Goal: Task Accomplishment & Management: Manage account settings

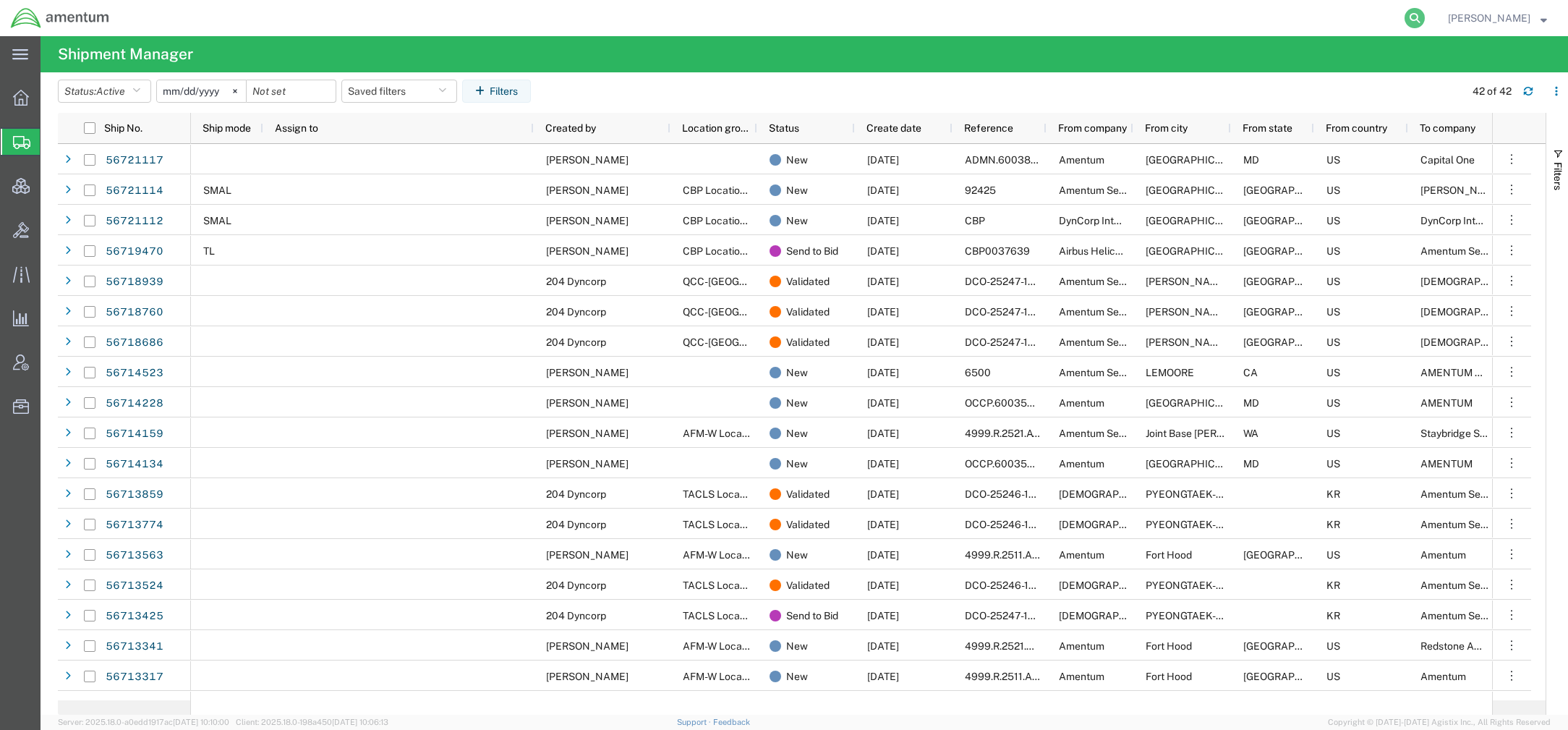
click at [1405, 22] on icon at bounding box center [1414, 17] width 20 height 20
paste input "56371225"
click at [1411, 15] on icon at bounding box center [1414, 17] width 20 height 20
type input "56371225"
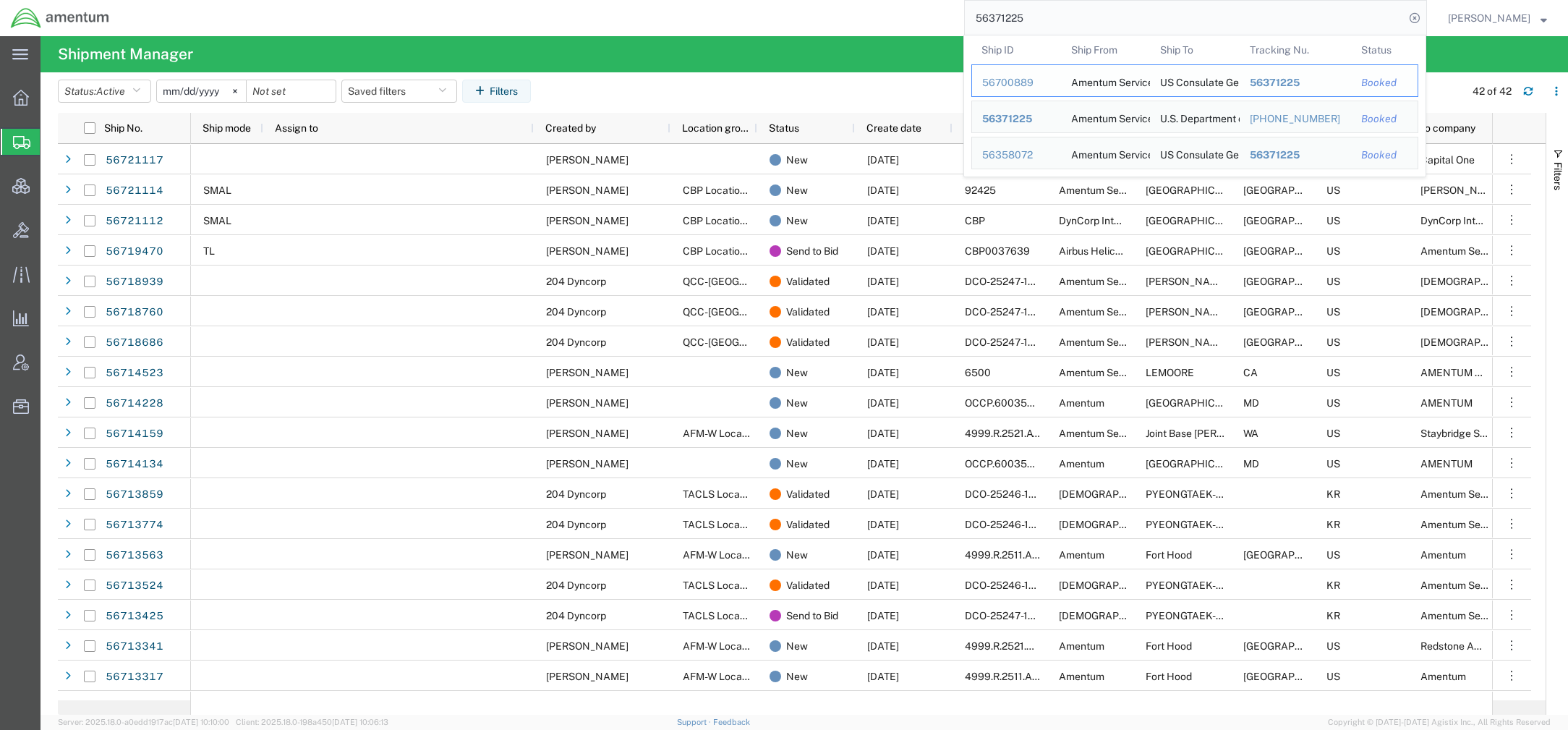
click at [1023, 81] on div "56700889" at bounding box center [1016, 83] width 69 height 15
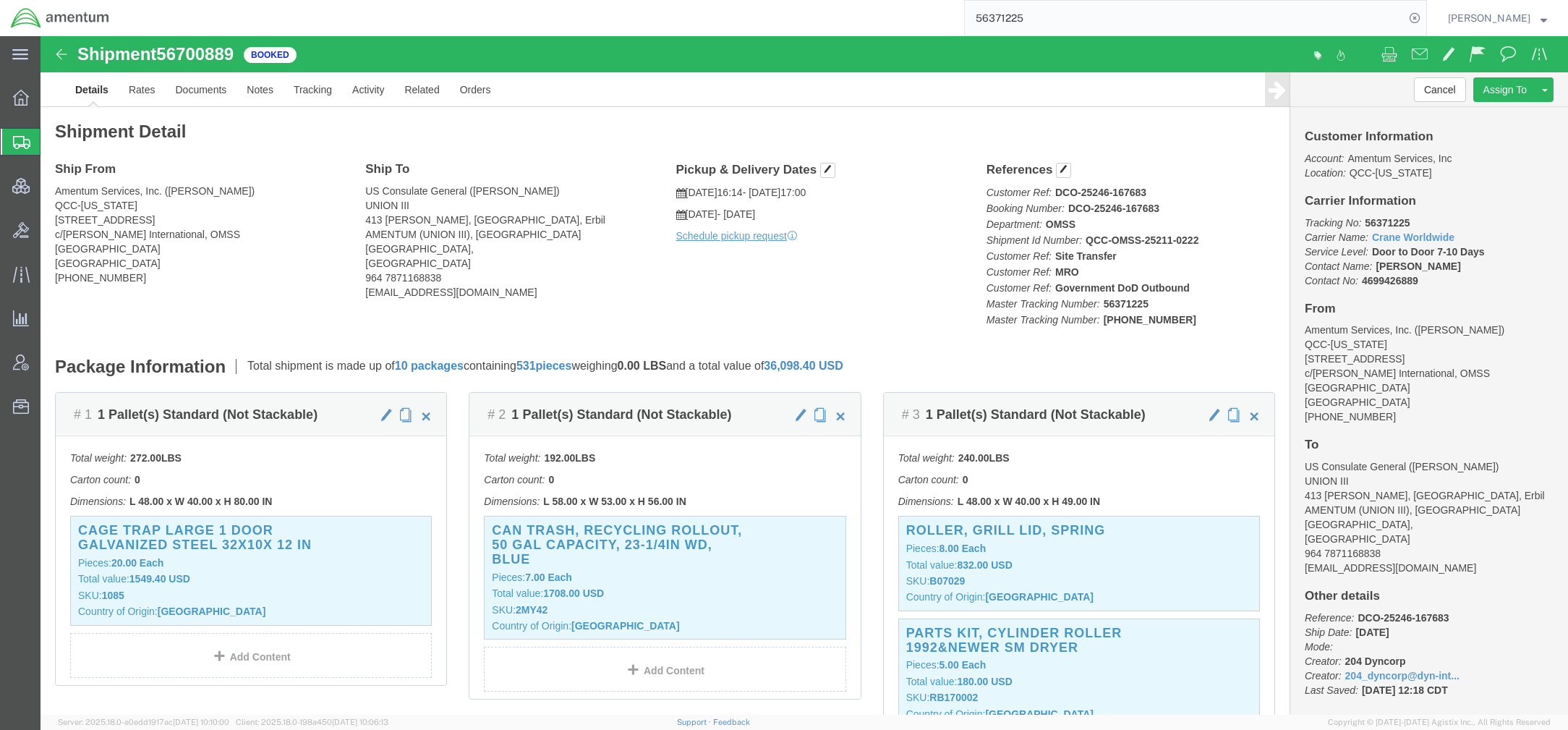
click div "Ship From Amentum Services, Inc. ([PERSON_NAME]) QCC-[US_STATE] [STREET_ADDRESS…"
click at [50, 368] on span "Account Admin" at bounding box center [45, 362] width 11 height 29
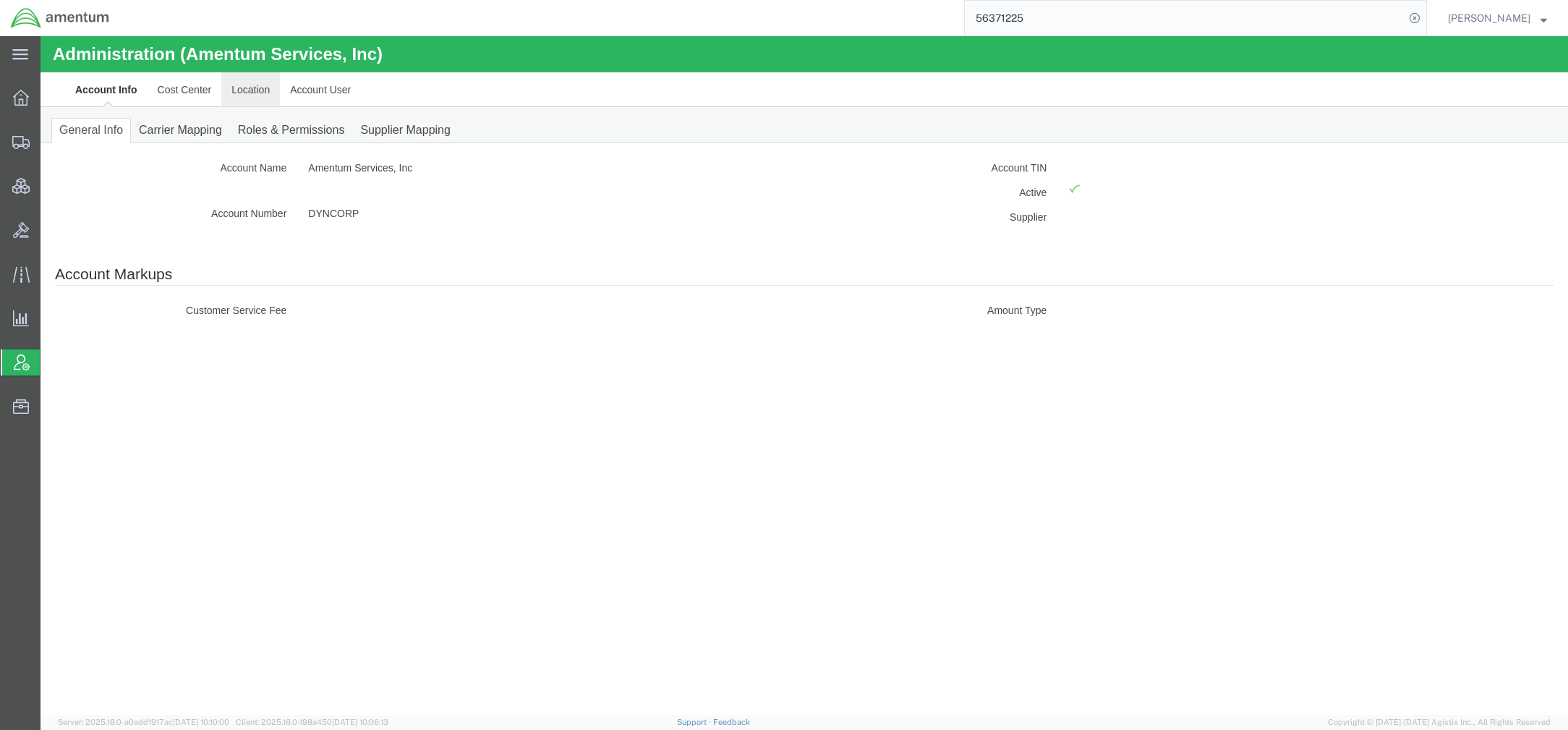
click at [266, 94] on link "Location" at bounding box center [250, 90] width 58 height 34
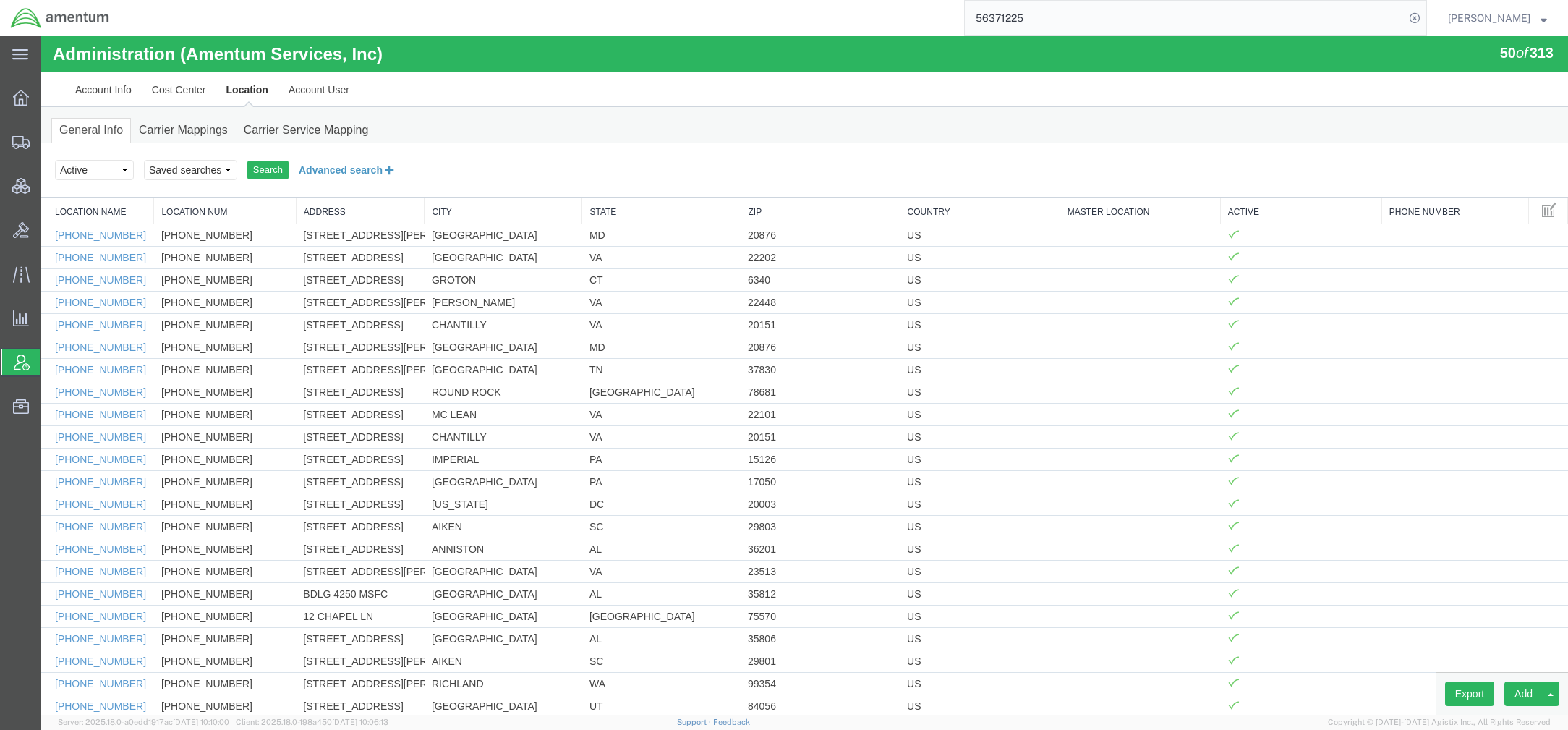
click at [346, 168] on button "Advanced search" at bounding box center [347, 170] width 117 height 25
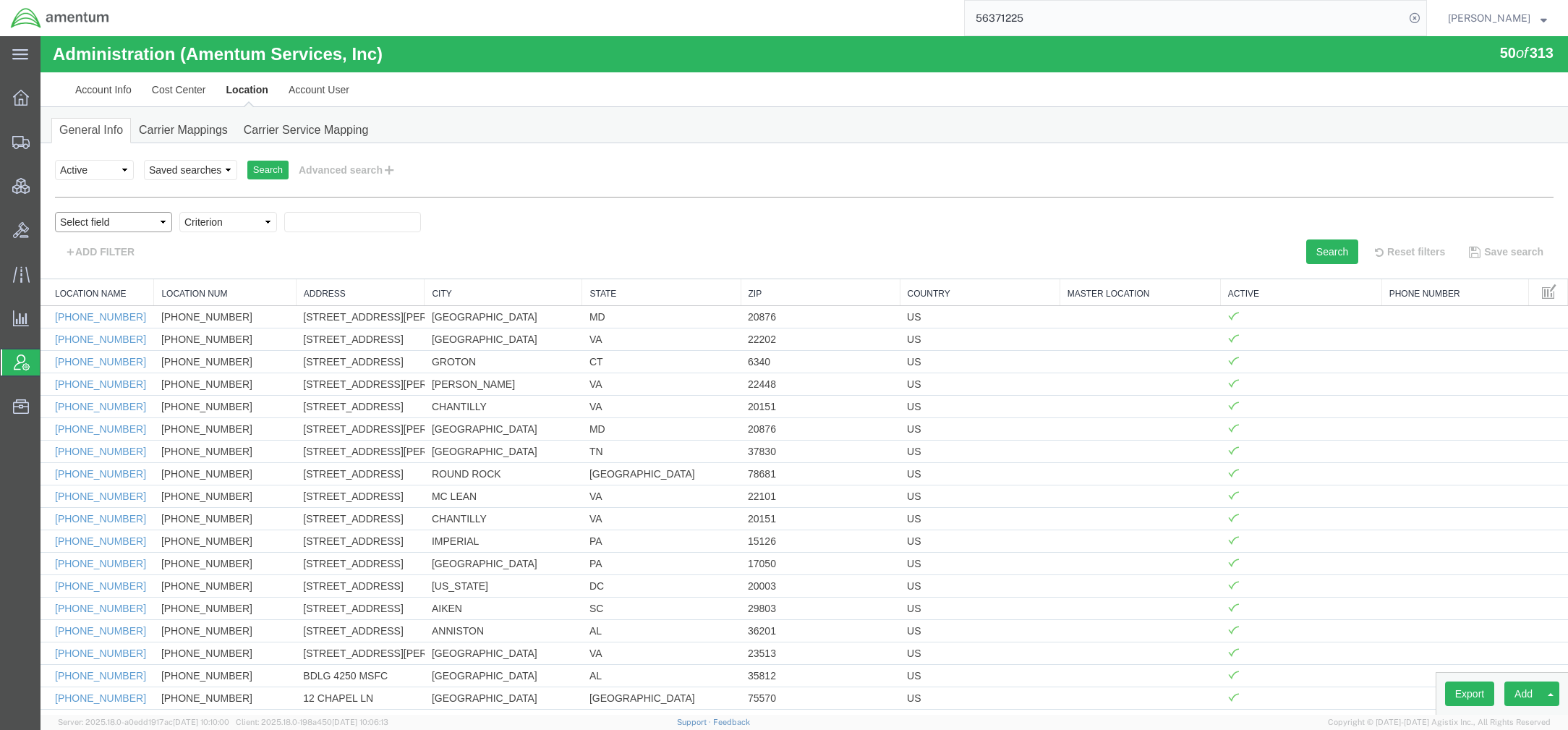
click at [114, 222] on select "Select field Address [GEOGRAPHIC_DATA] Location Name Location Num Master Locati…" at bounding box center [114, 222] width 117 height 20
select select "country"
click at [55, 212] on select "Select field Address [GEOGRAPHIC_DATA] Location Name Location Num Master Locati…" at bounding box center [114, 222] width 117 height 20
select select
click at [240, 231] on select "Criterion in not in" at bounding box center [228, 222] width 97 height 20
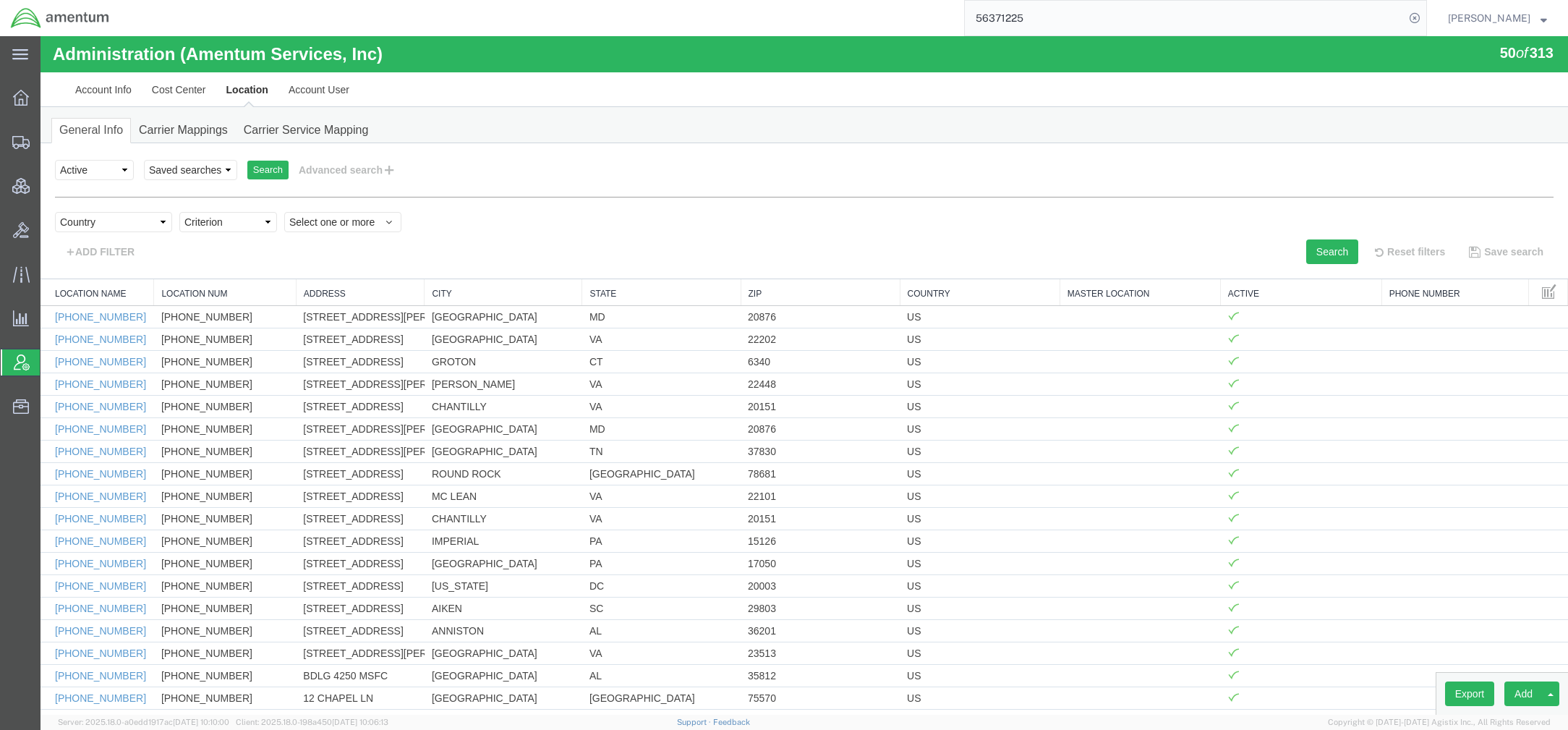
select select "in"
click at [180, 212] on select "Criterion in not in" at bounding box center [228, 222] width 97 height 20
click at [360, 223] on span "Select one or more" at bounding box center [343, 222] width 107 height 14
type input "[GEOGRAPHIC_DATA]"
click at [314, 272] on link "[GEOGRAPHIC_DATA]" at bounding box center [359, 271] width 149 height 22
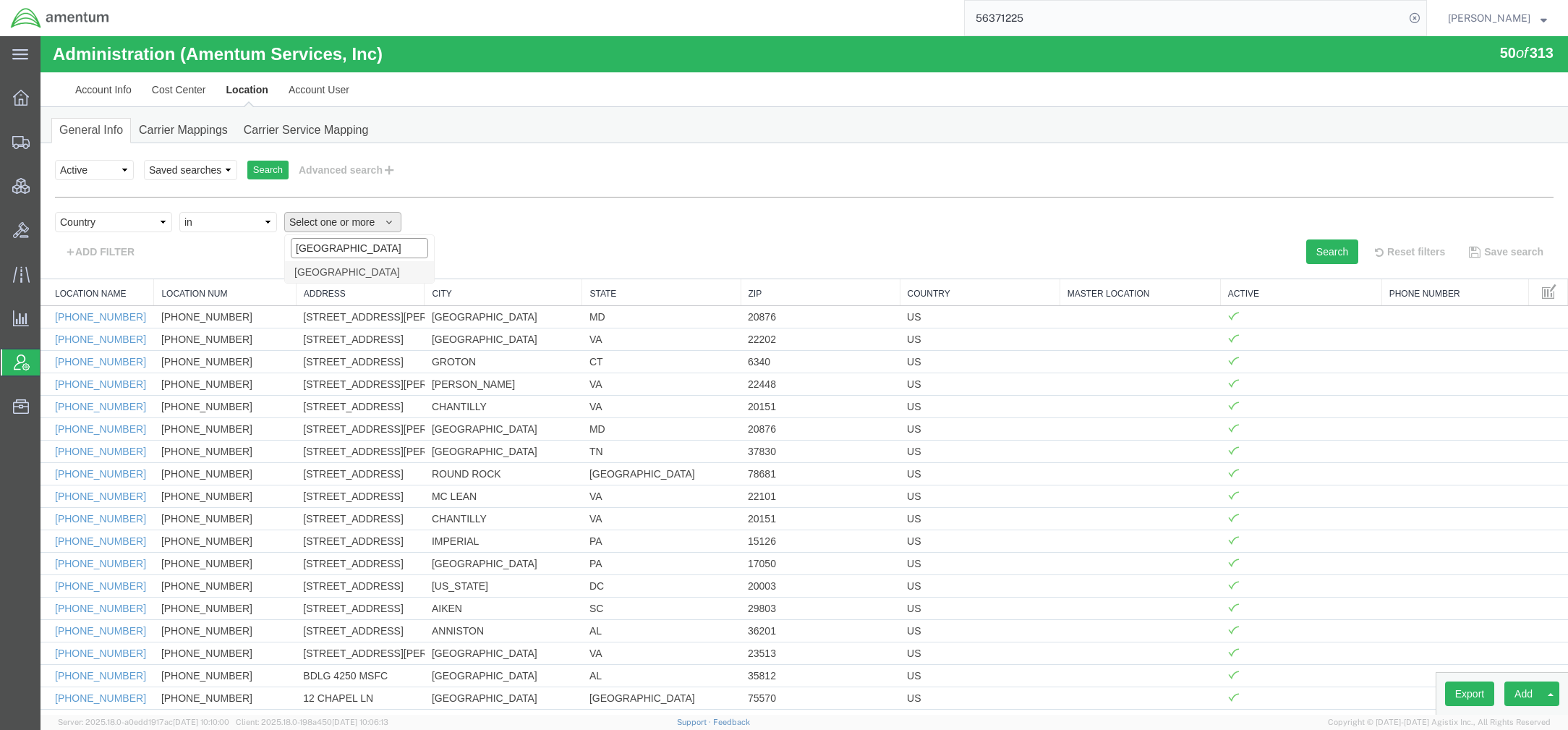
select select "IQ"
click at [1310, 258] on button "Search" at bounding box center [1332, 252] width 53 height 25
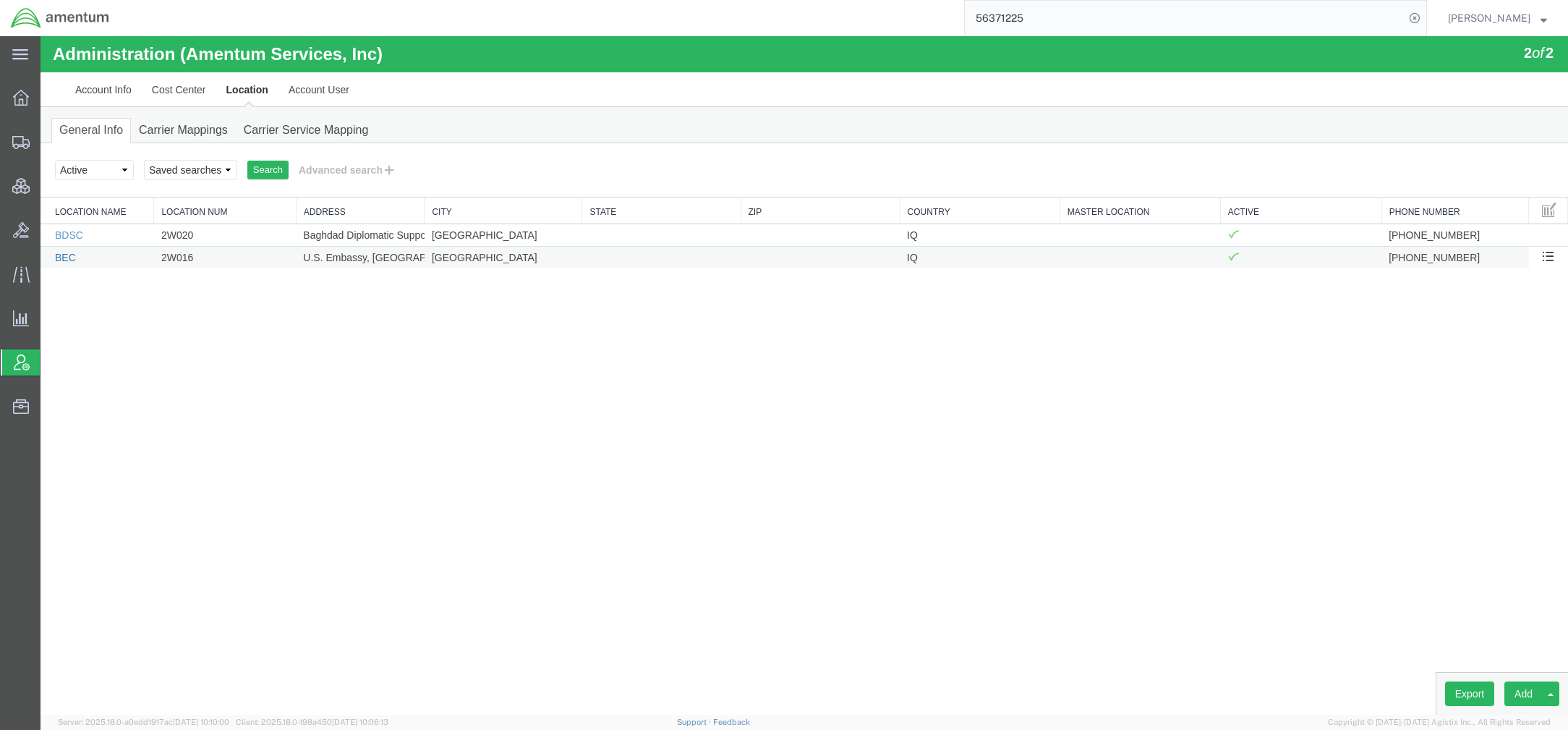
click at [65, 258] on link "BEC" at bounding box center [66, 258] width 21 height 11
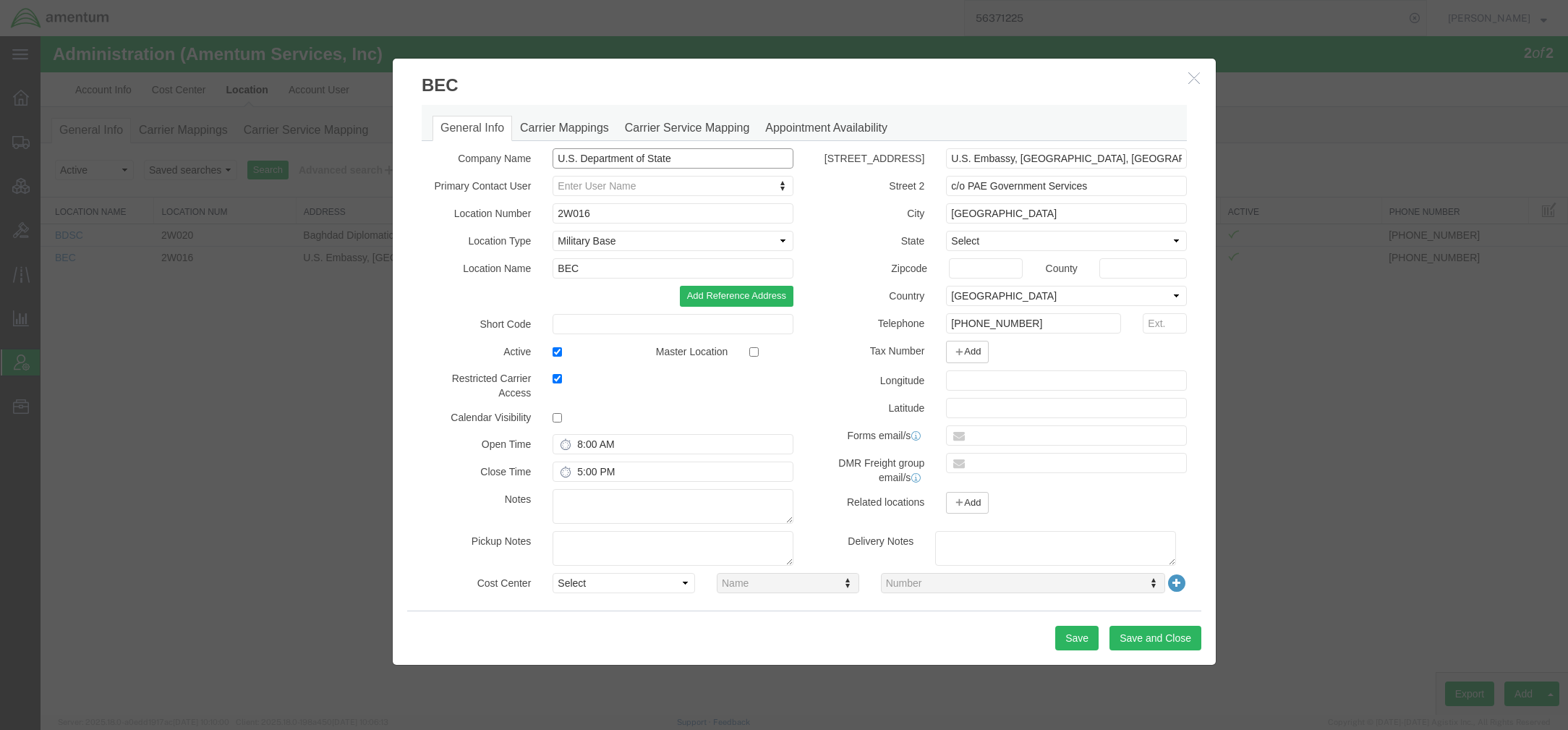
drag, startPoint x: 714, startPoint y: 165, endPoint x: 452, endPoint y: 157, distance: 262.1
click at [452, 157] on div "Company Name U.S. Department of State" at bounding box center [607, 158] width 393 height 20
paste input "S Consulate General"
type input "US Consulate General"
drag, startPoint x: 1149, startPoint y: 165, endPoint x: 764, endPoint y: 144, distance: 385.6
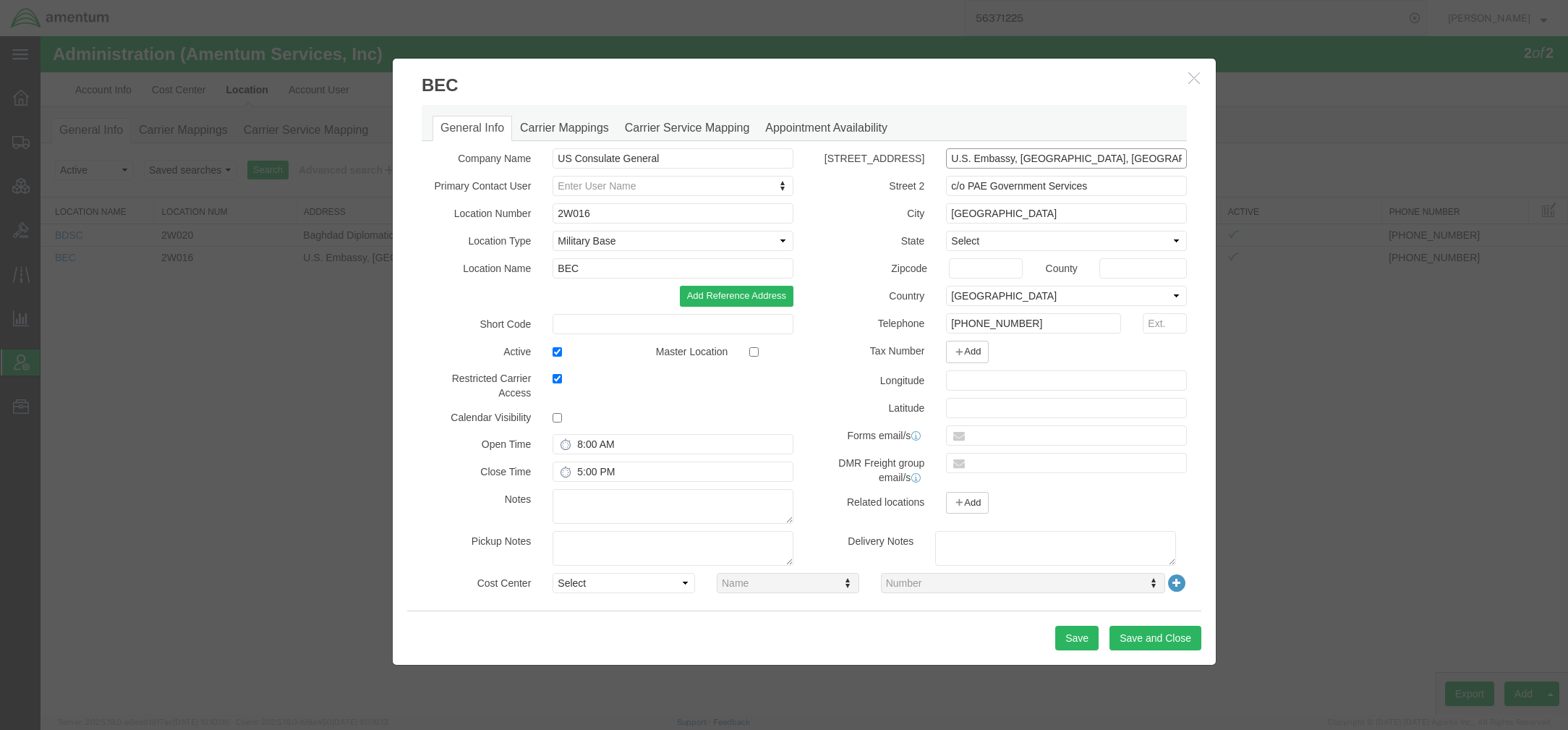
click at [758, 146] on div "General Info Carrier Mappings Carrier Service Mapping Appointment Availability …" at bounding box center [804, 356] width 765 height 503
paste input "413 [PERSON_NAME], [GEOGRAPHIC_DATA], Erbil"
type input "413 [PERSON_NAME], [GEOGRAPHIC_DATA], Erbil"
drag, startPoint x: 1105, startPoint y: 195, endPoint x: 784, endPoint y: 165, distance: 322.4
click at [784, 165] on div "Company Name US Consulate General Primary Contact User Enter User Name Location…" at bounding box center [804, 339] width 787 height 383
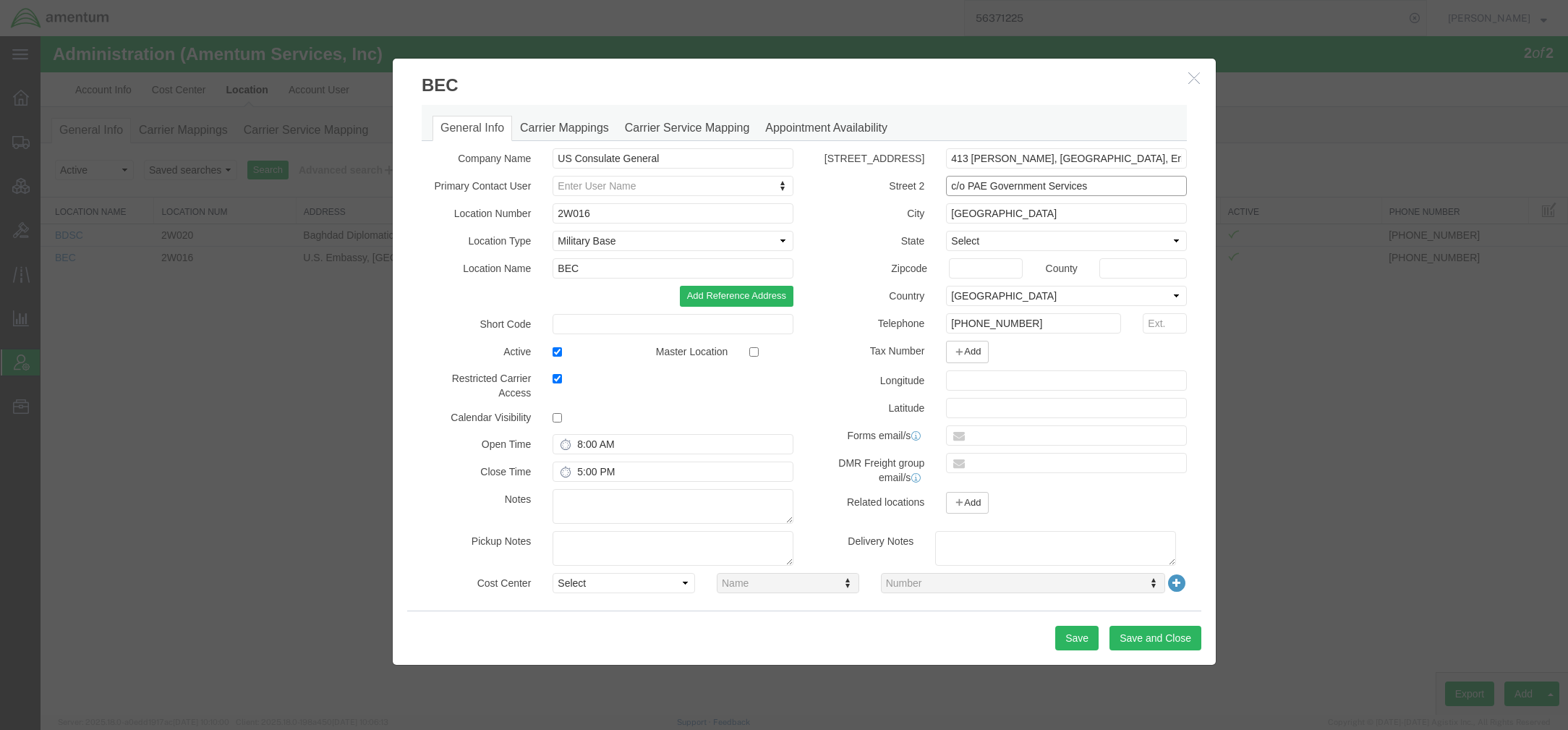
paste input "AMENTUM (BEC), [GEOGRAPHIC_DATA]"
type input "AMENTUM (BEC), [GEOGRAPHIC_DATA]"
drag, startPoint x: 1079, startPoint y: 328, endPoint x: 583, endPoint y: 282, distance: 498.1
click at [583, 282] on div "Company Name US Consulate General Primary Contact User Enter User Name Location…" at bounding box center [804, 339] width 787 height 383
click at [588, 586] on select "Select Buyer Cost Center Department Operations Number Order Number Sales Person" at bounding box center [624, 583] width 142 height 20
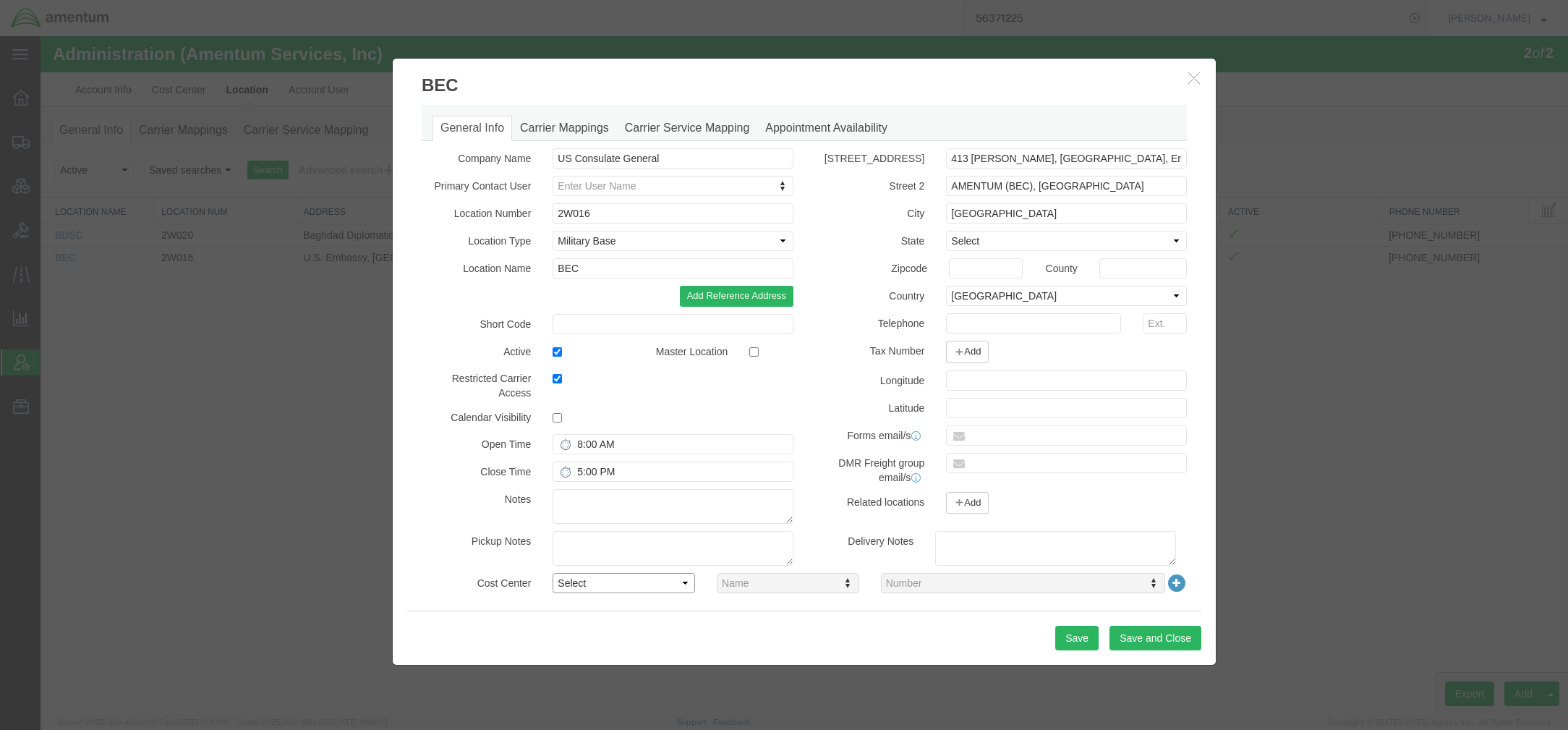
select select "DEPARTMENT"
click at [553, 573] on select "Select Buyer Cost Center Department Operations Number Order Number Sales Person" at bounding box center [624, 583] width 142 height 20
type input "om"
click at [1177, 641] on button "Save and Close" at bounding box center [1155, 638] width 92 height 25
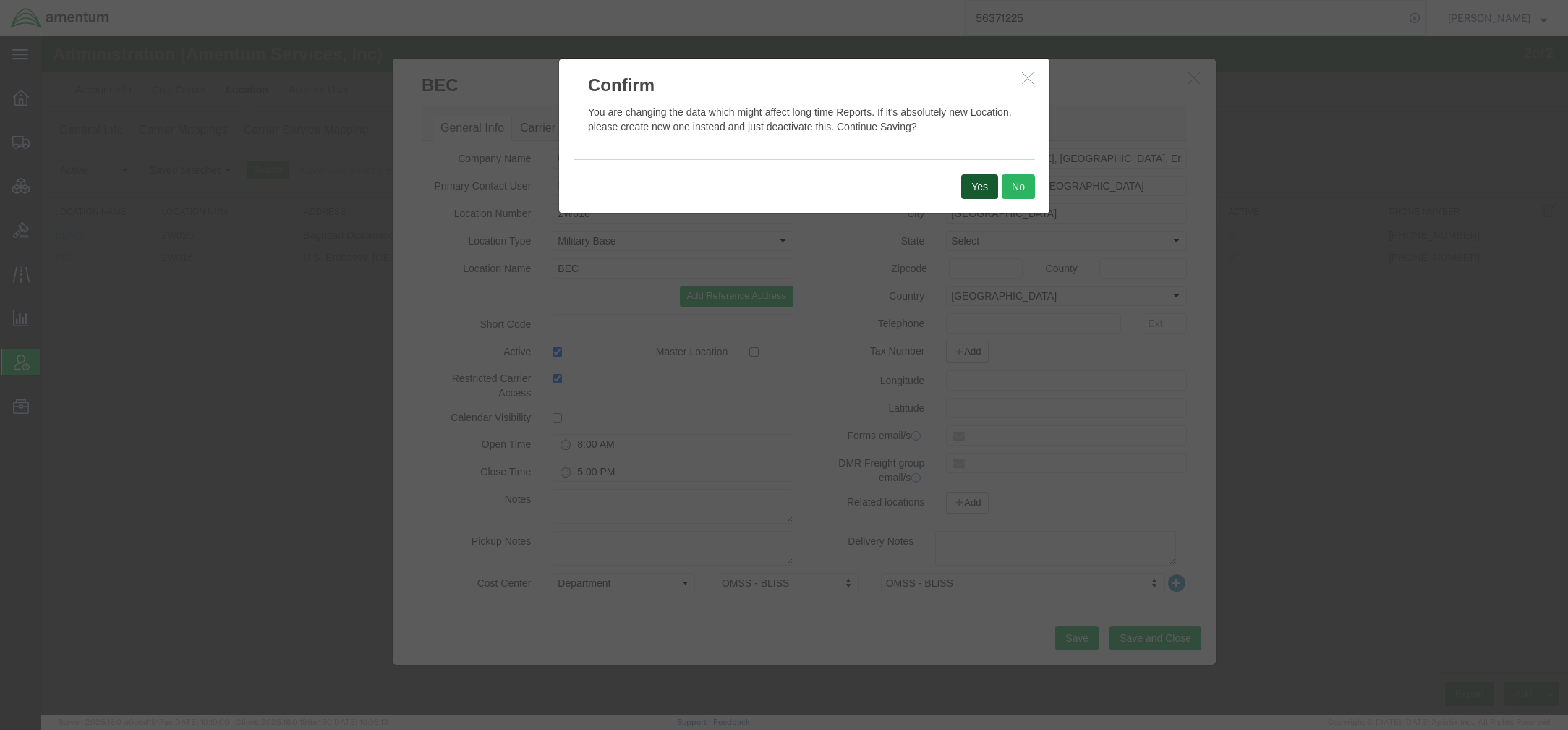
click at [975, 181] on button "Yes" at bounding box center [979, 187] width 37 height 25
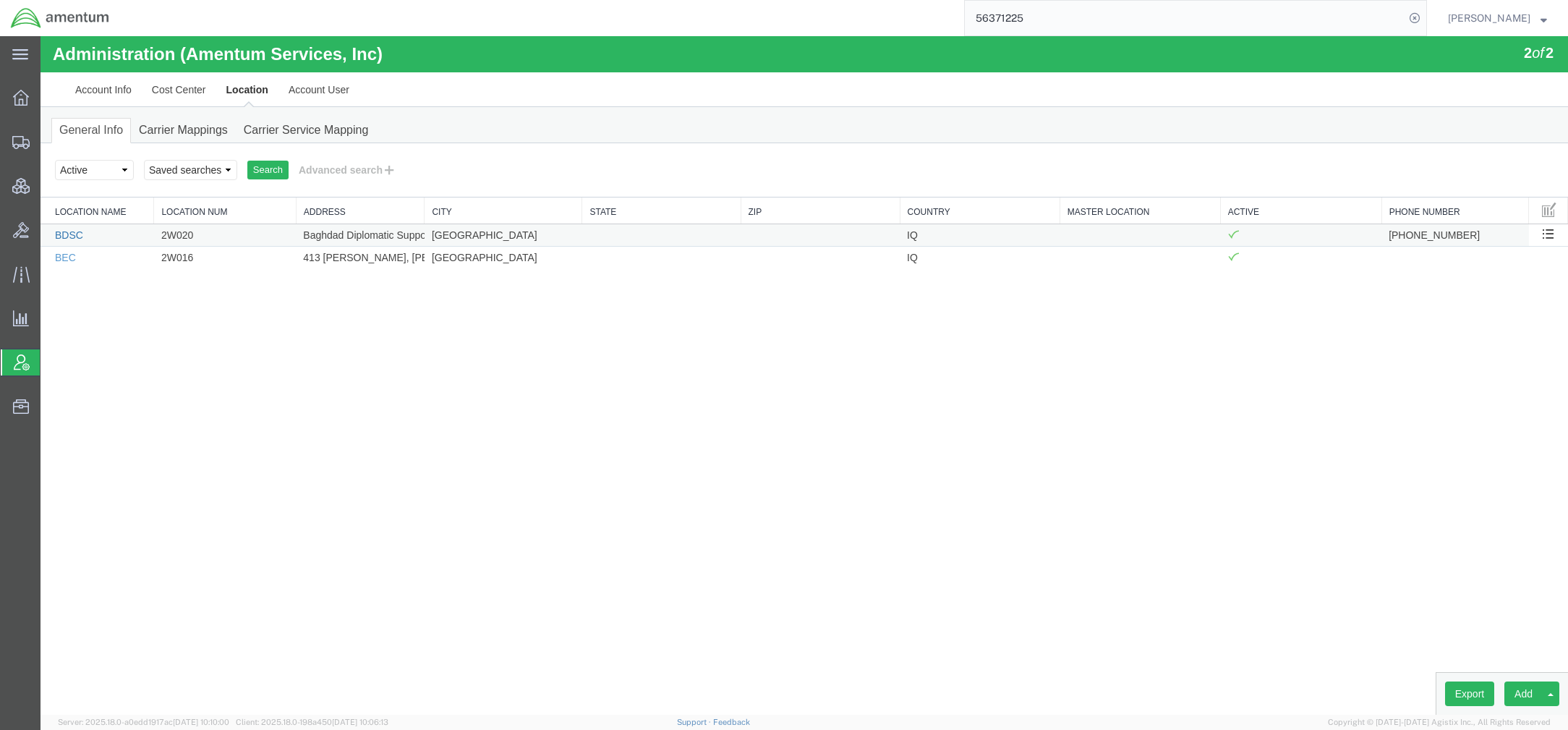
click at [79, 235] on link "BDSC" at bounding box center [70, 235] width 29 height 11
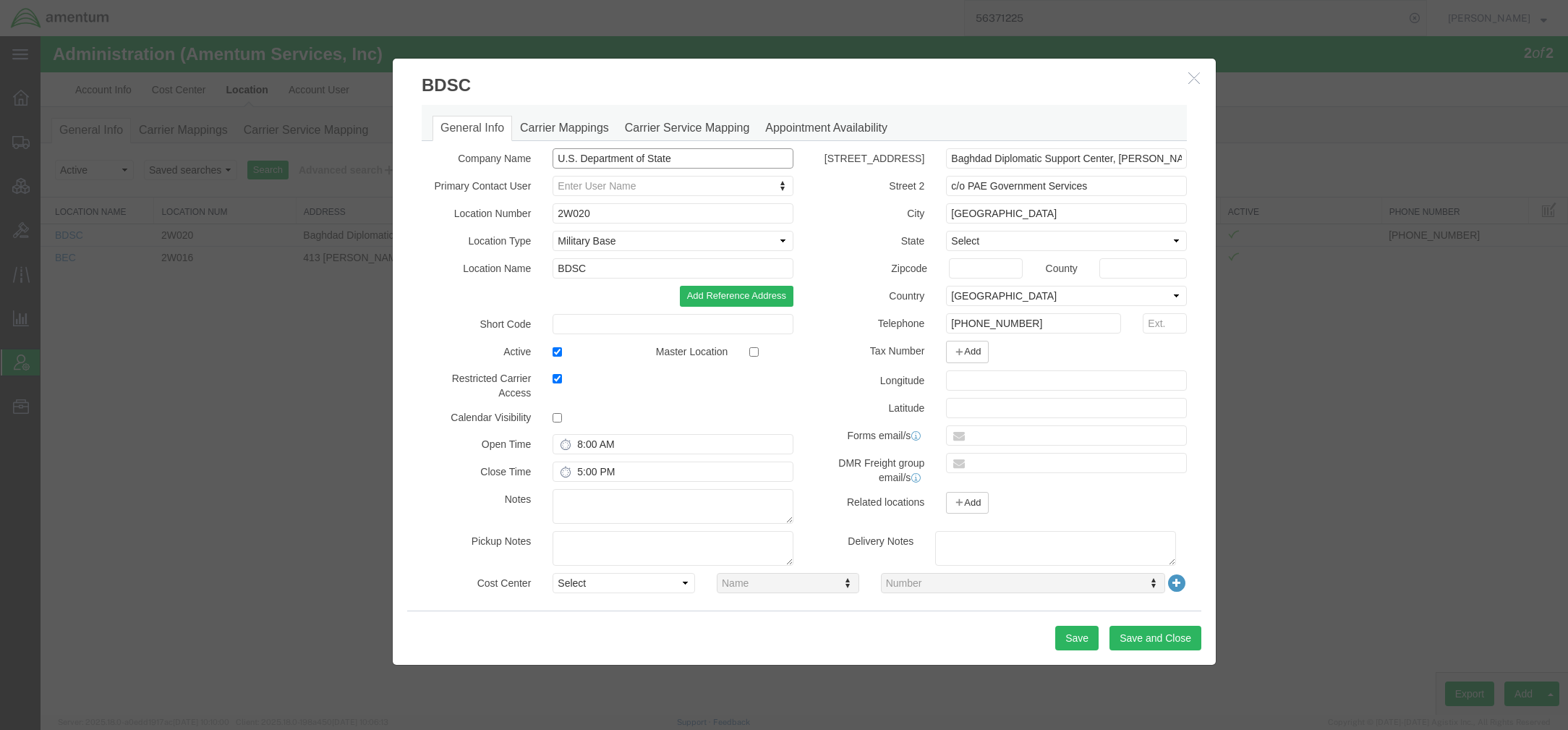
drag, startPoint x: 710, startPoint y: 160, endPoint x: 487, endPoint y: 140, distance: 223.9
click at [460, 145] on div "General Info Carrier Mappings Carrier Service Mapping Appointment Availability …" at bounding box center [804, 356] width 765 height 503
paste input "S Consulate General"
type input "US Consulate General"
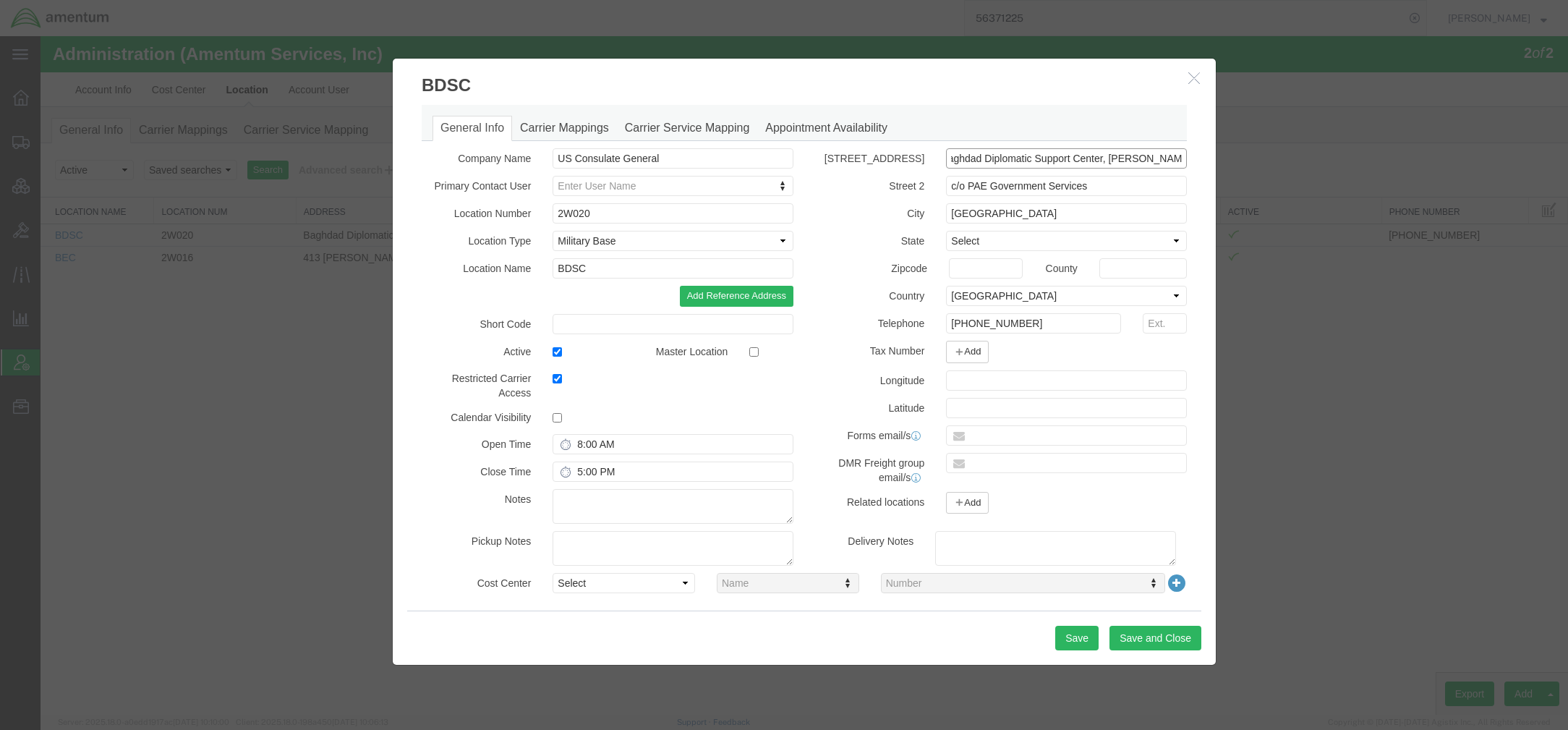
drag, startPoint x: 949, startPoint y: 162, endPoint x: 1164, endPoint y: 168, distance: 215.1
click at [1164, 168] on input "Baghdad Diplomatic Support Center, [PERSON_NAME][GEOGRAPHIC_DATA]" at bounding box center [1067, 158] width 241 height 20
paste input "413 [PERSON_NAME], [GEOGRAPHIC_DATA], Erbil"
type input "413 [PERSON_NAME], [GEOGRAPHIC_DATA], Erbil"
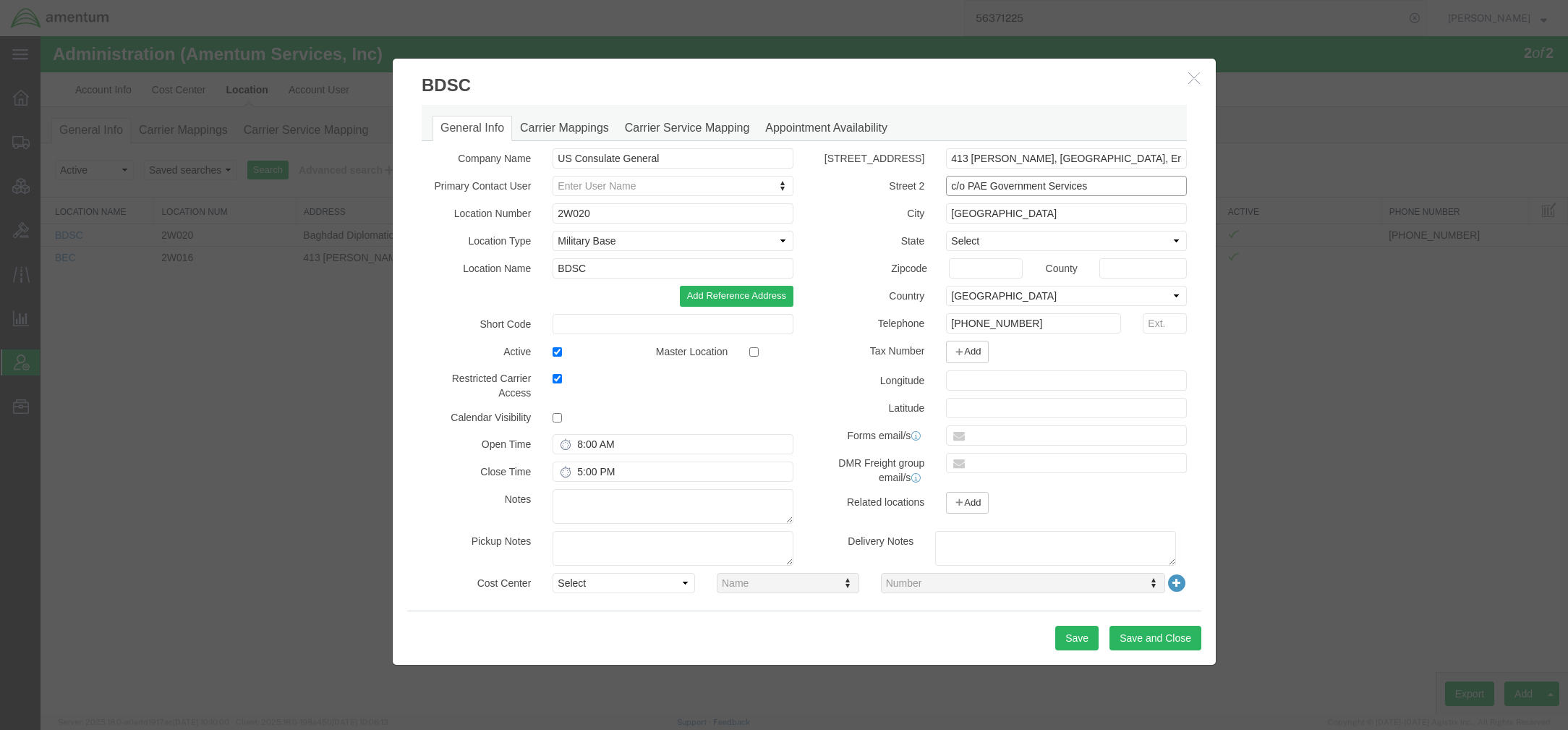
drag, startPoint x: 1099, startPoint y: 185, endPoint x: 924, endPoint y: 185, distance: 175.0
click at [924, 185] on div "Street 2 c/o PAE Government Services" at bounding box center [1001, 185] width 393 height 20
paste input "AMENTUM (BDSC), [GEOGRAPHIC_DATA]"
type input "AMENTUM (BDSC), [GEOGRAPHIC_DATA]"
drag, startPoint x: 926, startPoint y: 325, endPoint x: 573, endPoint y: 318, distance: 353.1
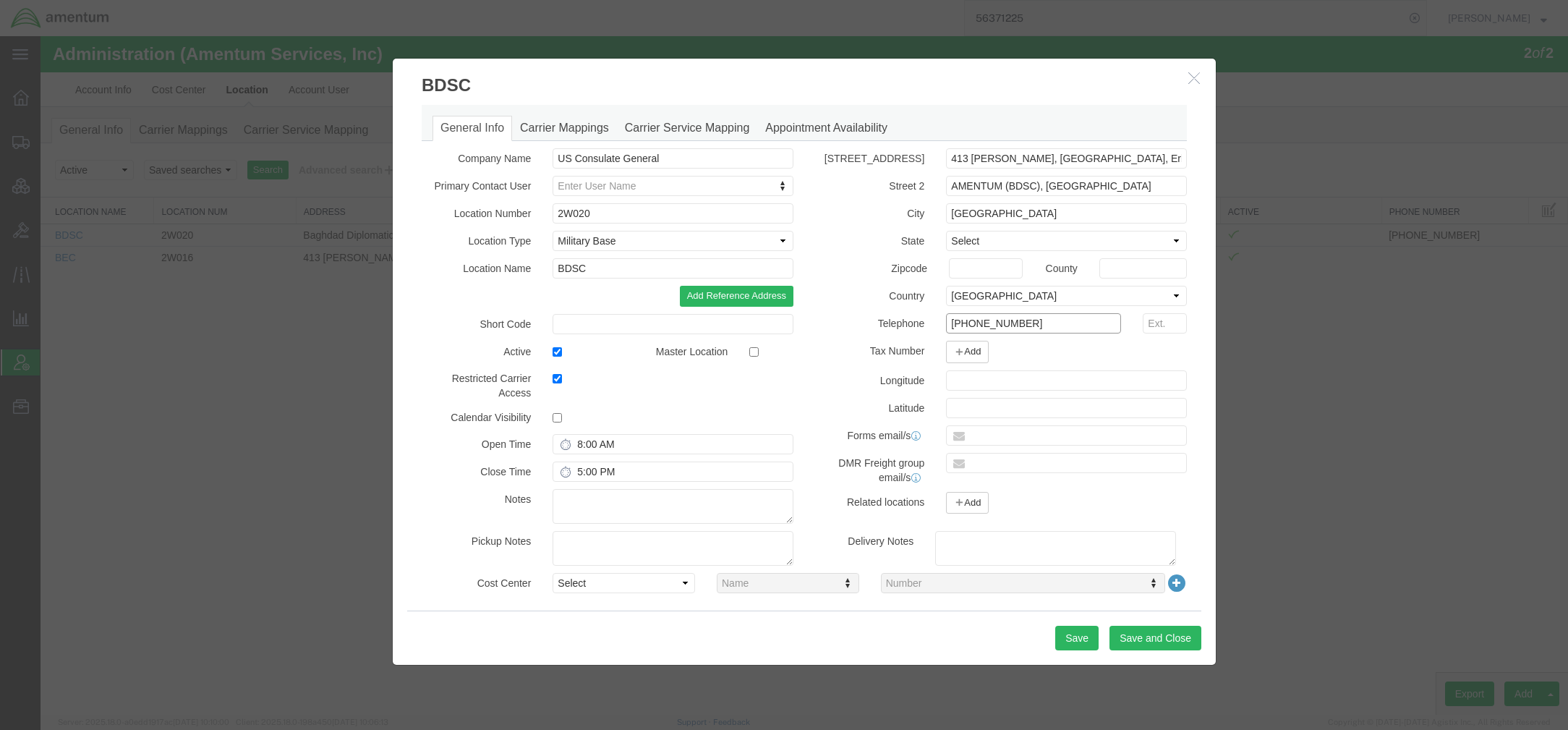
click at [573, 318] on div "Company Name US Consulate General Primary Contact User Enter User Name Location…" at bounding box center [804, 339] width 787 height 383
click at [1077, 641] on button "Save" at bounding box center [1076, 638] width 43 height 25
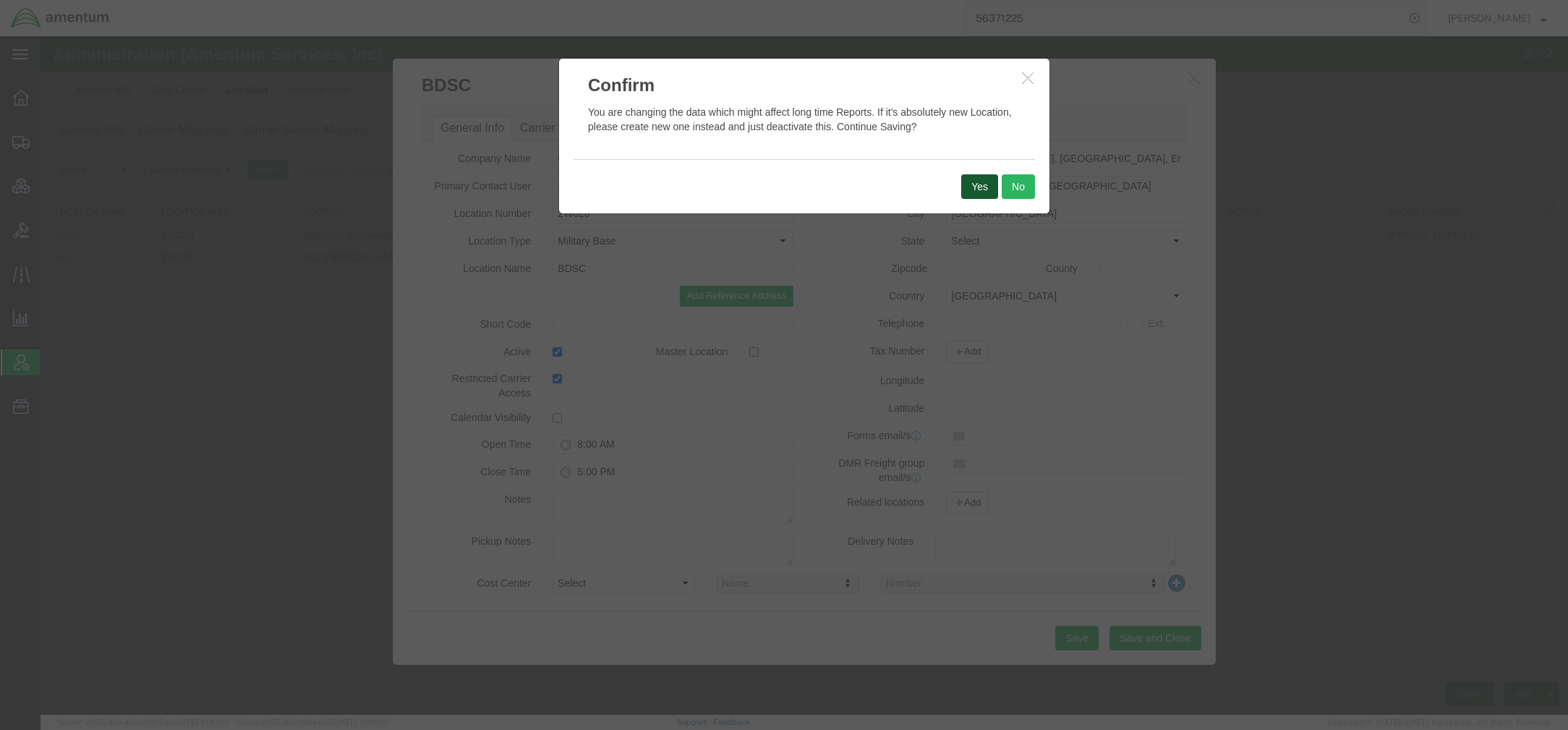
click at [979, 182] on button "Yes" at bounding box center [979, 187] width 37 height 25
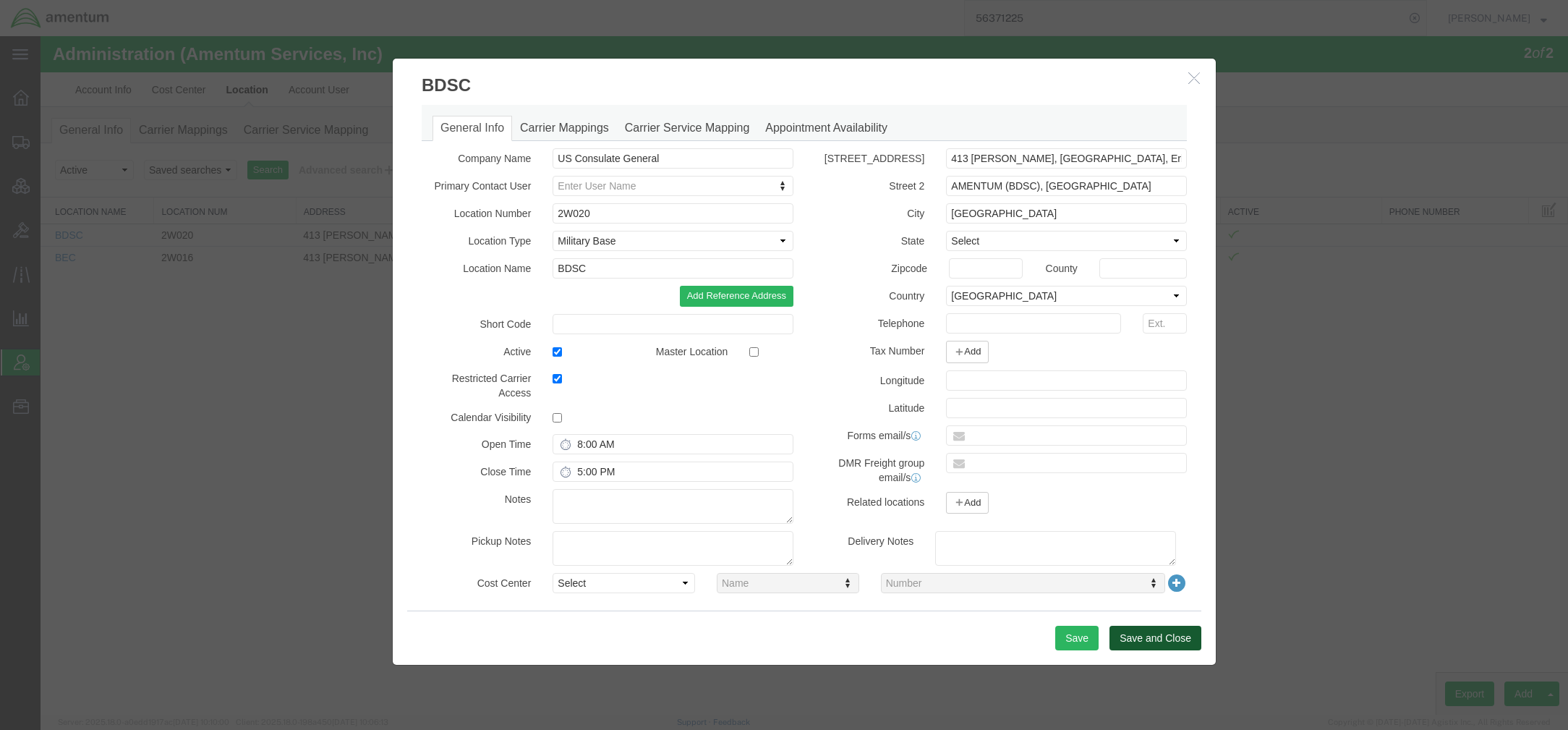
click at [1146, 650] on button "Save and Close" at bounding box center [1155, 638] width 92 height 25
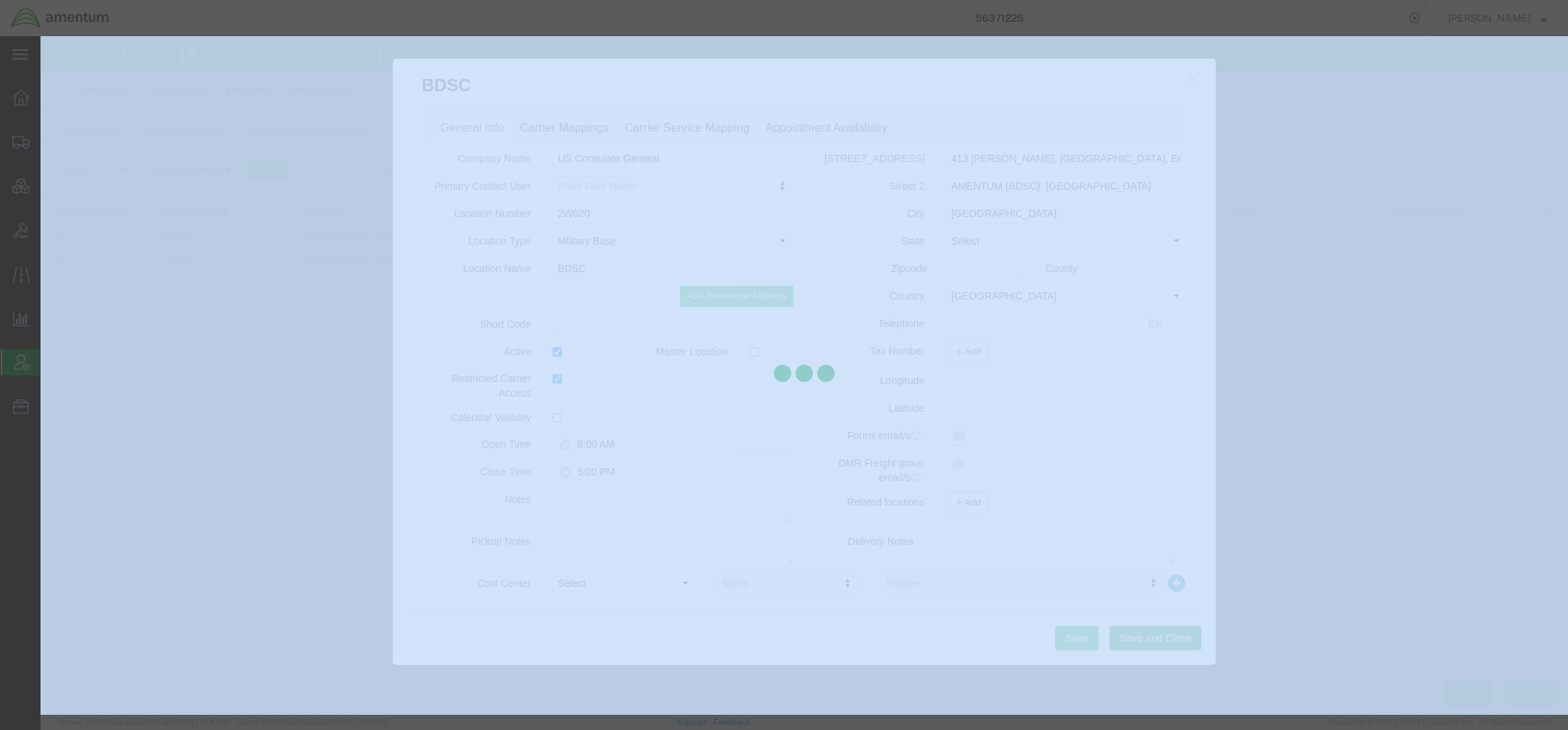
click at [1146, 650] on div at bounding box center [803, 376] width 1527 height 678
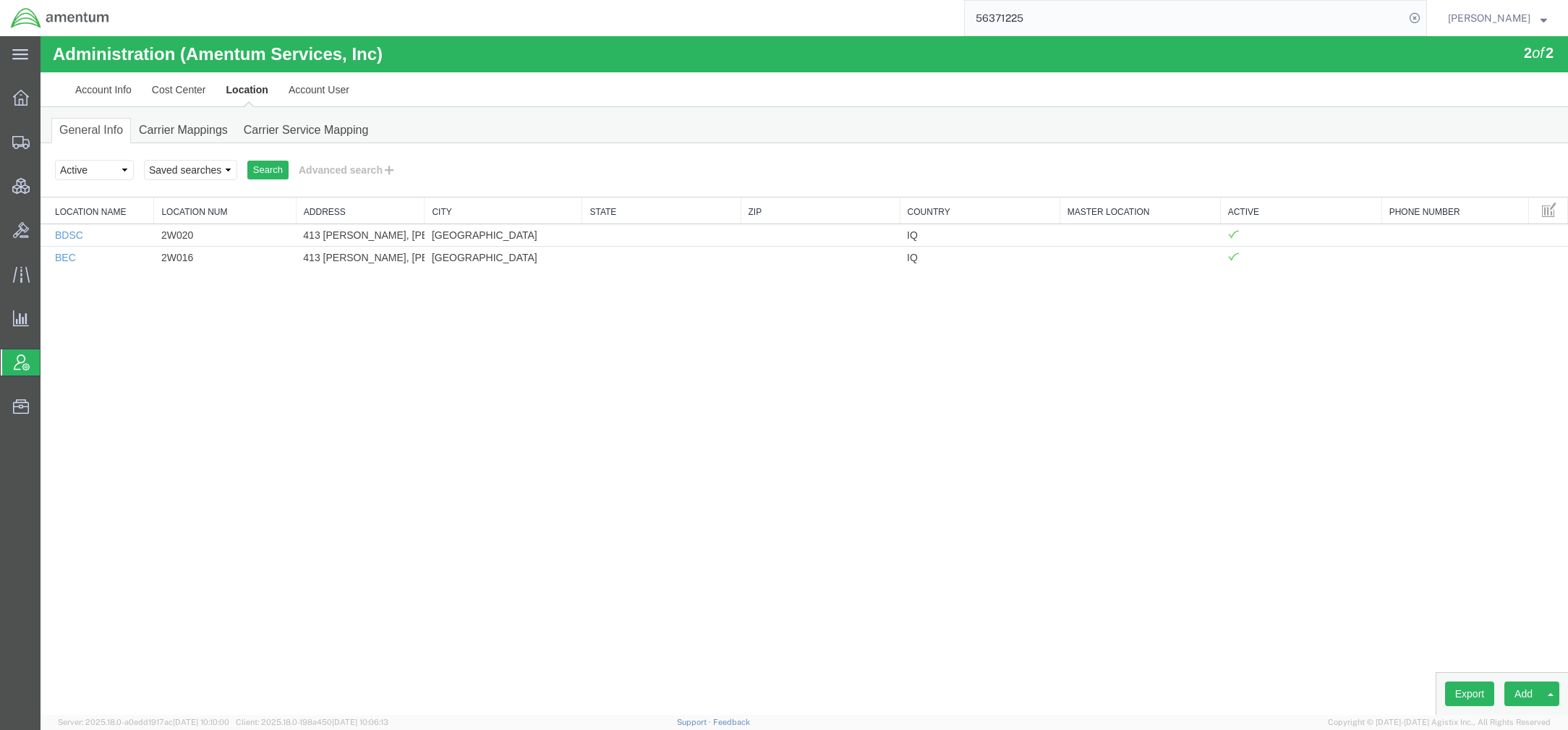
click at [96, 366] on div "Administration (Amentum Services, Inc) 2 of 2 Account Info Cost Center Location…" at bounding box center [803, 376] width 1527 height 678
click at [1130, 25] on input "56371225" at bounding box center [1184, 18] width 439 height 34
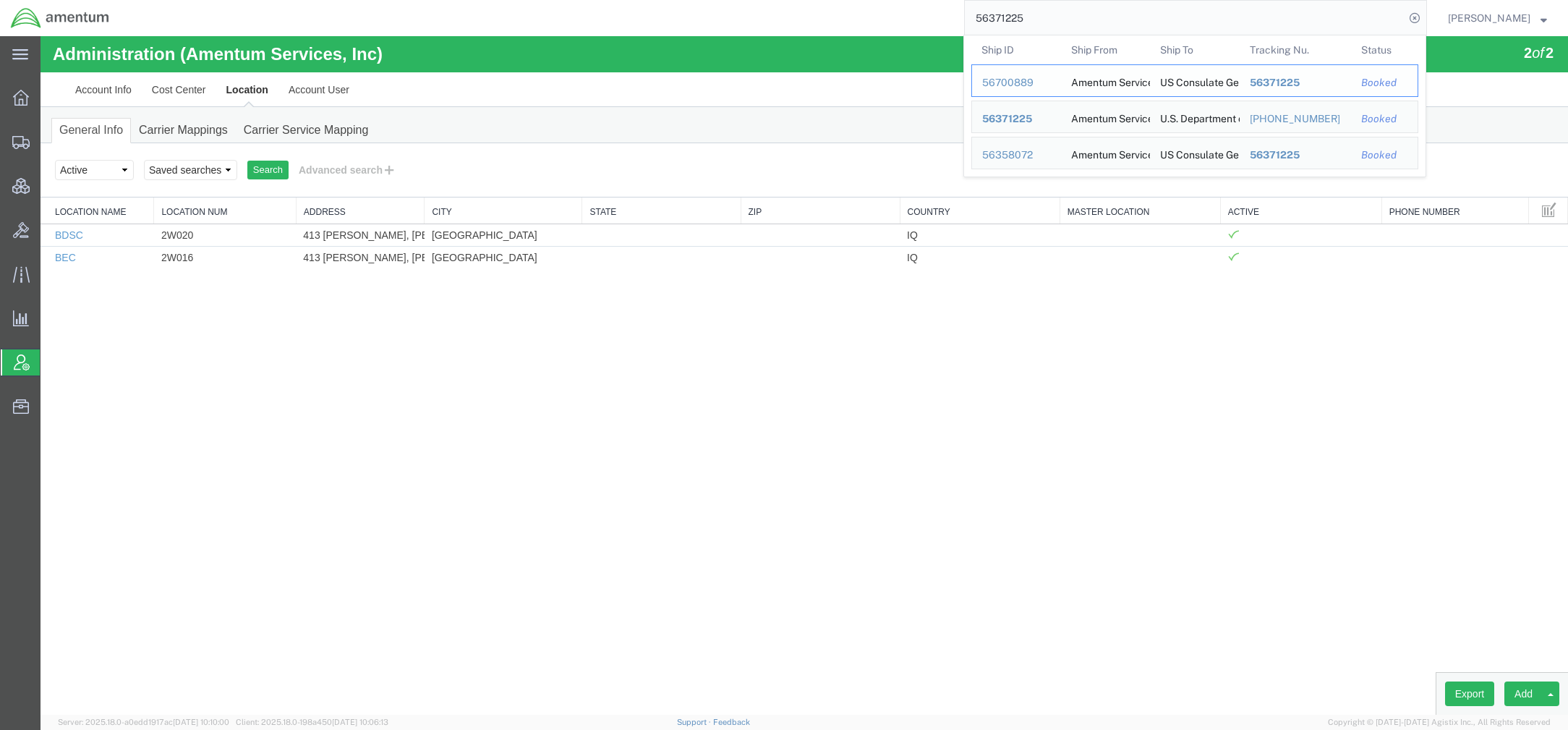
click at [1014, 85] on div "56700889" at bounding box center [1016, 83] width 69 height 15
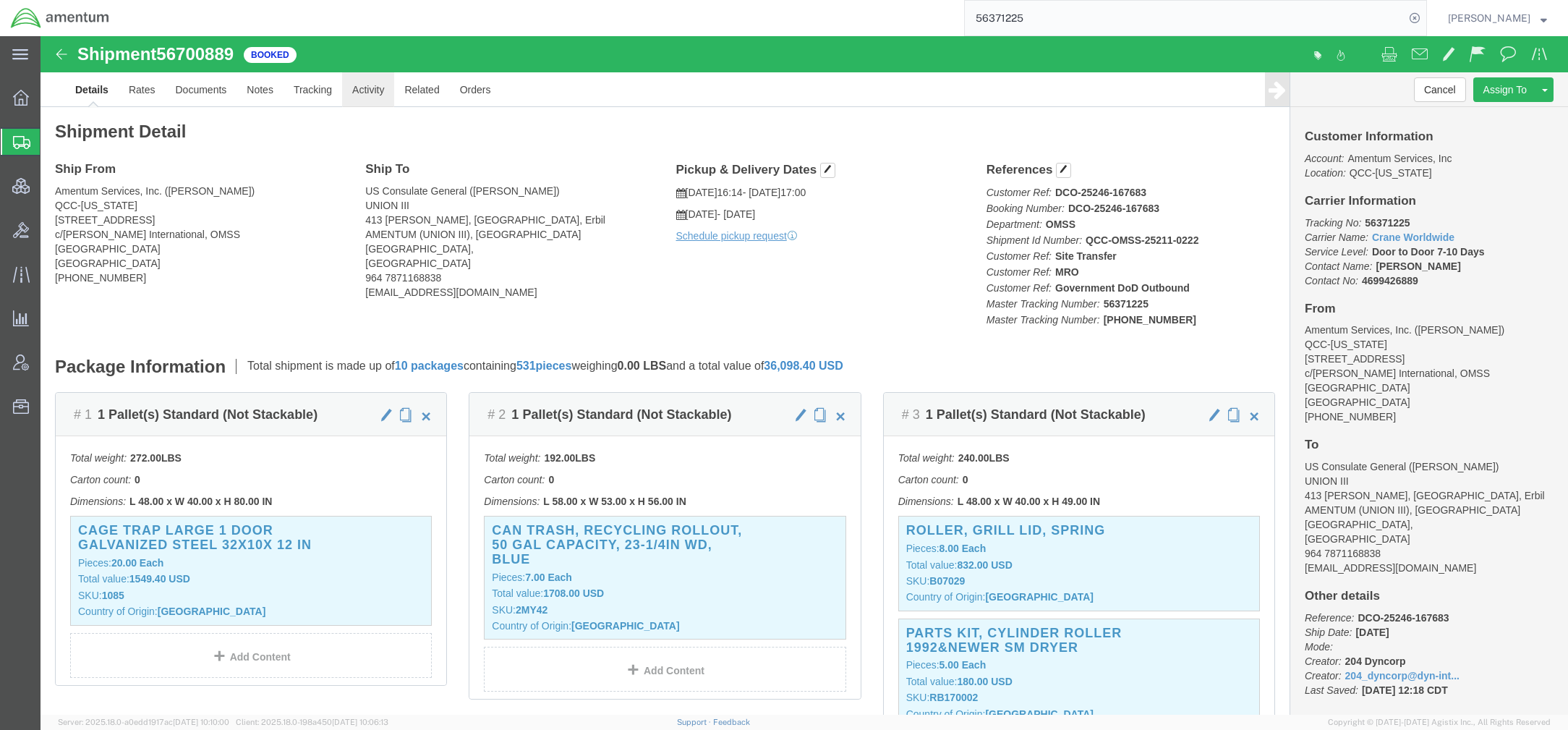
click link "Activity"
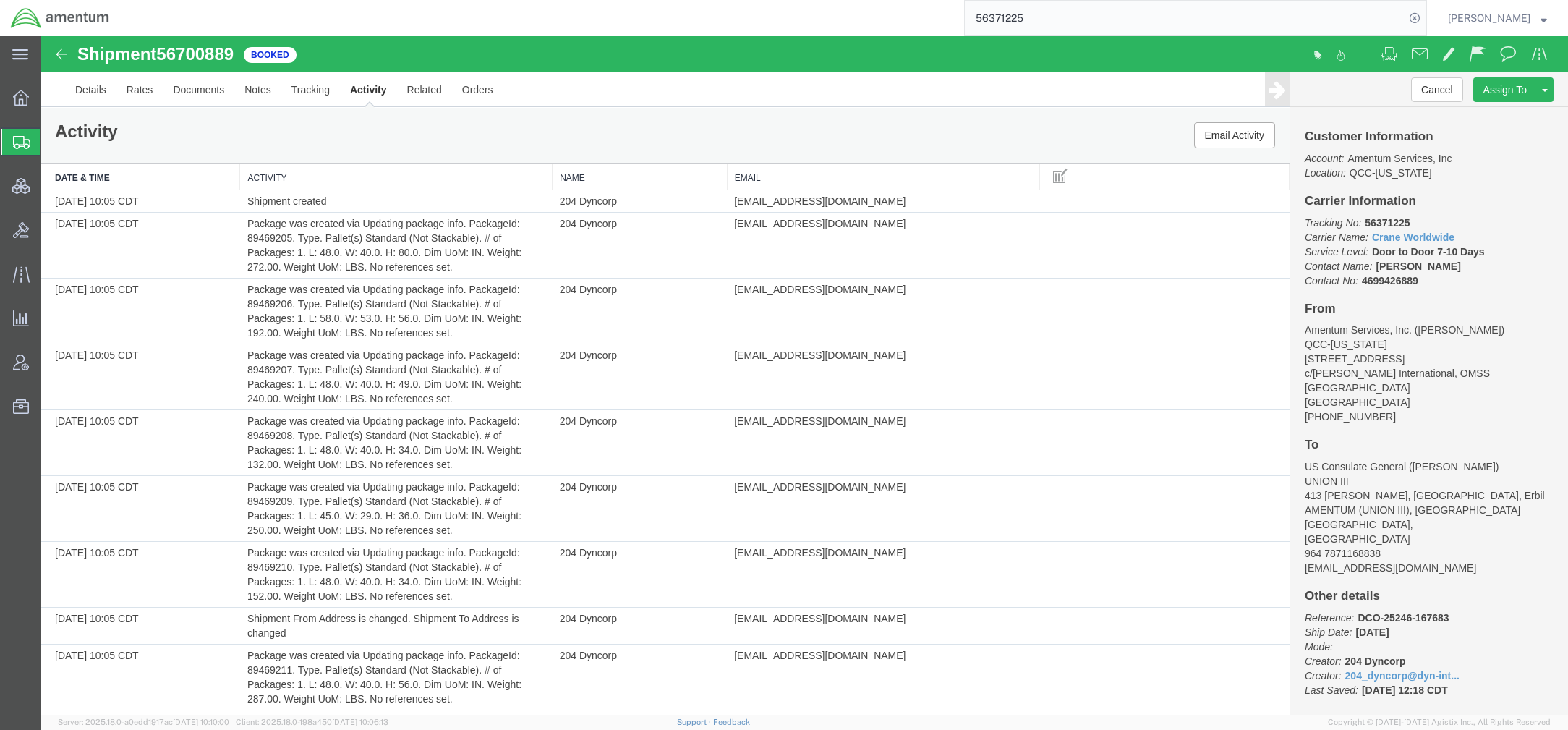
click at [1157, 19] on input "56371225" at bounding box center [1184, 18] width 439 height 34
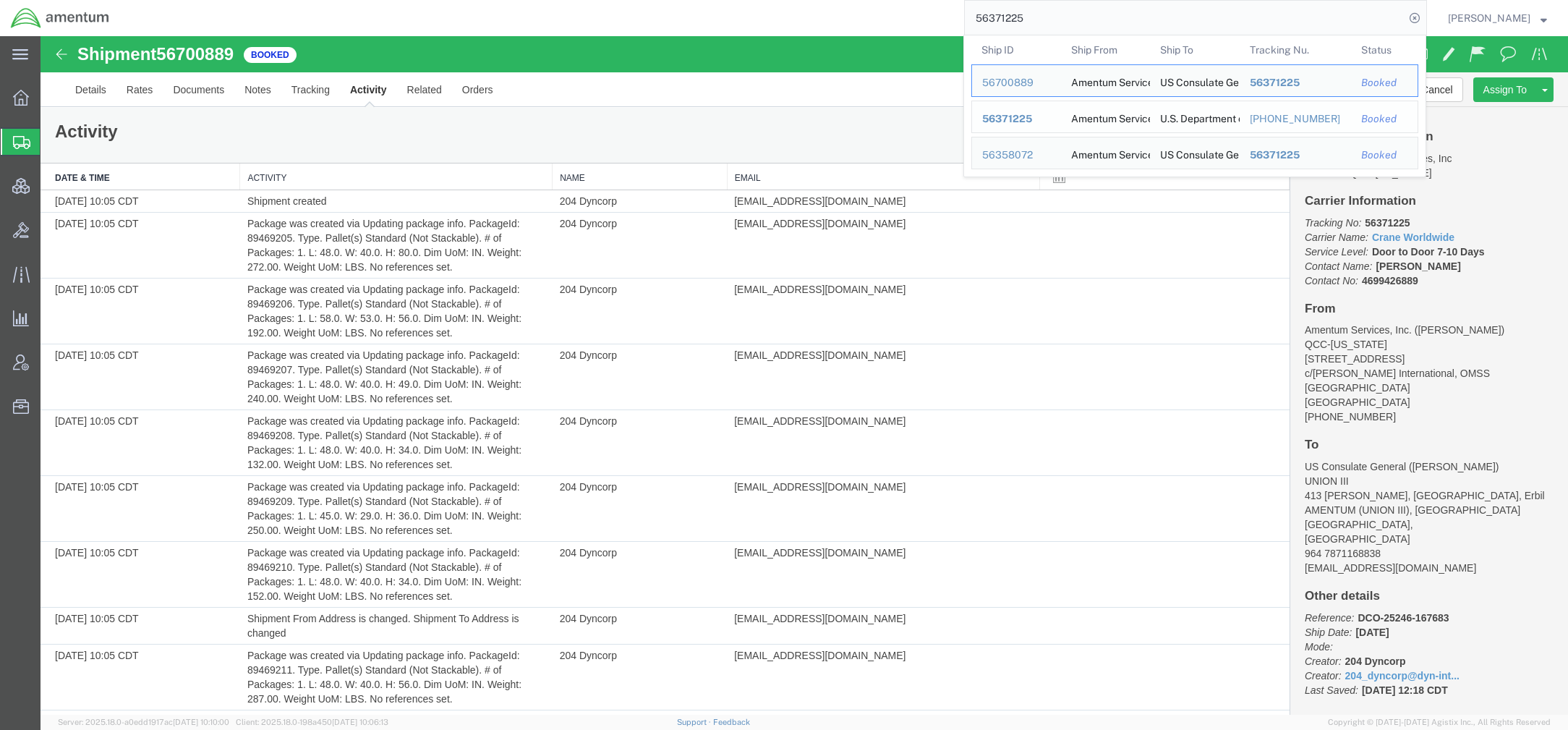
click at [1013, 120] on span "56371225" at bounding box center [1006, 118] width 50 height 11
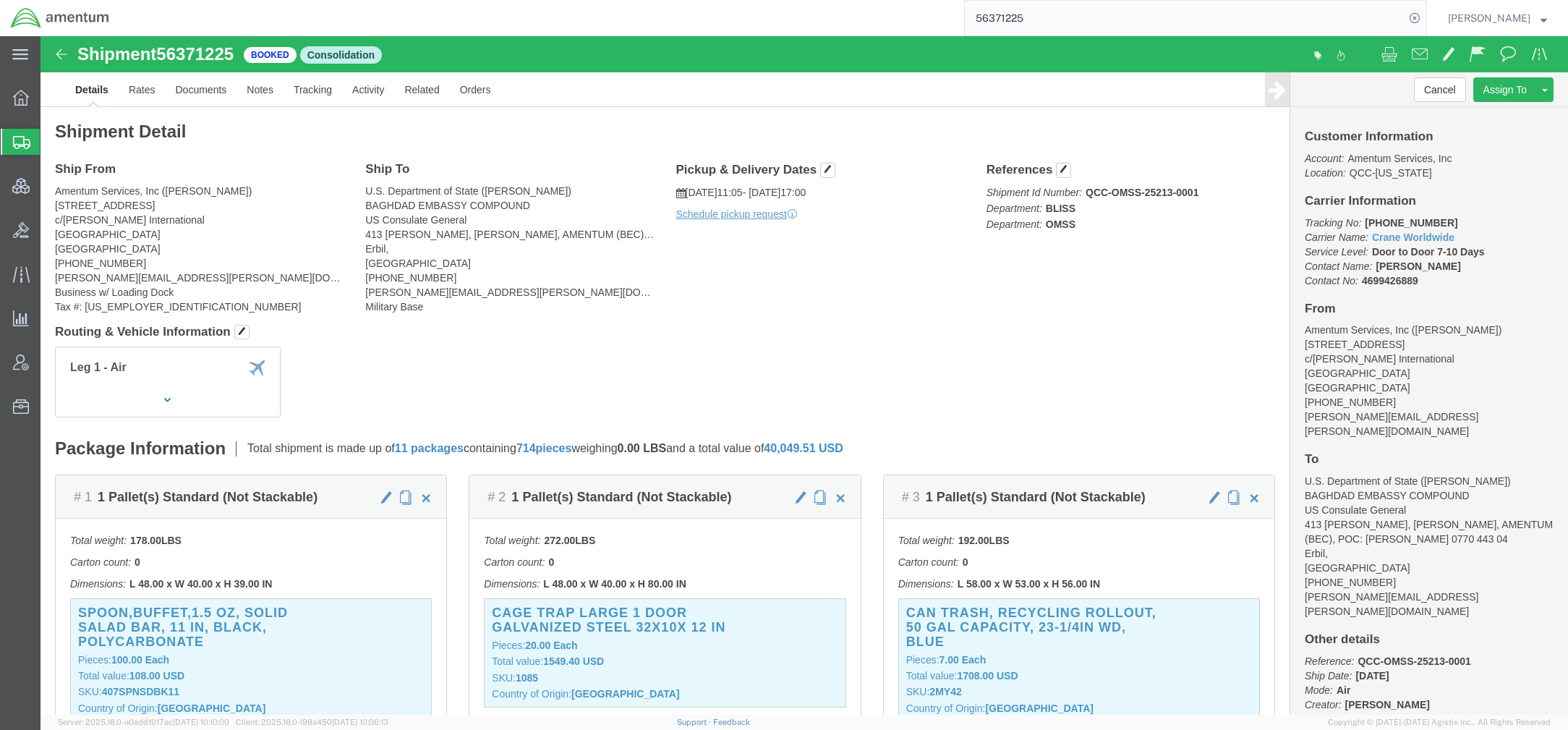
click at [1181, 25] on input "56371225" at bounding box center [1184, 18] width 439 height 34
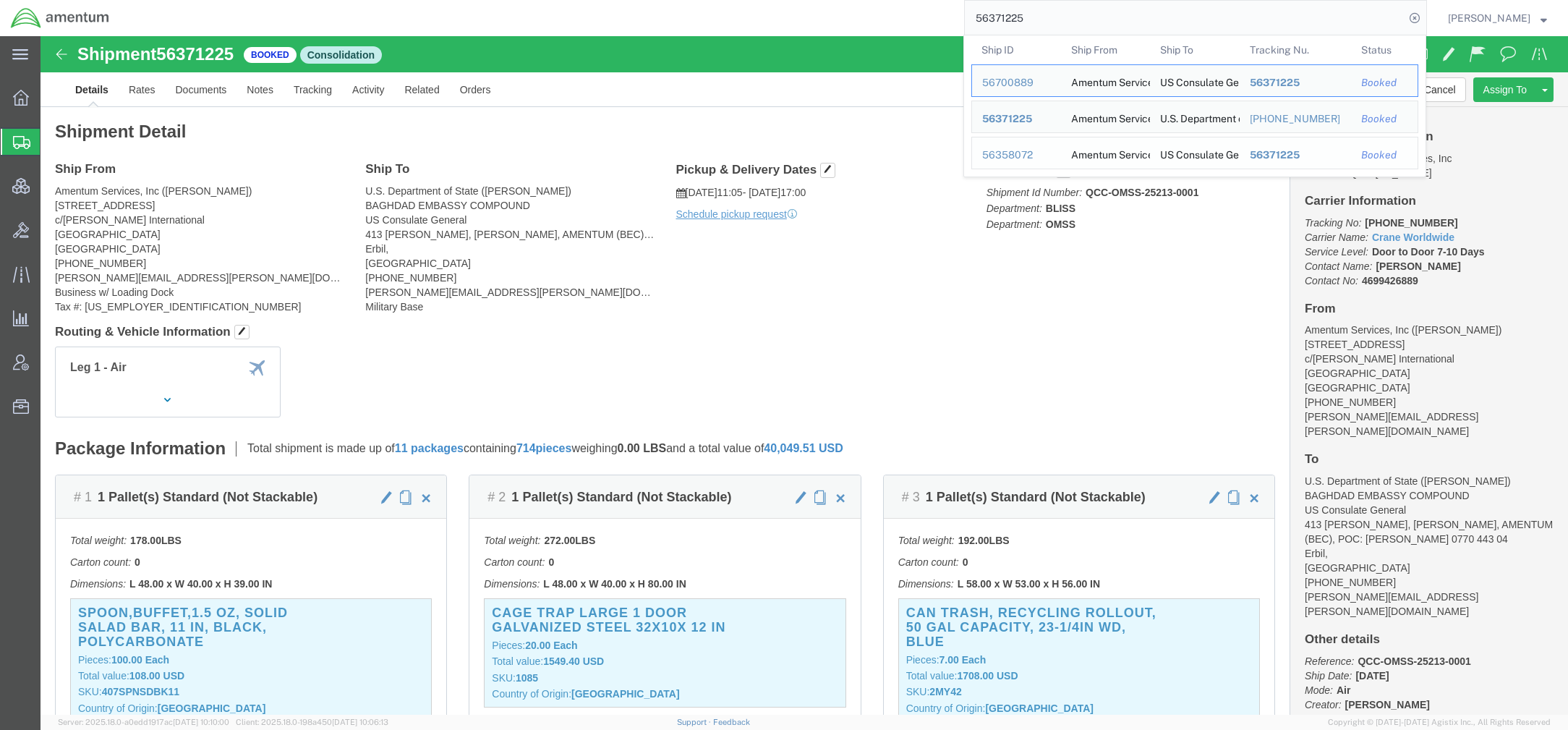
click at [982, 157] on div "56358072" at bounding box center [1016, 155] width 69 height 15
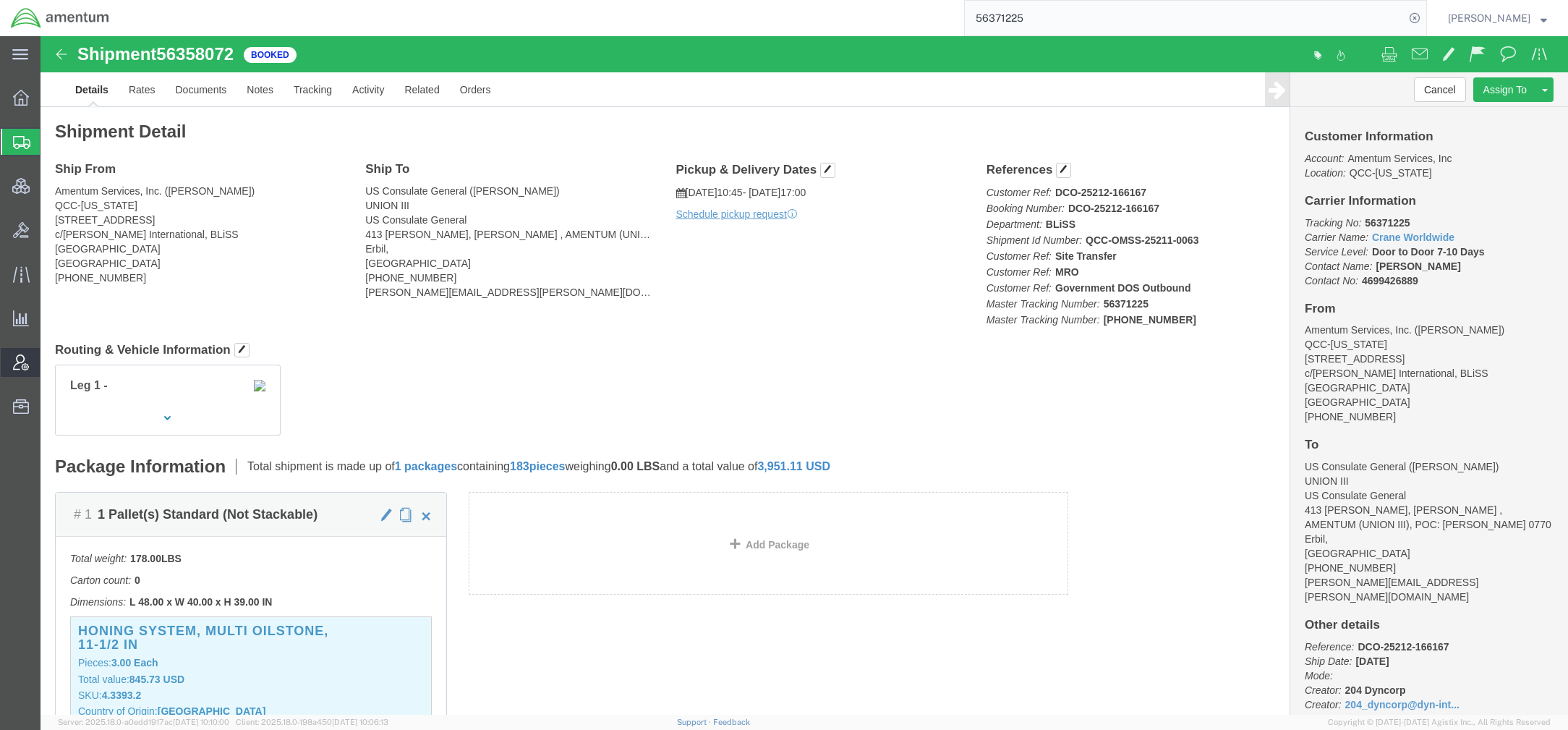
click at [50, 365] on span "Account Admin" at bounding box center [45, 362] width 11 height 29
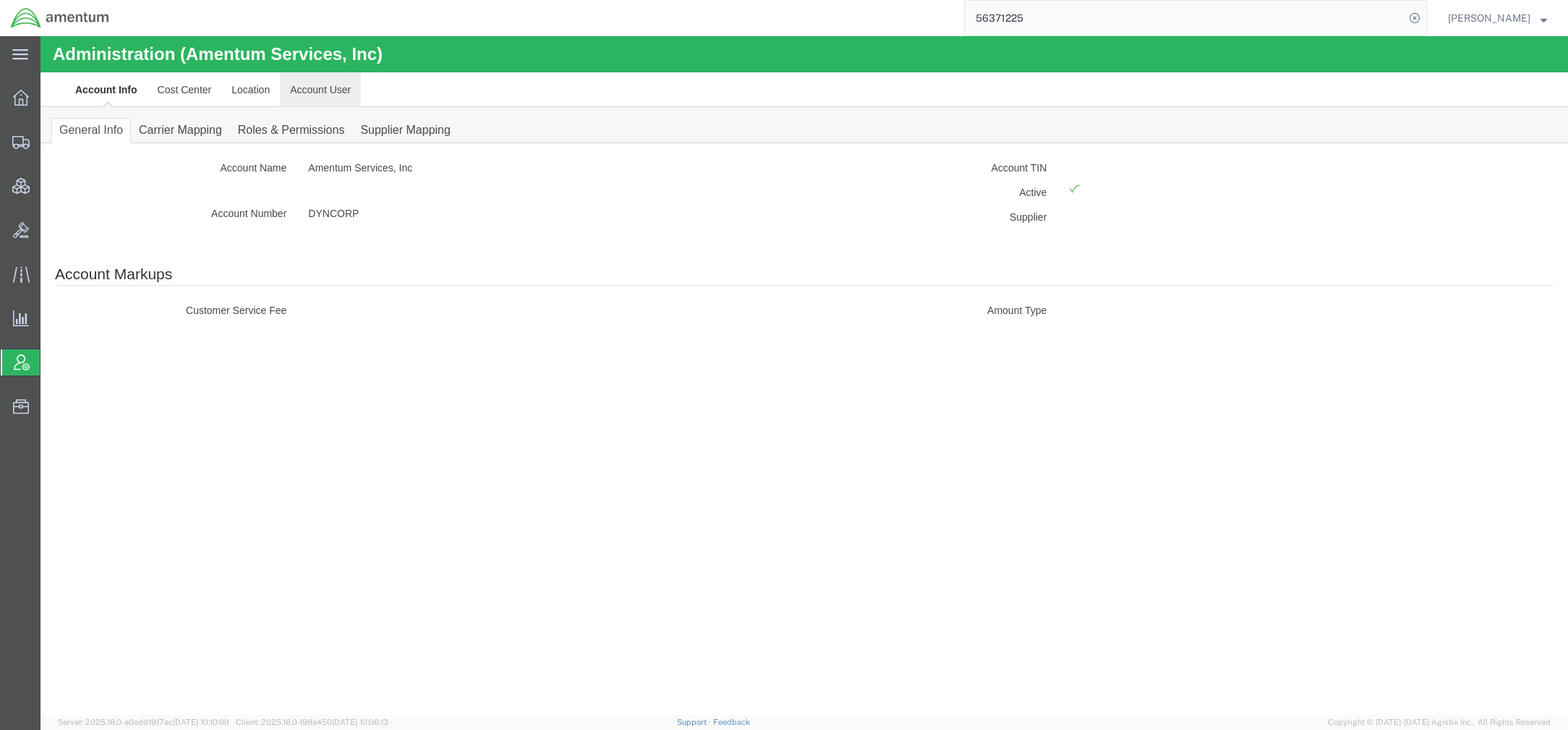
click at [332, 76] on link "Account User" at bounding box center [320, 90] width 81 height 34
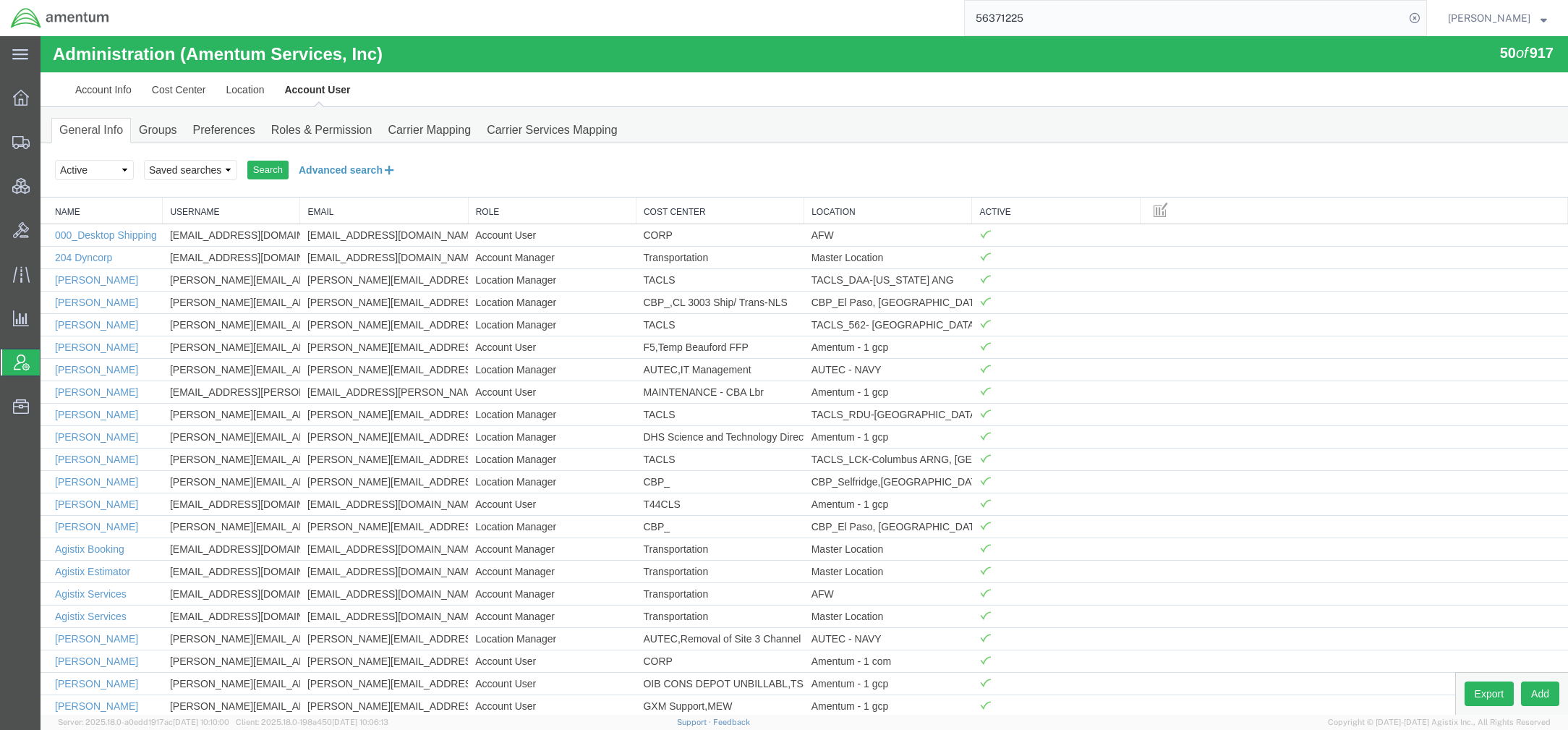
click at [392, 174] on icon at bounding box center [390, 170] width 13 height 15
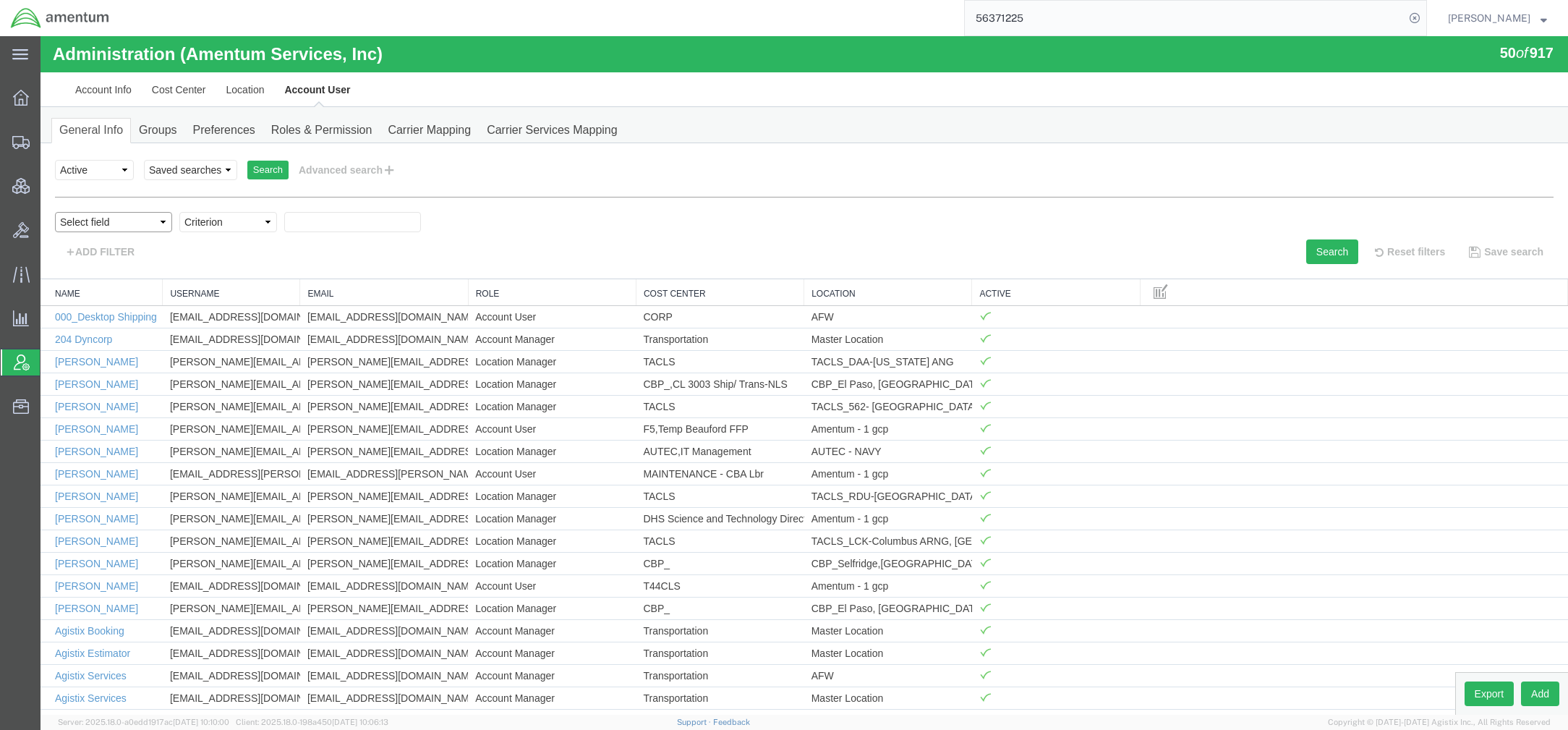
click at [127, 225] on select "Select field Cost Center Email Location Name Role Username" at bounding box center [114, 222] width 117 height 20
click at [240, 232] on select "Criterion" at bounding box center [228, 222] width 97 height 20
click at [138, 224] on select "Select field Cost Center Email Location Name Role Username" at bounding box center [114, 222] width 117 height 20
select select "email"
click at [55, 212] on select "Select field Cost Center Email Location Name Role Username" at bounding box center [114, 222] width 117 height 20
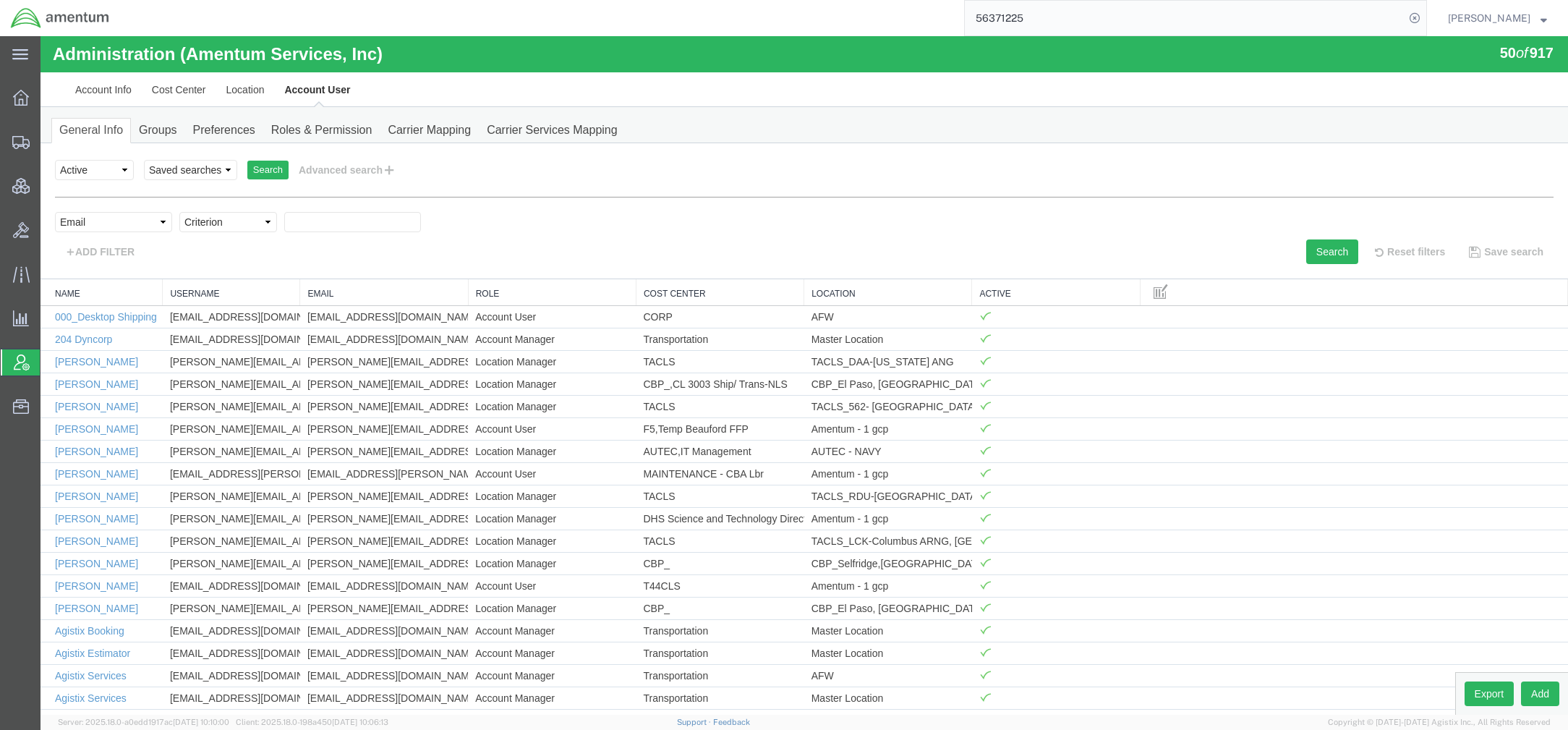
click at [217, 222] on select "Criterion contains does not contain is is blank is not blank starts with" at bounding box center [228, 222] width 97 height 20
select select "contains"
click at [180, 212] on select "Criterion contains does not contain is is blank is not blank starts with" at bounding box center [228, 222] width 97 height 20
type input "champagne"
click at [1320, 250] on button "Search" at bounding box center [1332, 252] width 53 height 25
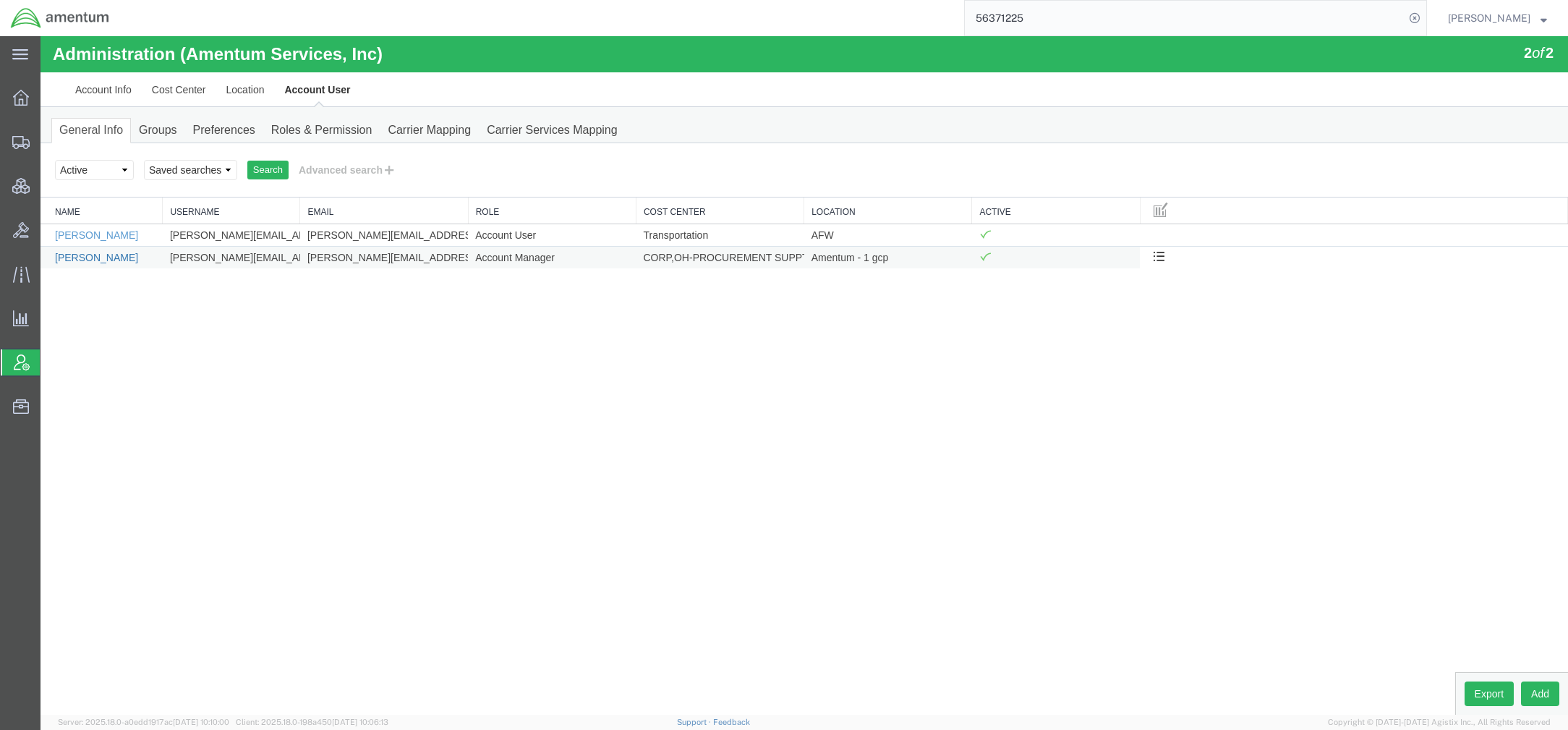
click at [119, 256] on link "[PERSON_NAME]" at bounding box center [96, 258] width 83 height 11
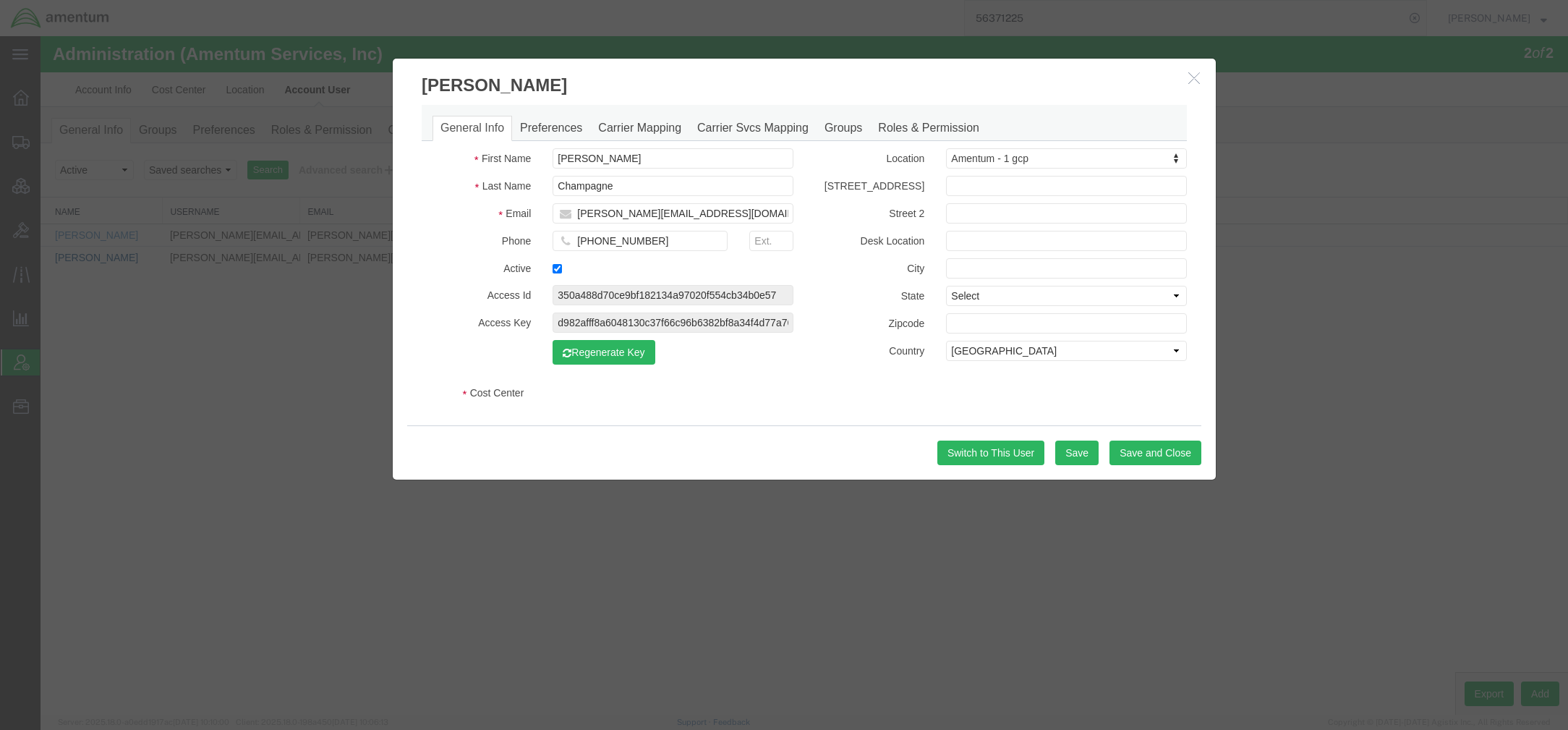
select select "COSTCENTER"
select select "DEPARTMENT"
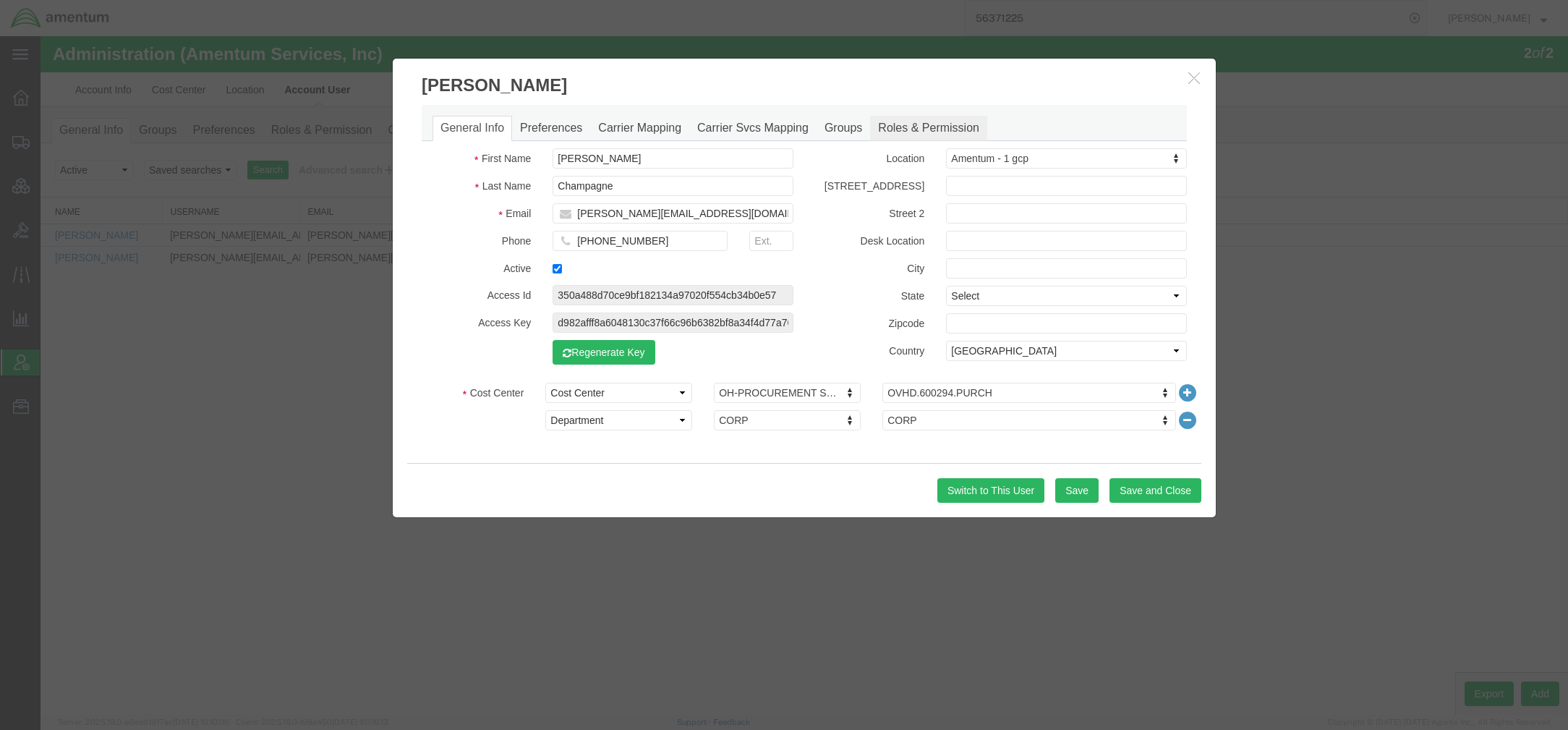
click at [950, 128] on link "Roles & Permission" at bounding box center [928, 128] width 117 height 26
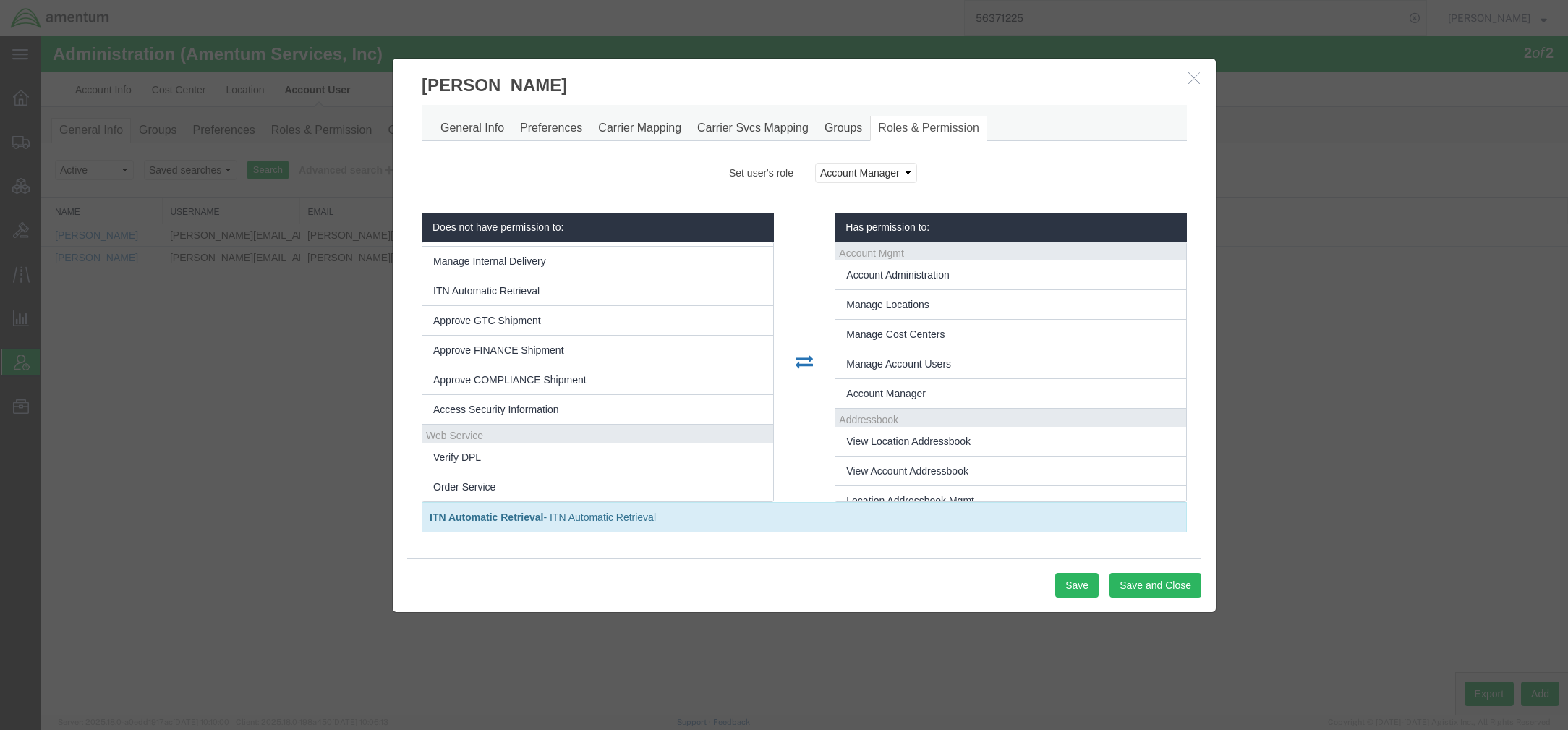
scroll to position [976, 0]
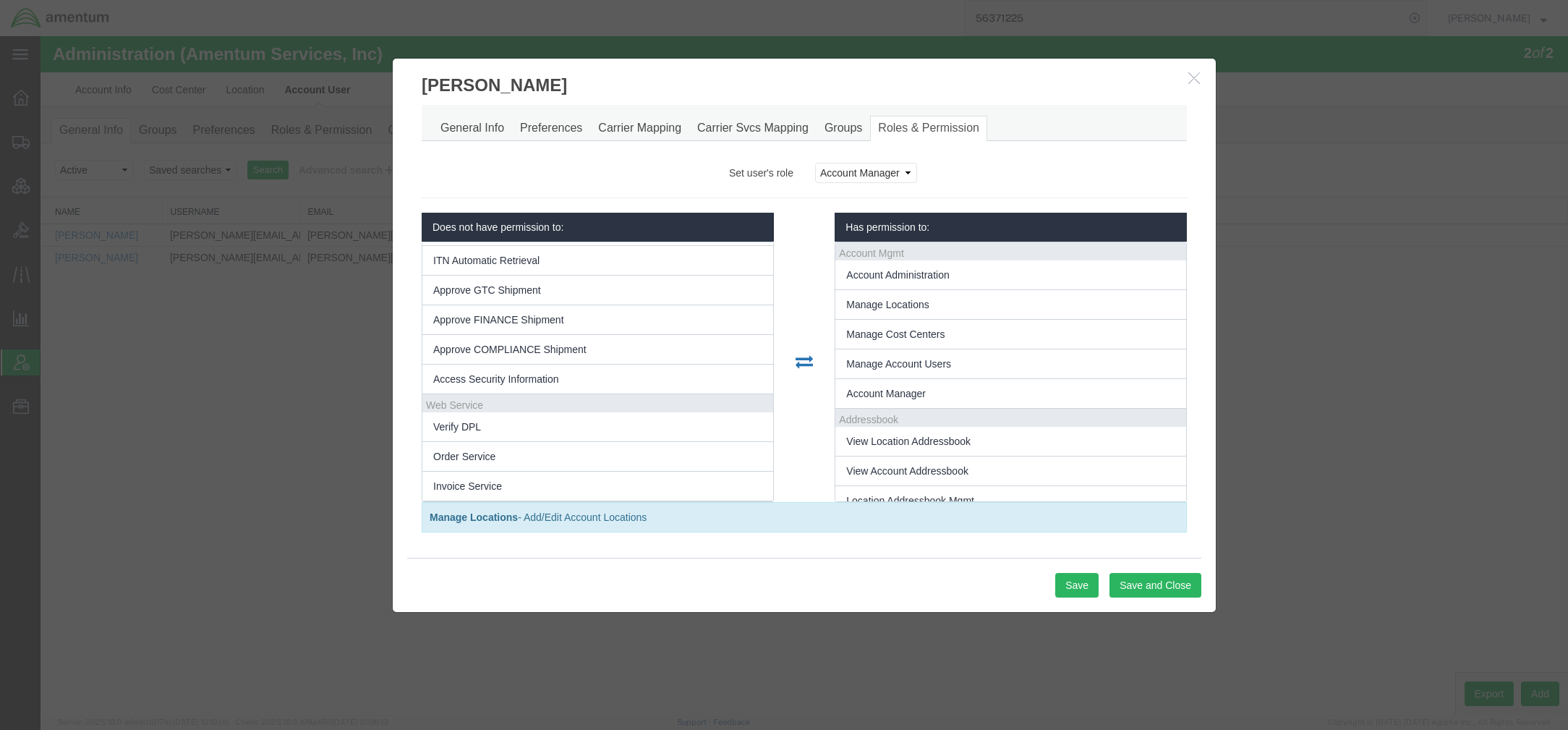
click at [1193, 75] on icon "button" at bounding box center [1194, 77] width 11 height 12
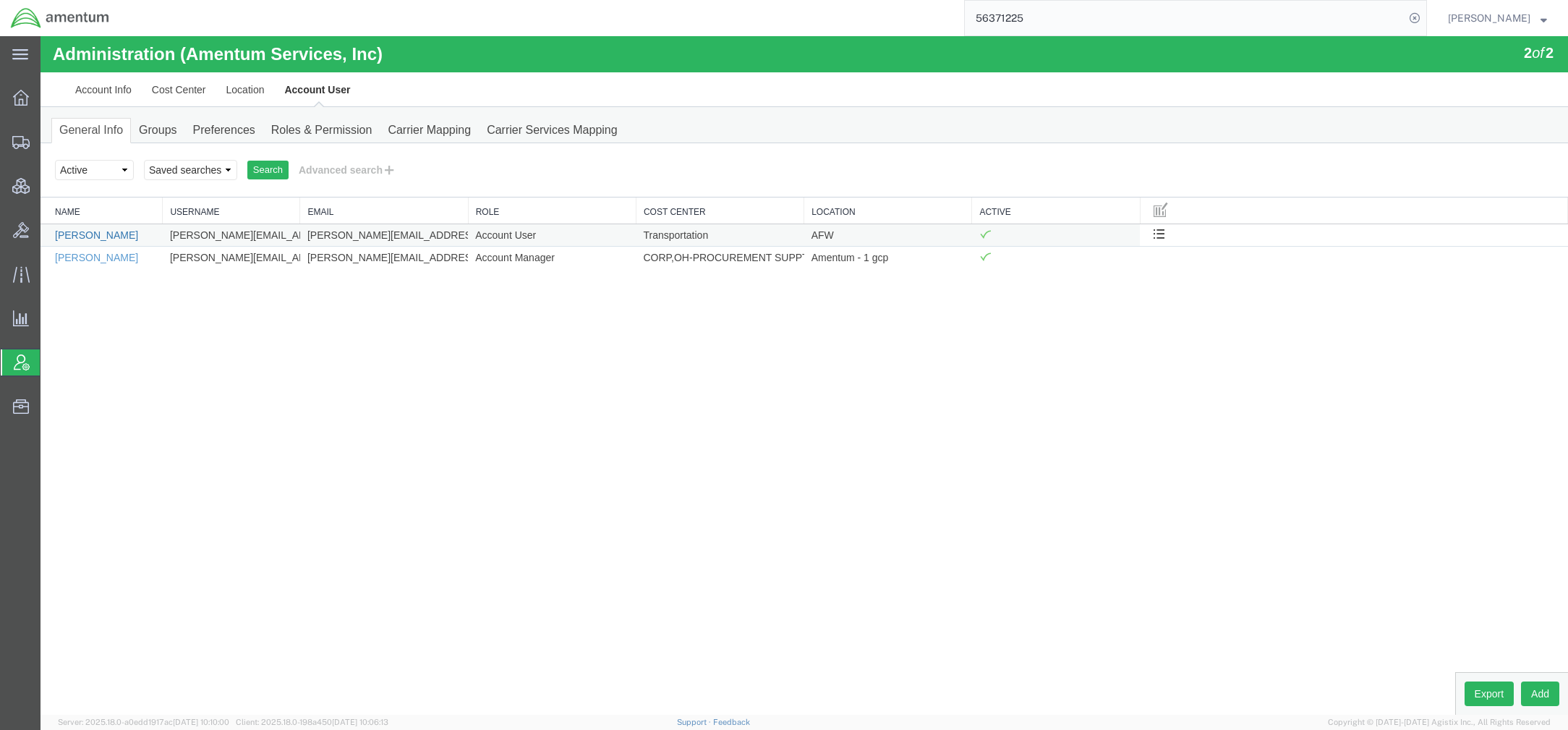
click at [106, 238] on link "[PERSON_NAME]" at bounding box center [96, 235] width 83 height 11
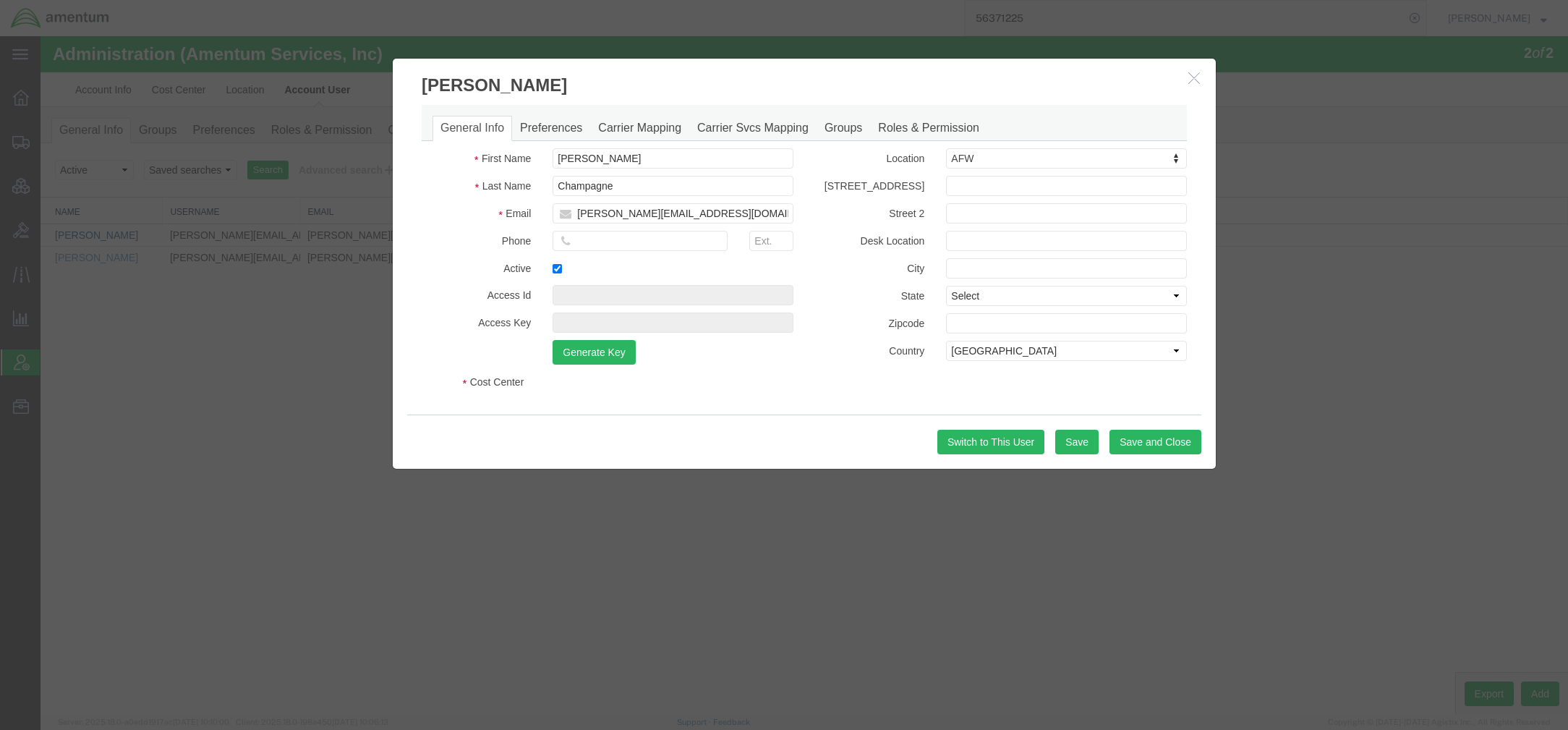
select select "DEPARTMENT"
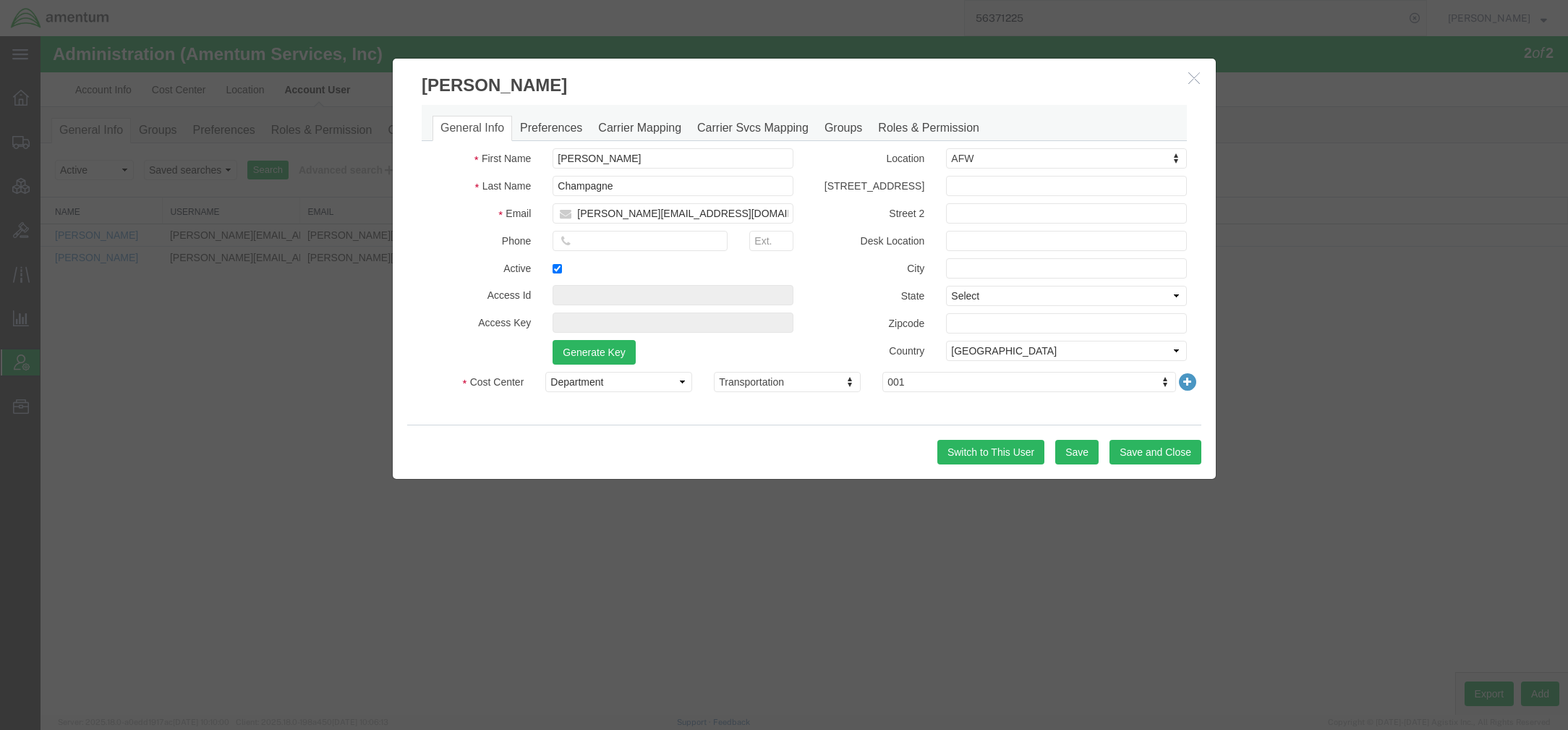
click at [1195, 79] on icon "button" at bounding box center [1194, 77] width 11 height 12
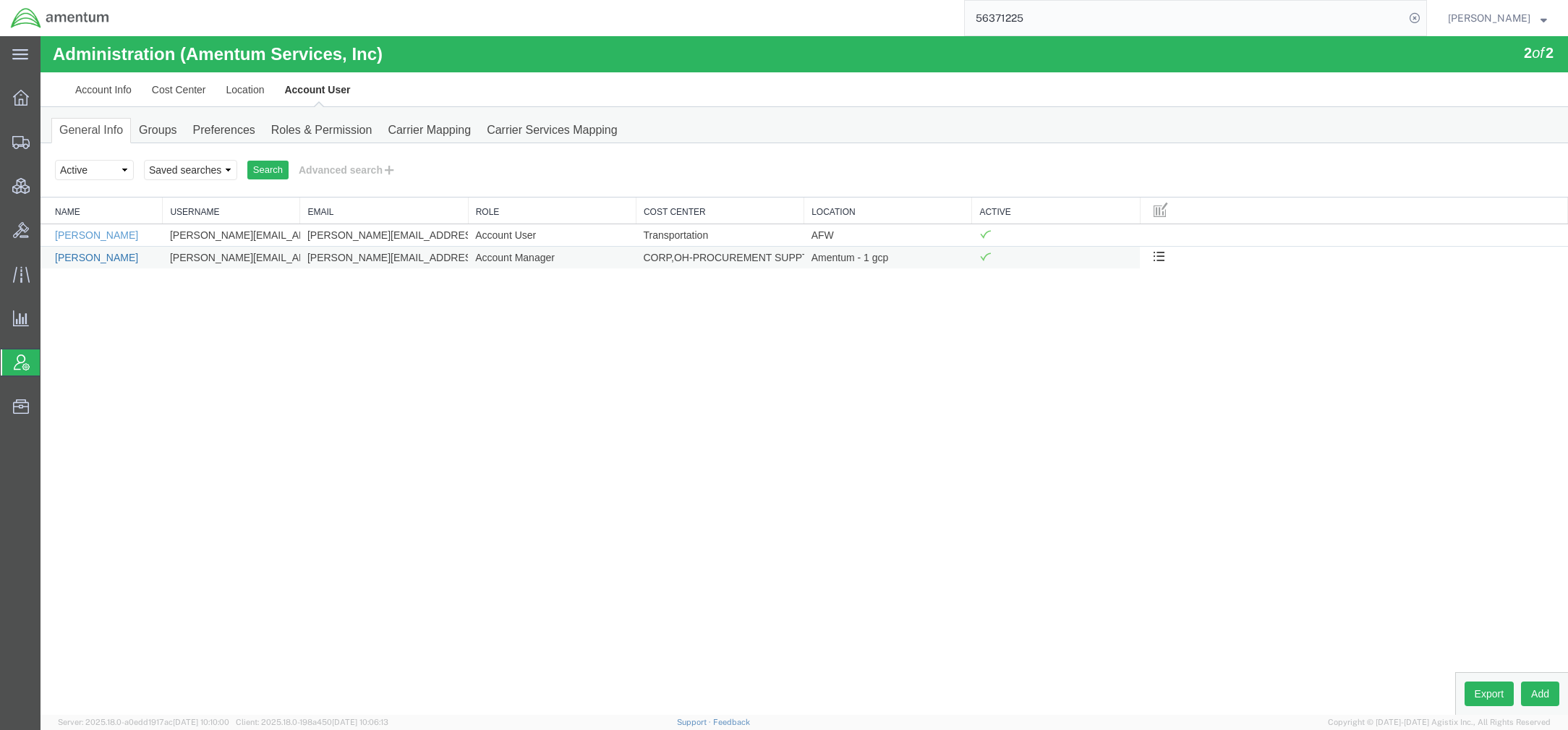
click at [101, 255] on link "[PERSON_NAME]" at bounding box center [96, 258] width 83 height 11
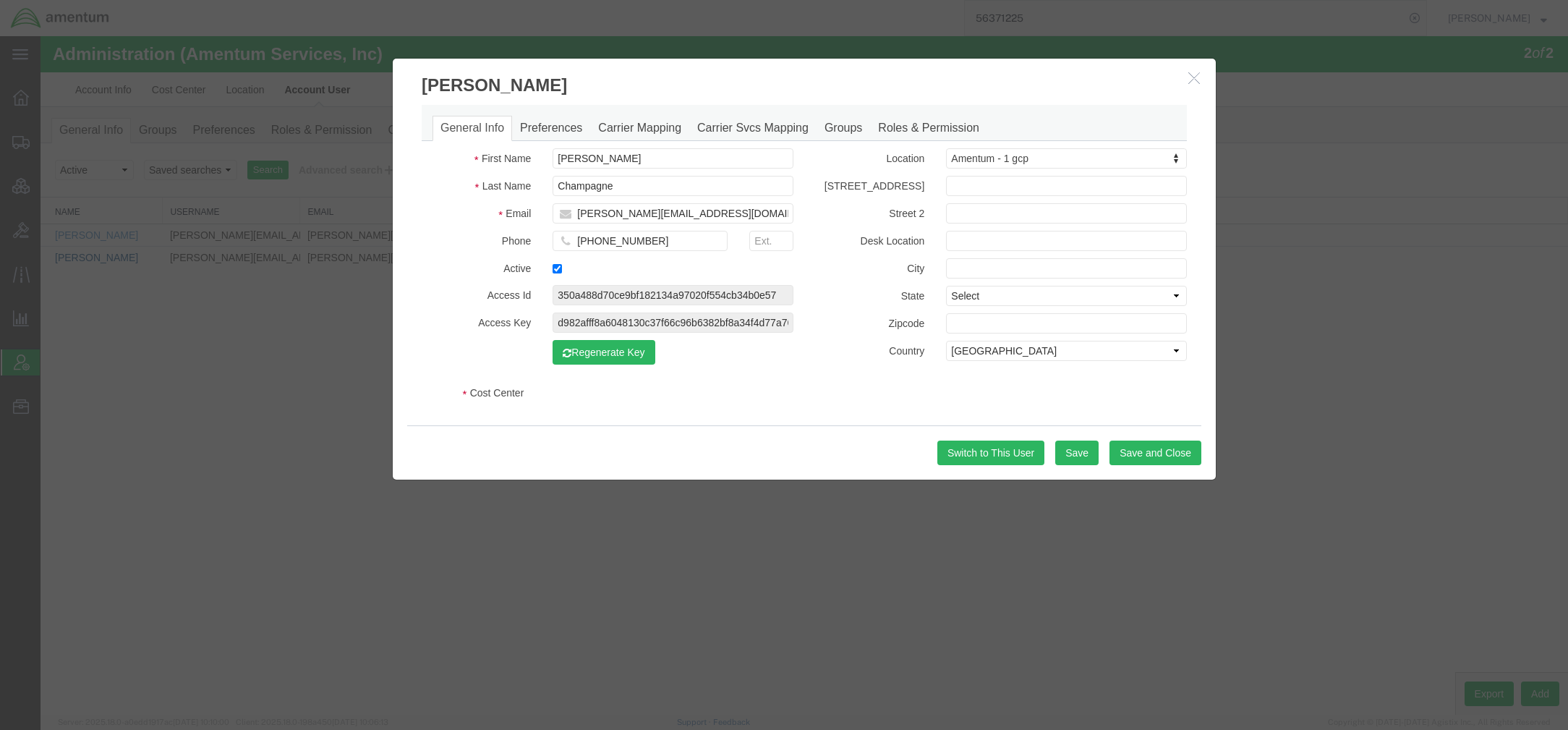
select select "COSTCENTER"
select select "DEPARTMENT"
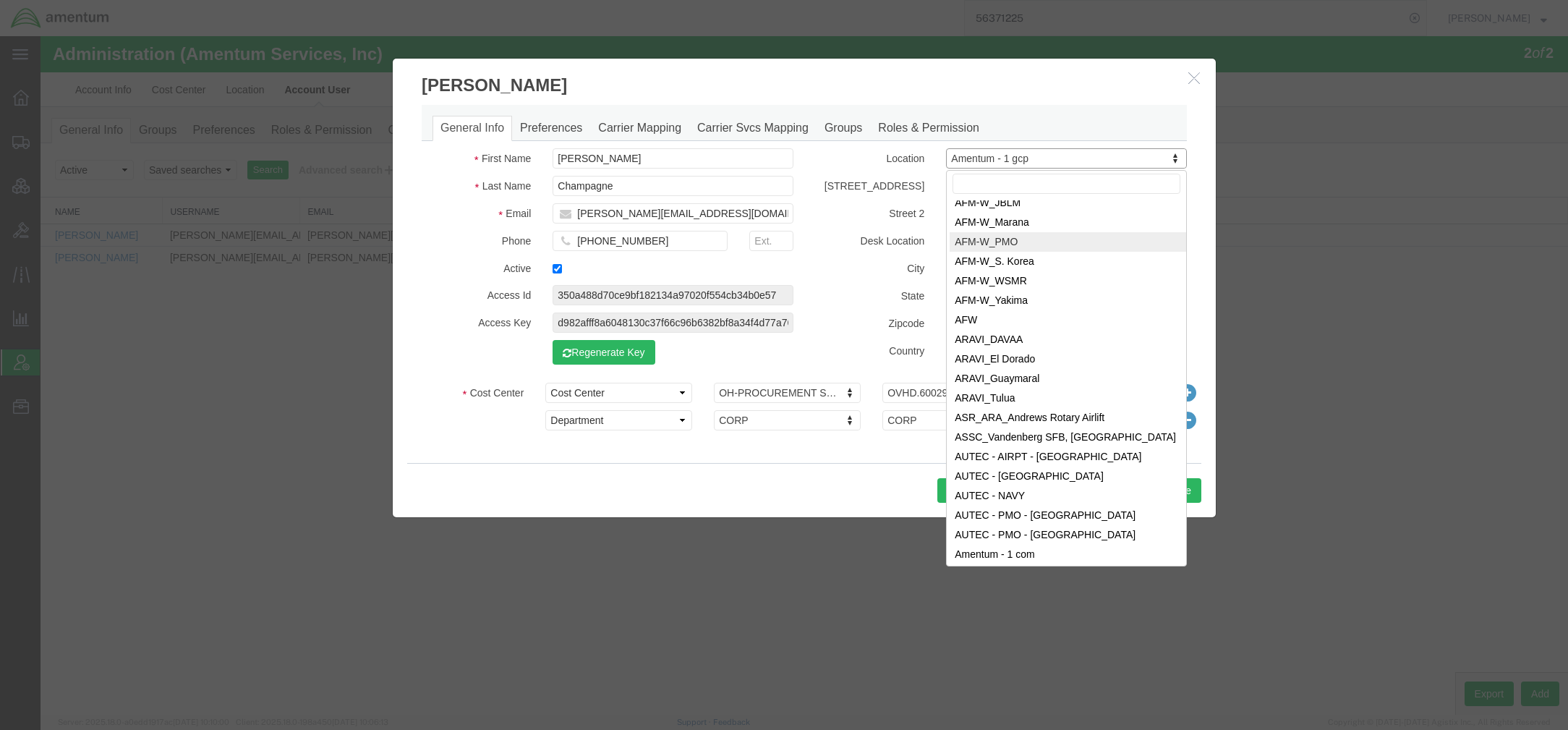
scroll to position [2149, 0]
select select "{"locationId":"34021","street1":"[STREET_ADDRESS]","street2":"","oneLineAddress…"
type input "[STREET_ADDRESS]"
type input "[GEOGRAPHIC_DATA]"
select select "[GEOGRAPHIC_DATA]"
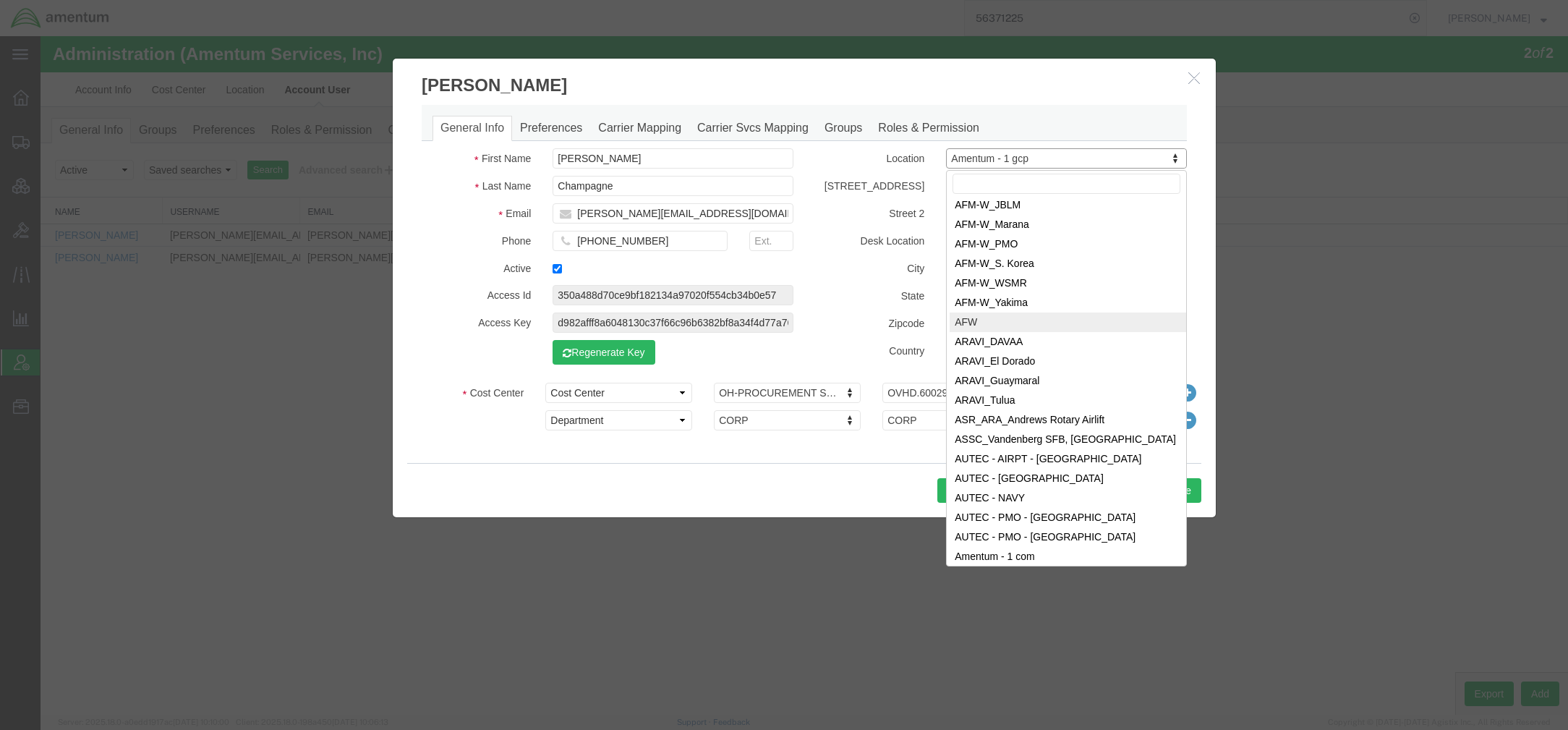
type input "76177"
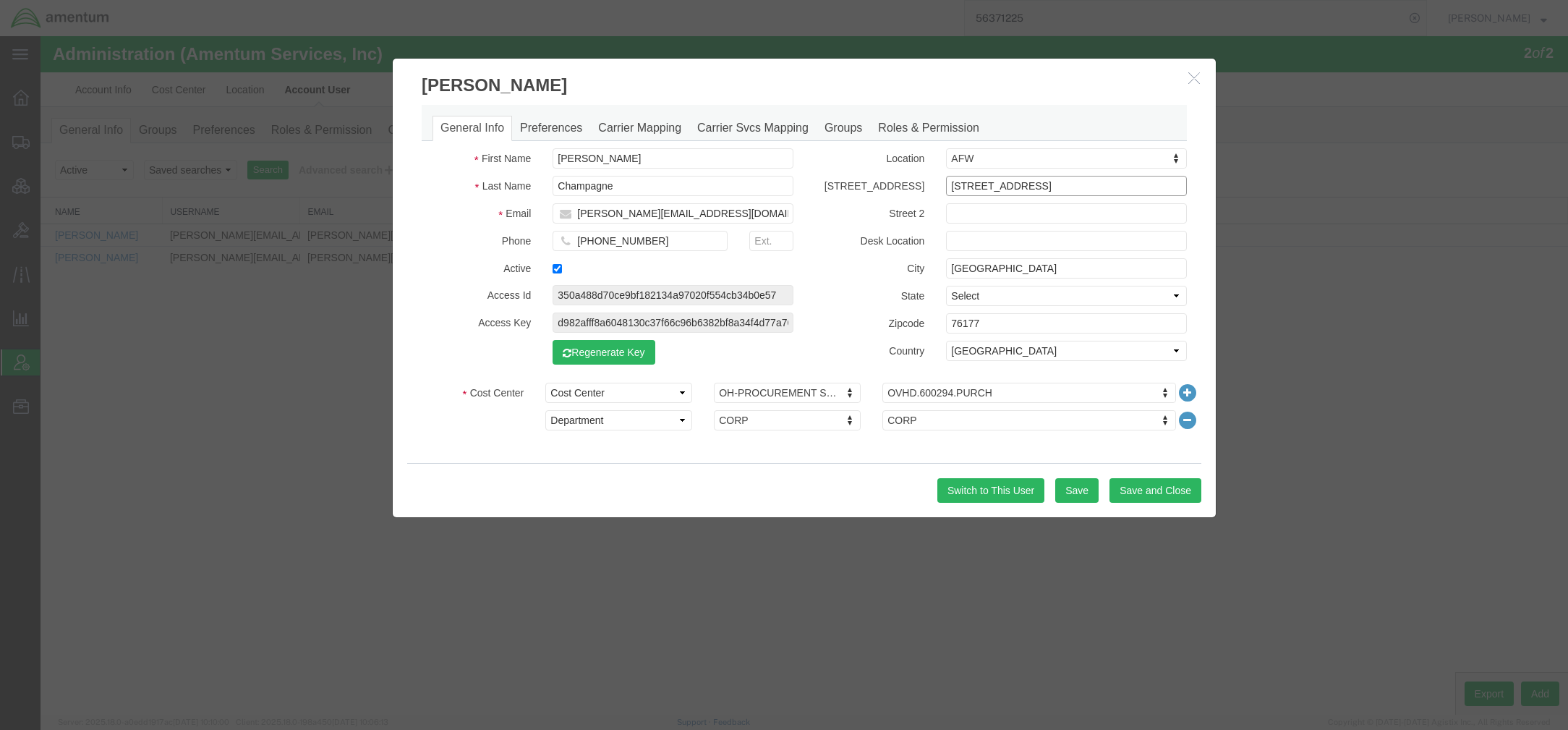
drag, startPoint x: 1101, startPoint y: 189, endPoint x: 621, endPoint y: 151, distance: 481.5
click at [621, 151] on div "First Name [PERSON_NAME] Name Champagne Email [PERSON_NAME][EMAIL_ADDRESS][DOMA…" at bounding box center [804, 265] width 787 height 234
select select "AL"
select select
click at [1082, 503] on button "Save" at bounding box center [1076, 491] width 43 height 25
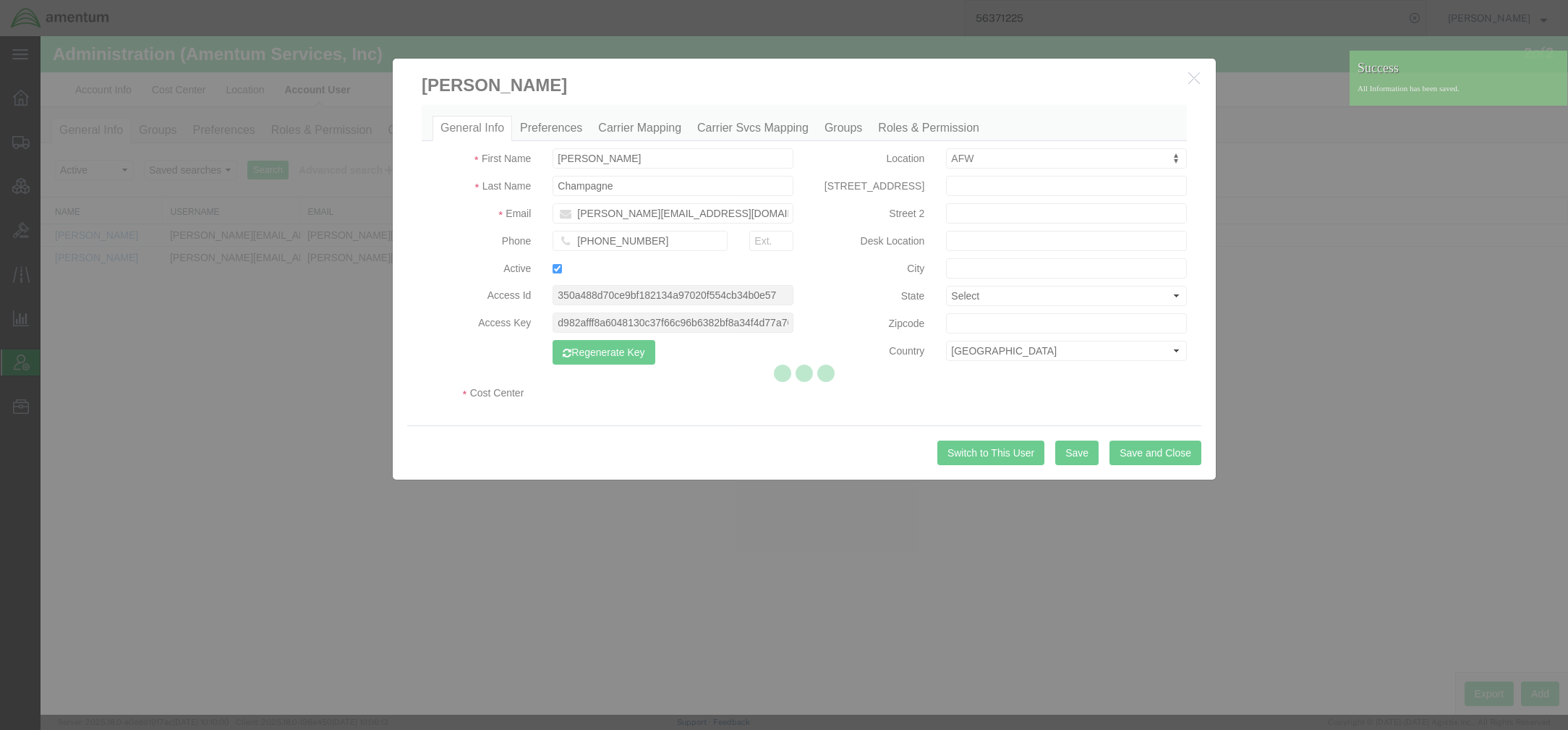
select select "COSTCENTER"
select select "DEPARTMENT"
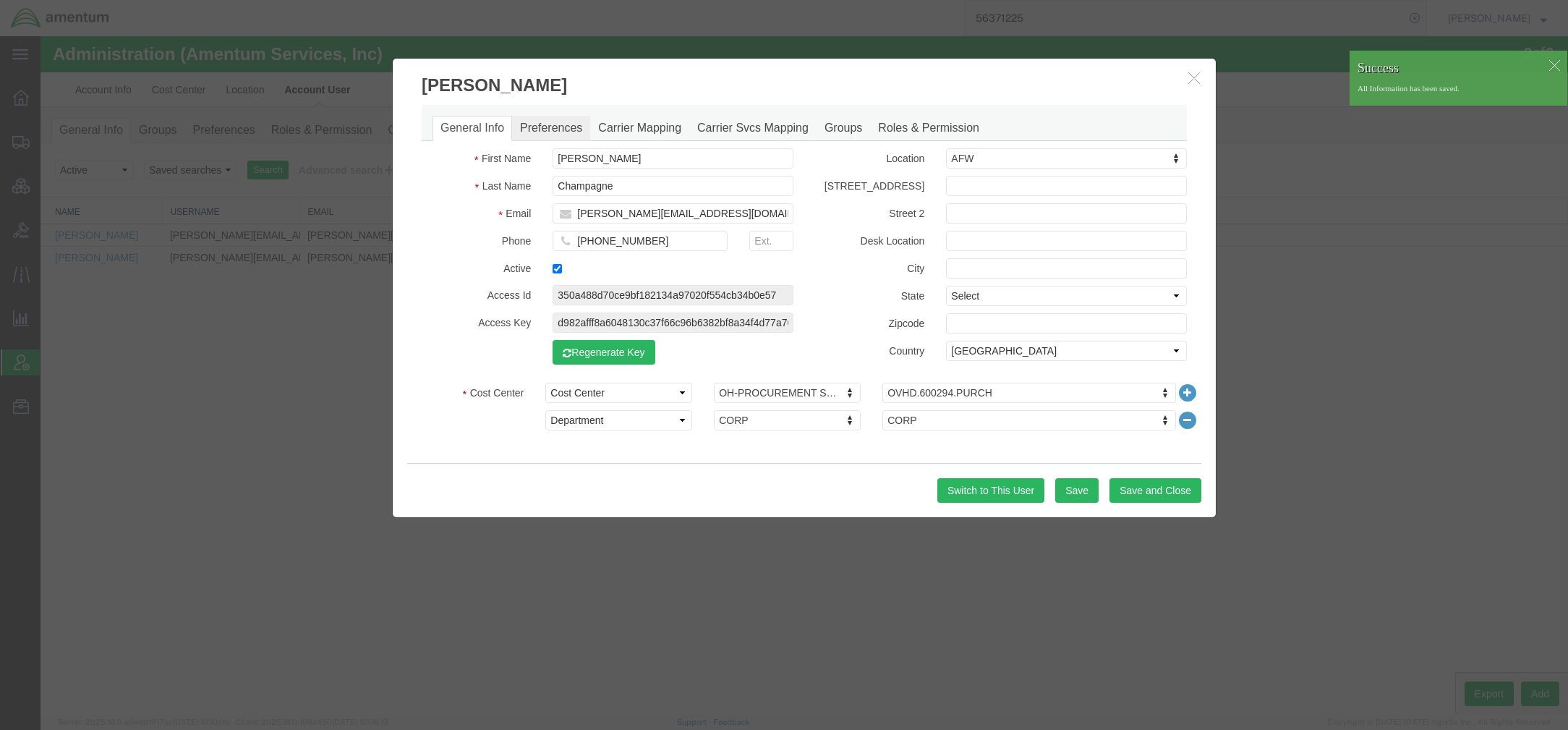
click at [543, 121] on link "Preferences" at bounding box center [551, 128] width 78 height 26
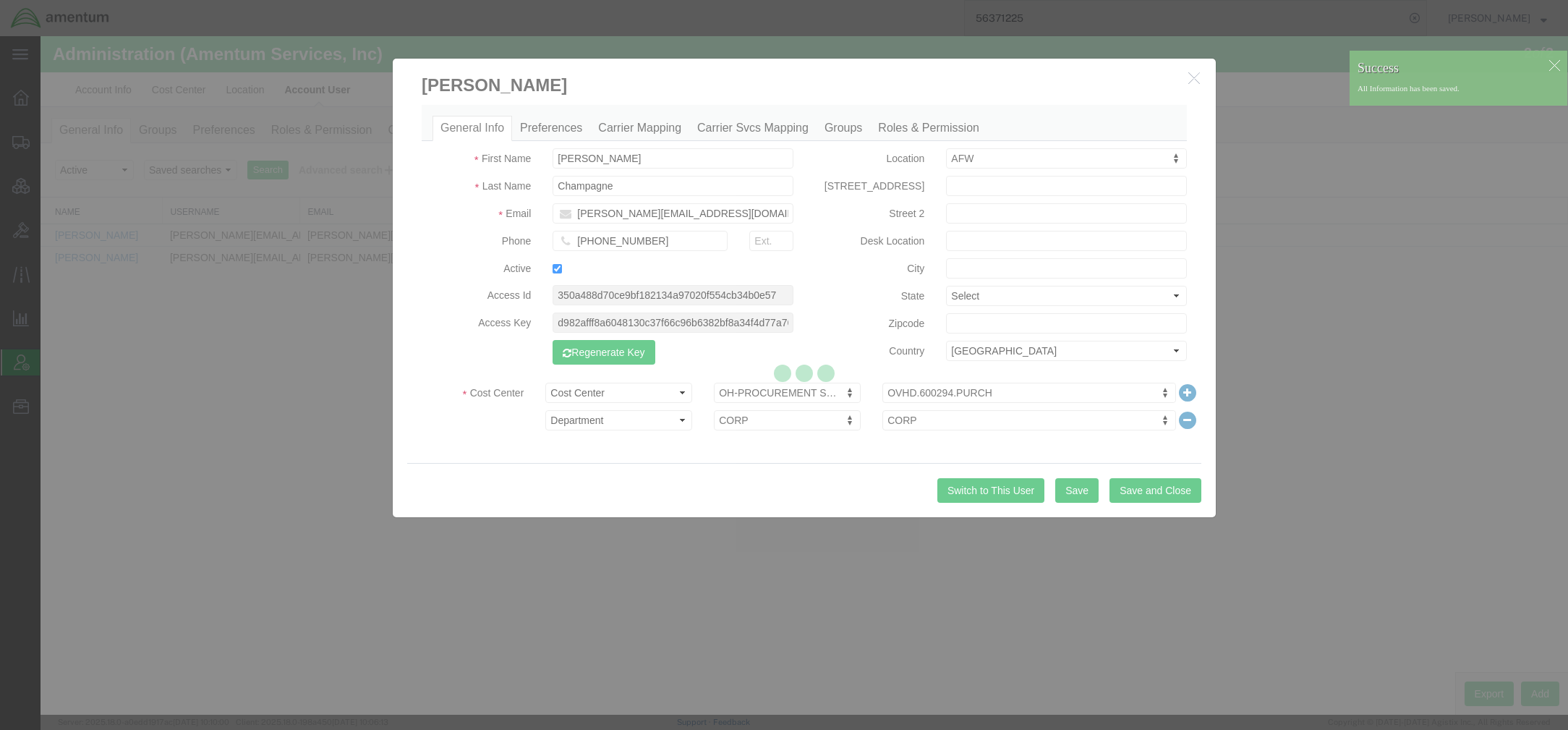
select select
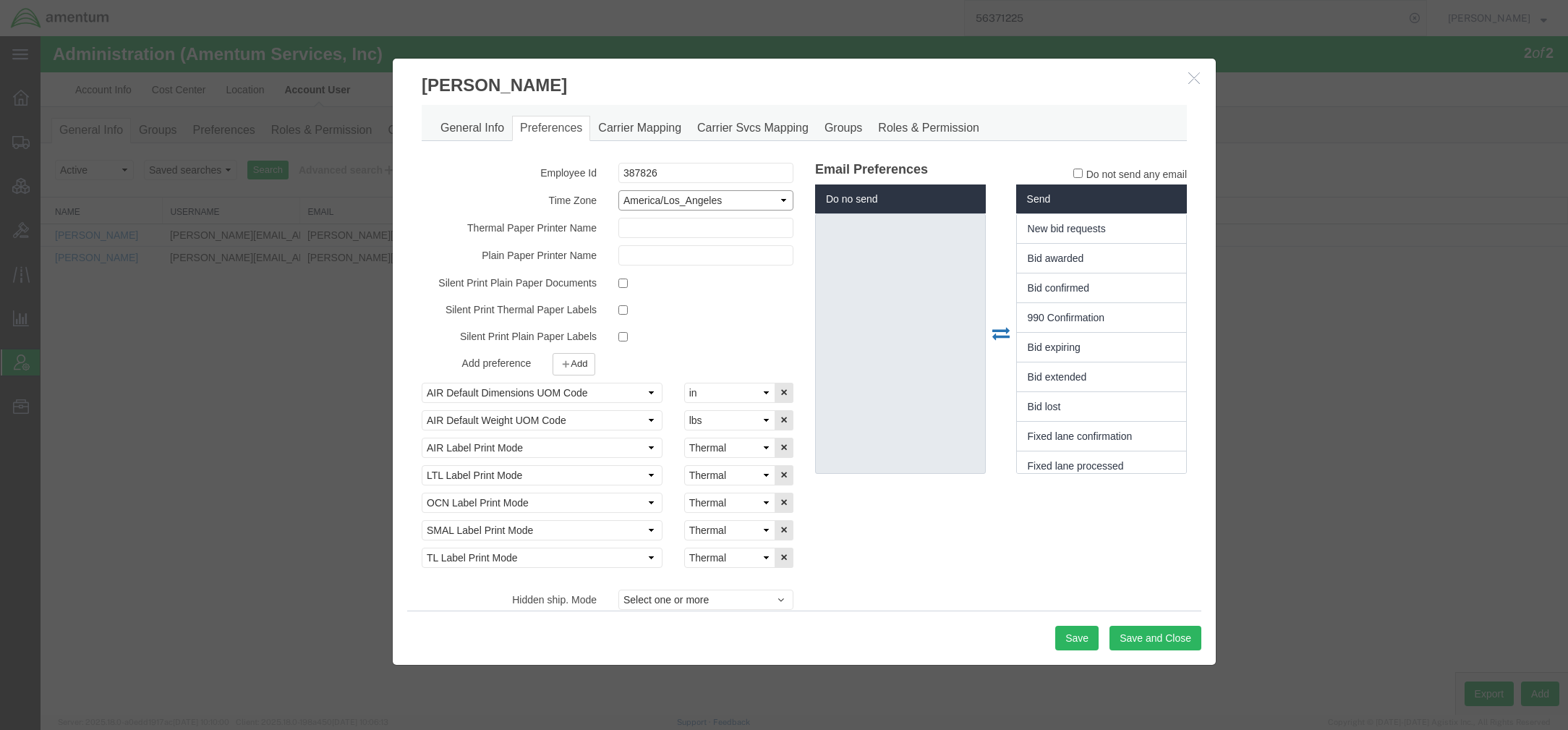
click at [687, 205] on select "Select ACT AET AGT ART AST [GEOGRAPHIC_DATA]/[GEOGRAPHIC_DATA] [GEOGRAPHIC_DATA…" at bounding box center [705, 200] width 175 height 20
select select "US/Central"
click at [618, 190] on select "Select ACT AET AGT ART AST [GEOGRAPHIC_DATA]/[GEOGRAPHIC_DATA] [GEOGRAPHIC_DATA…" at bounding box center [705, 200] width 175 height 20
click at [1083, 633] on button "Save" at bounding box center [1076, 638] width 43 height 25
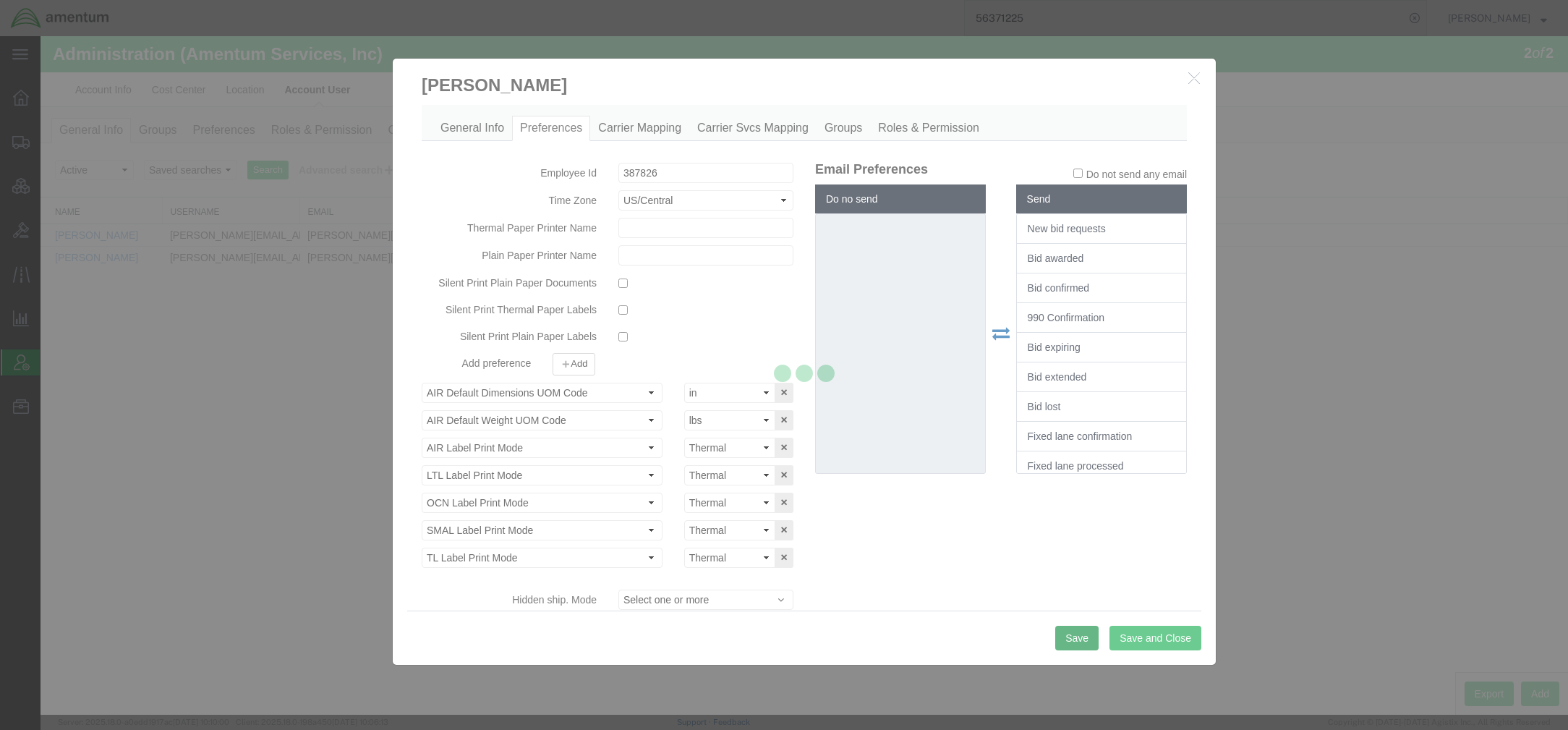
select select
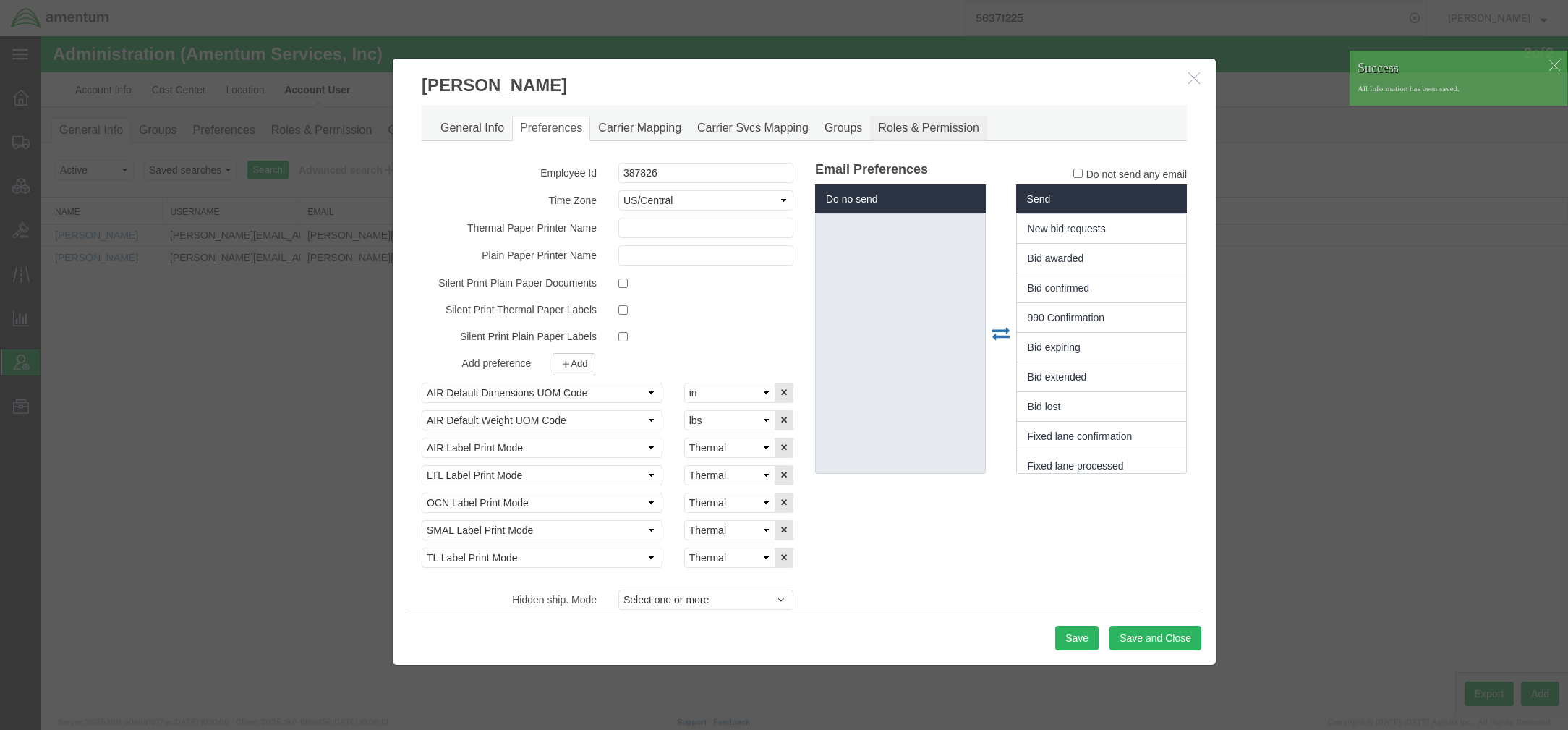
click at [911, 129] on link "Roles & Permission" at bounding box center [928, 128] width 117 height 26
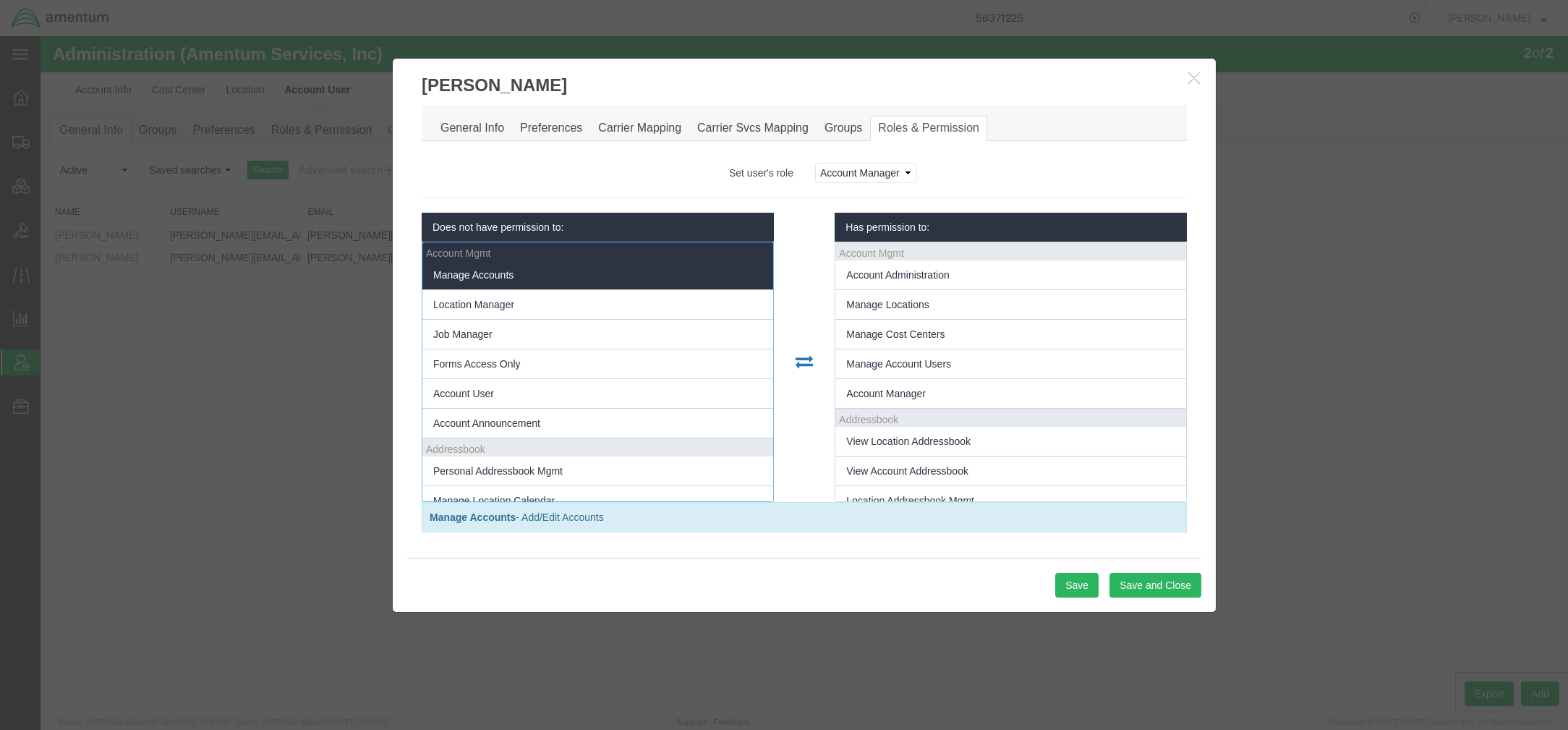
click at [568, 276] on li "Manage Accounts" at bounding box center [597, 275] width 350 height 30
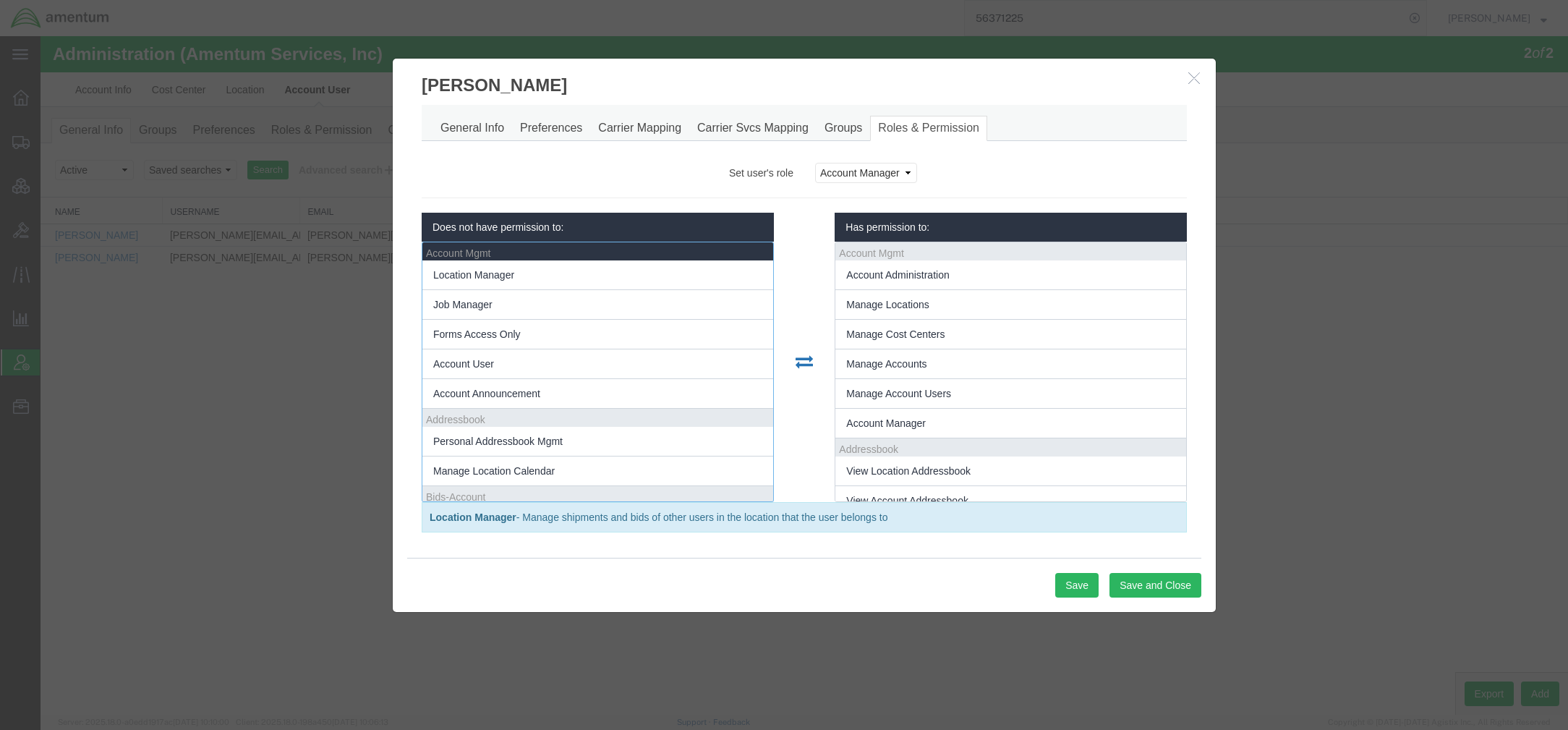
click at [568, 276] on li "Location Manager" at bounding box center [597, 275] width 350 height 30
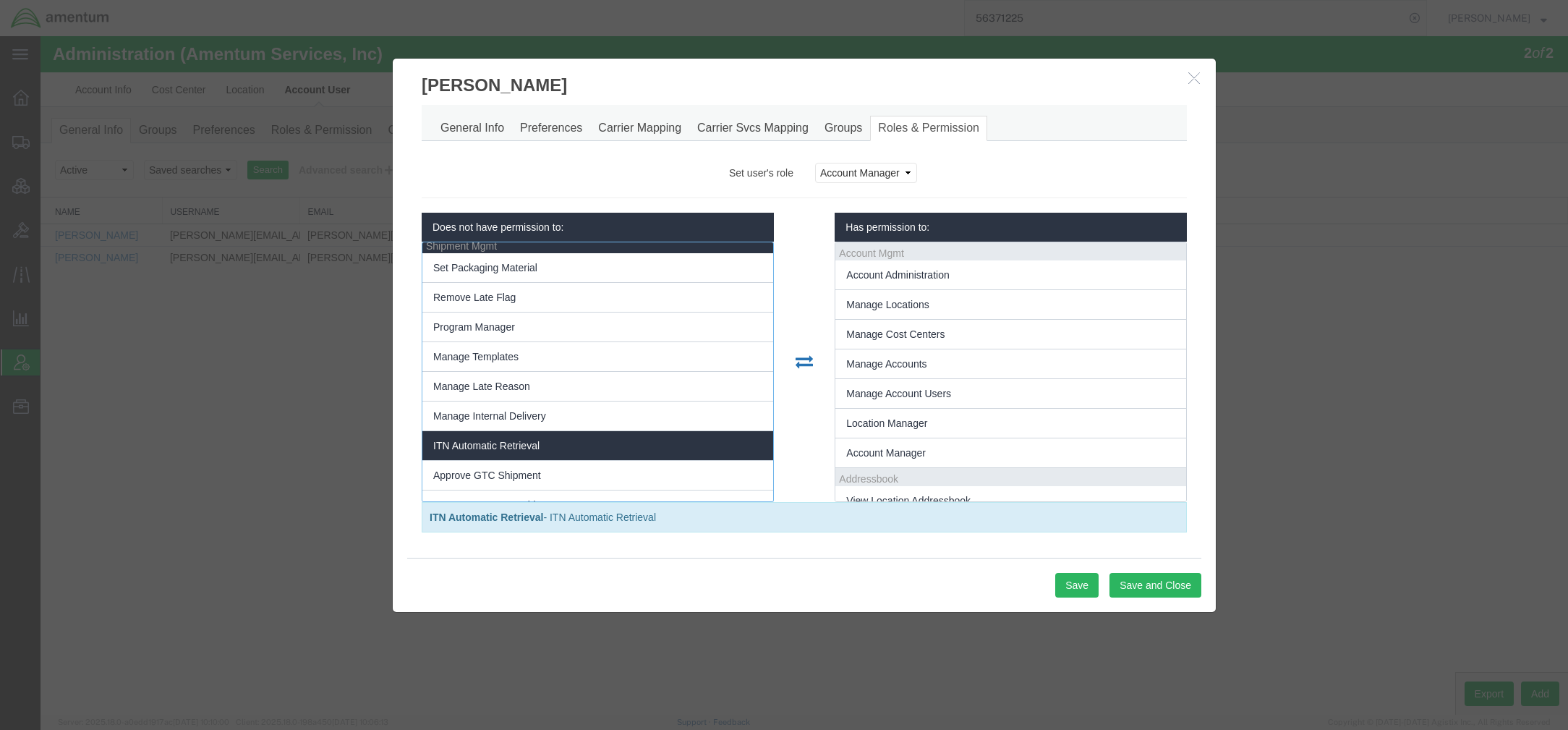
scroll to position [771, 0]
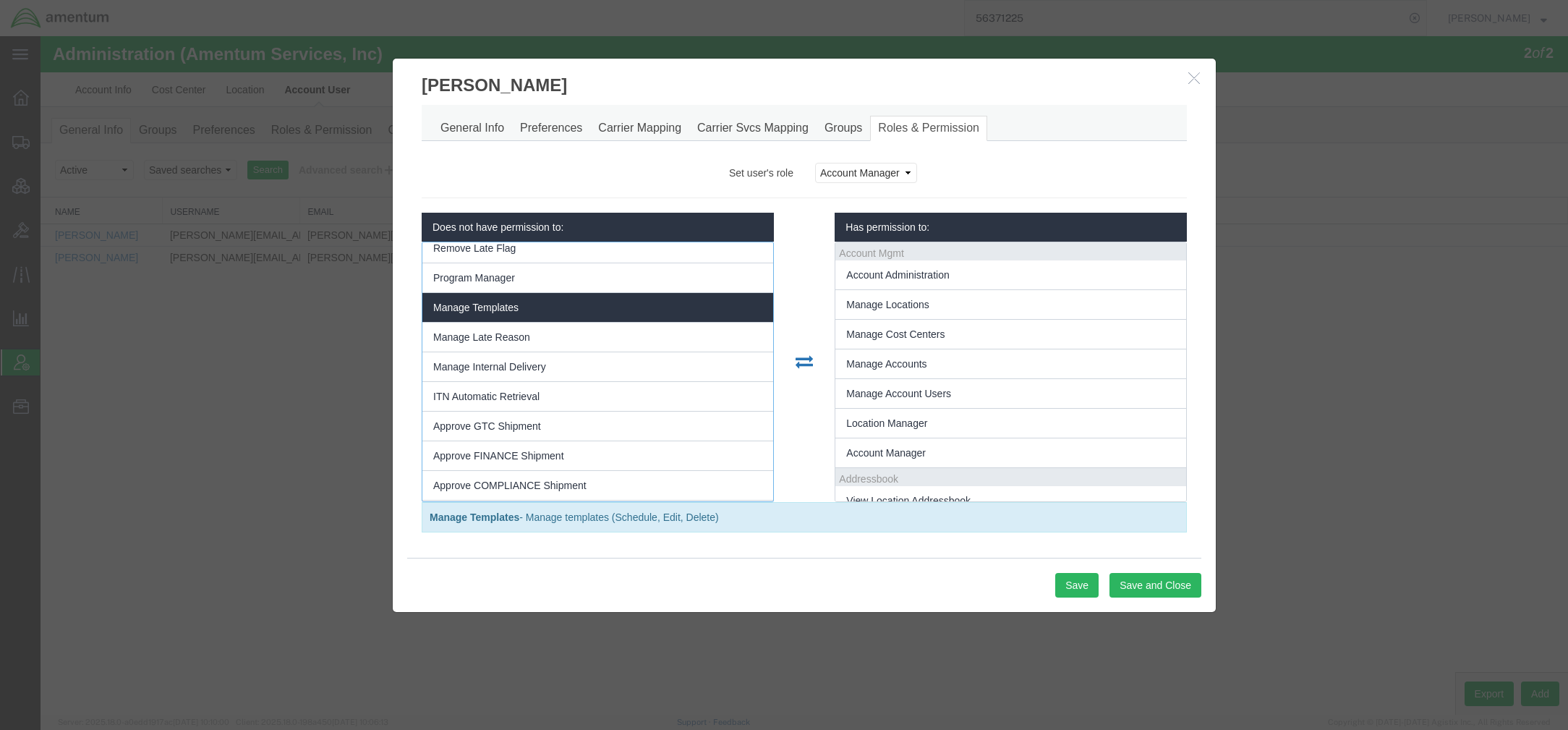
click at [678, 320] on li "Manage Templates" at bounding box center [597, 308] width 350 height 30
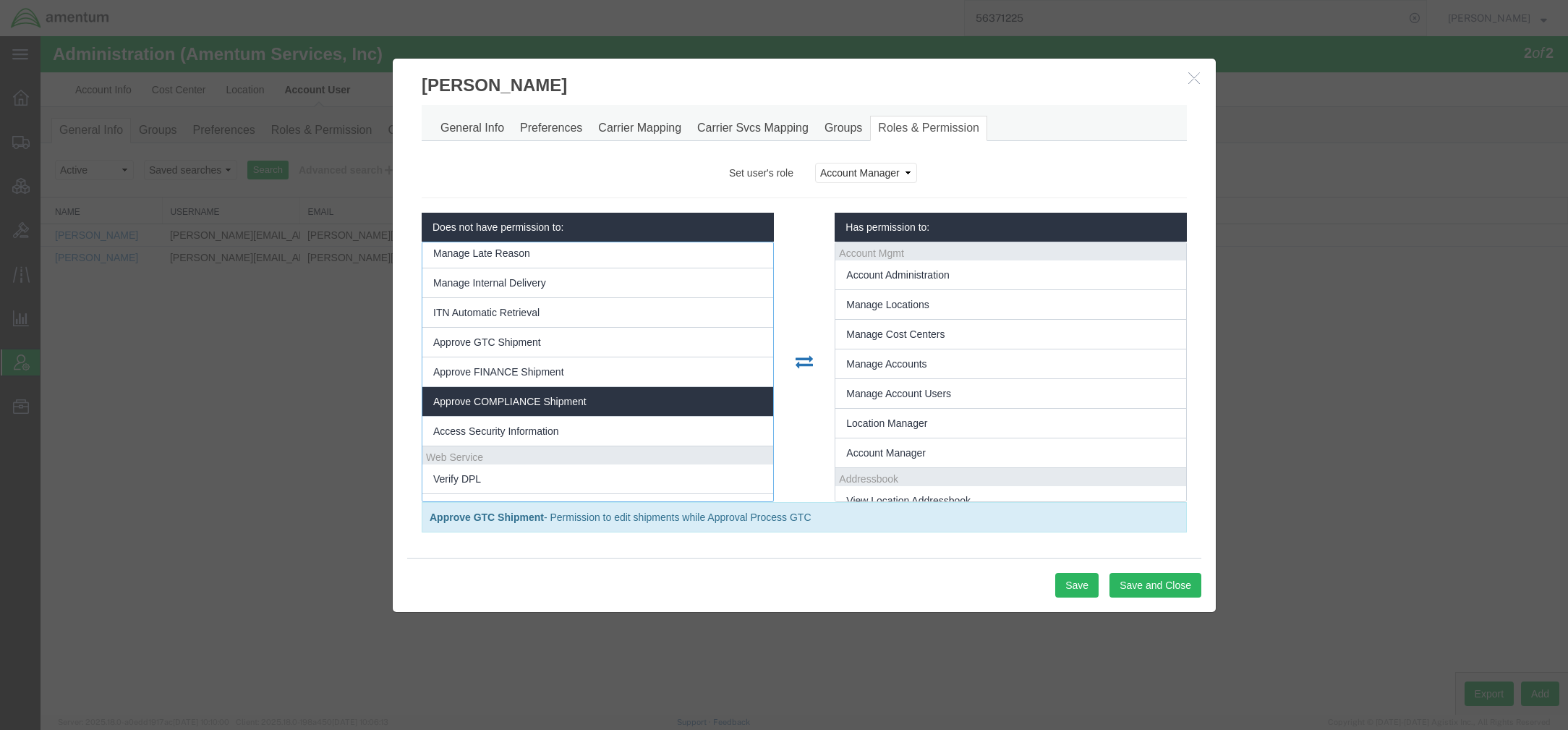
scroll to position [886, 0]
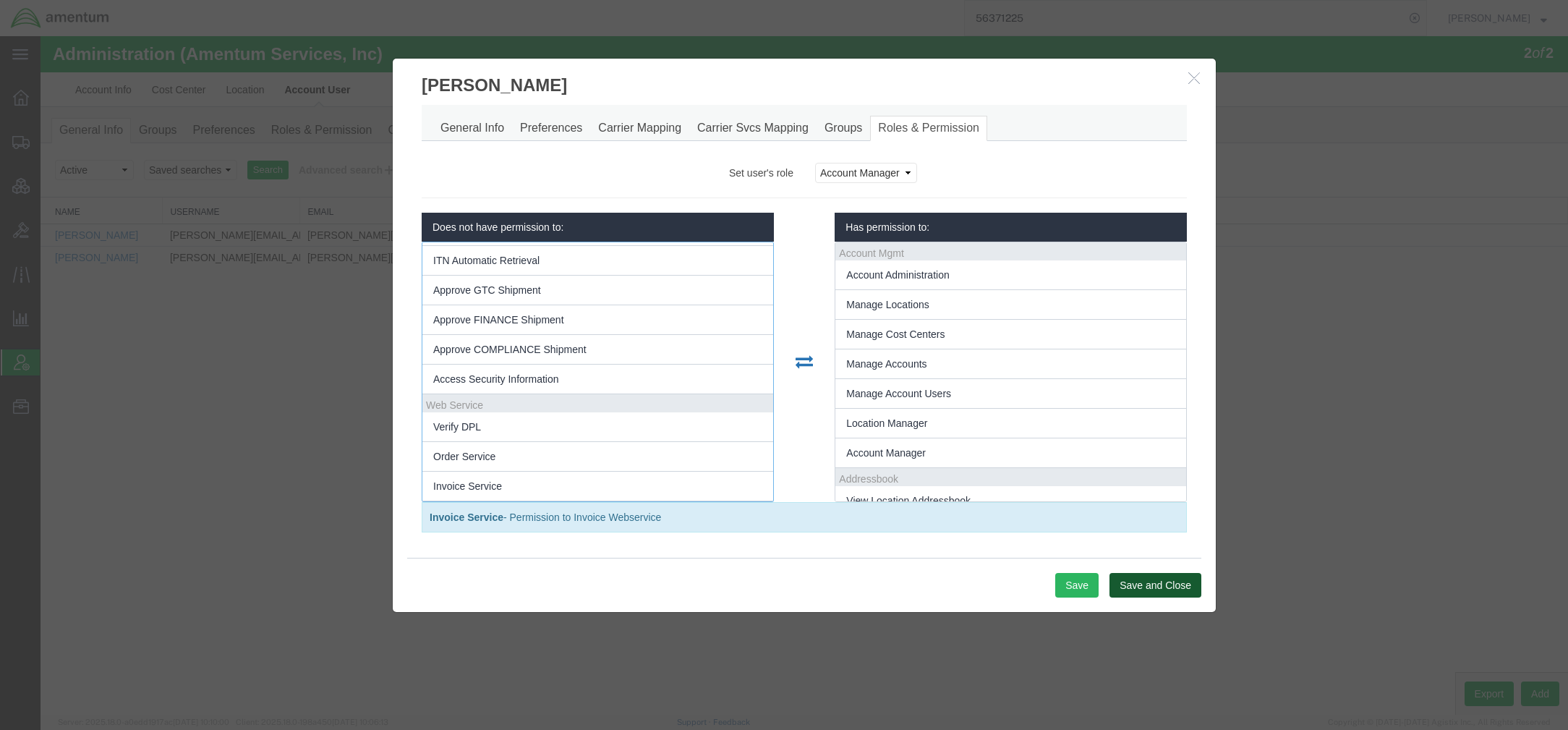
click at [1157, 591] on button "Save and Close" at bounding box center [1155, 586] width 92 height 25
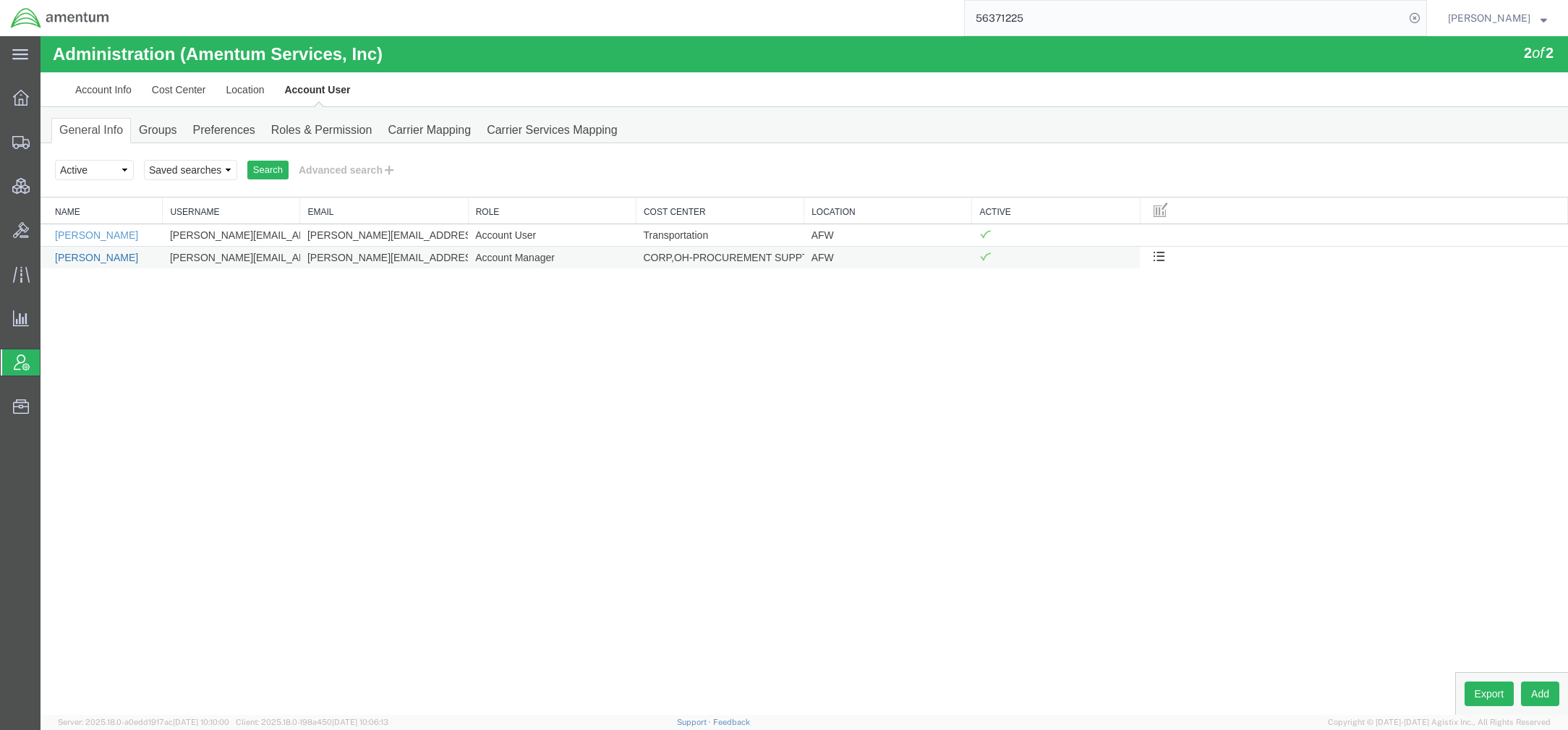
click at [118, 258] on link "[PERSON_NAME]" at bounding box center [96, 258] width 83 height 11
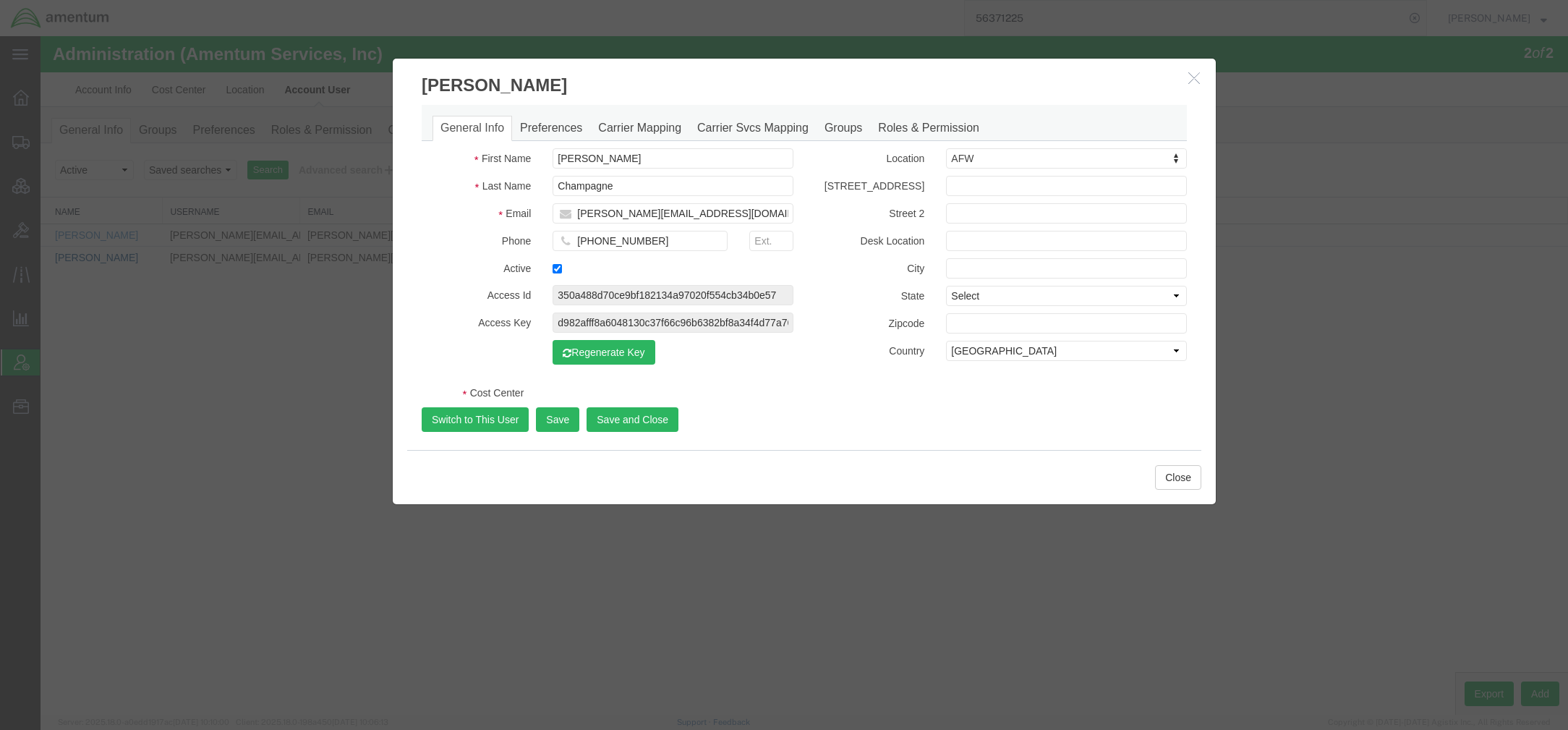
select select "COSTCENTER"
select select "DEPARTMENT"
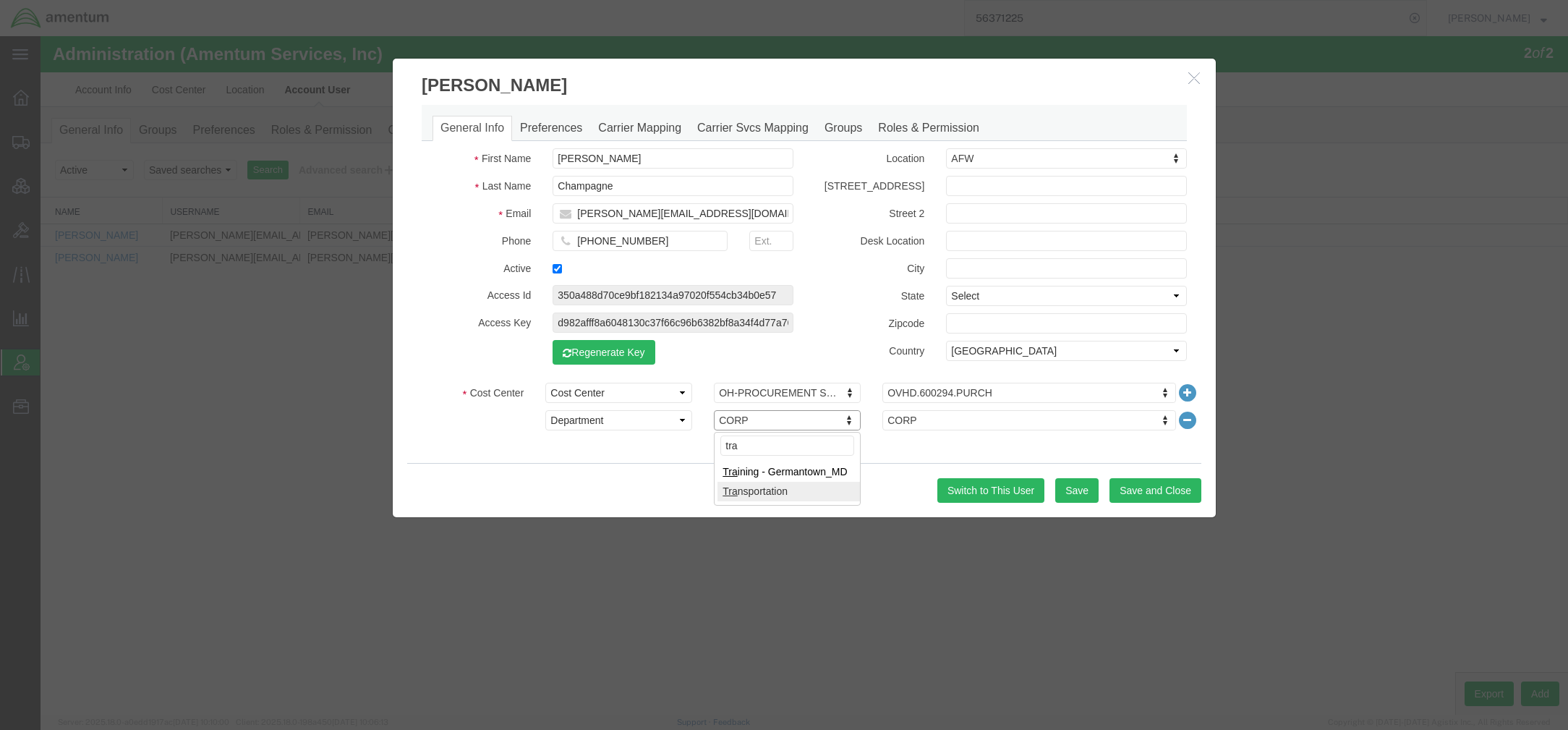
type input "tra"
click at [640, 389] on select "Select Buyer Cost Center Department Operations Number Order Number Sales Person" at bounding box center [619, 393] width 147 height 20
select select "DEPARTMENT"
click at [545, 383] on select "Select Buyer Cost Center Department Operations Number Order Number Sales Person" at bounding box center [619, 393] width 147 height 20
type input "tra"
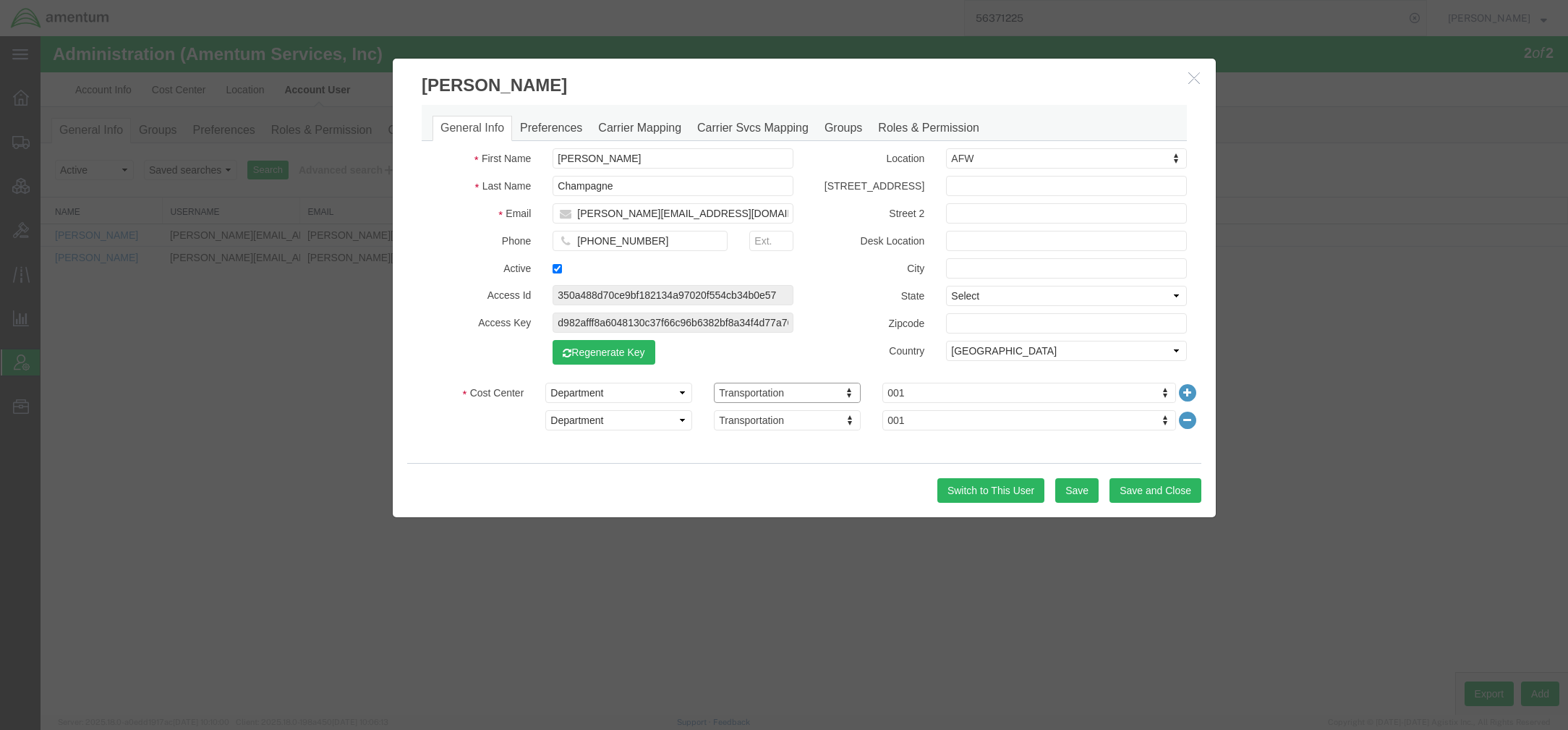
click at [1188, 422] on icon at bounding box center [1187, 419] width 20 height 20
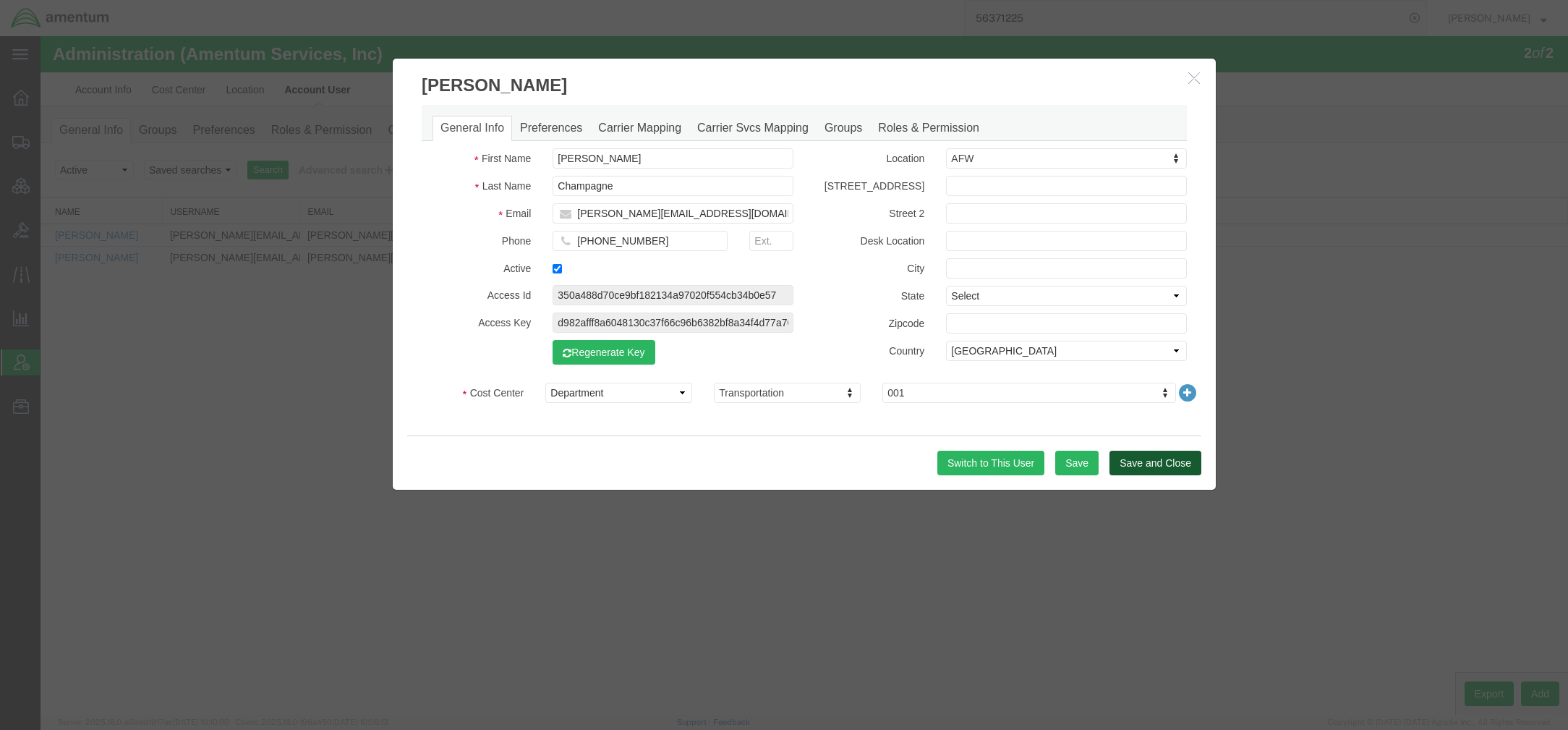
click at [1160, 455] on button "Save and Close" at bounding box center [1155, 463] width 92 height 25
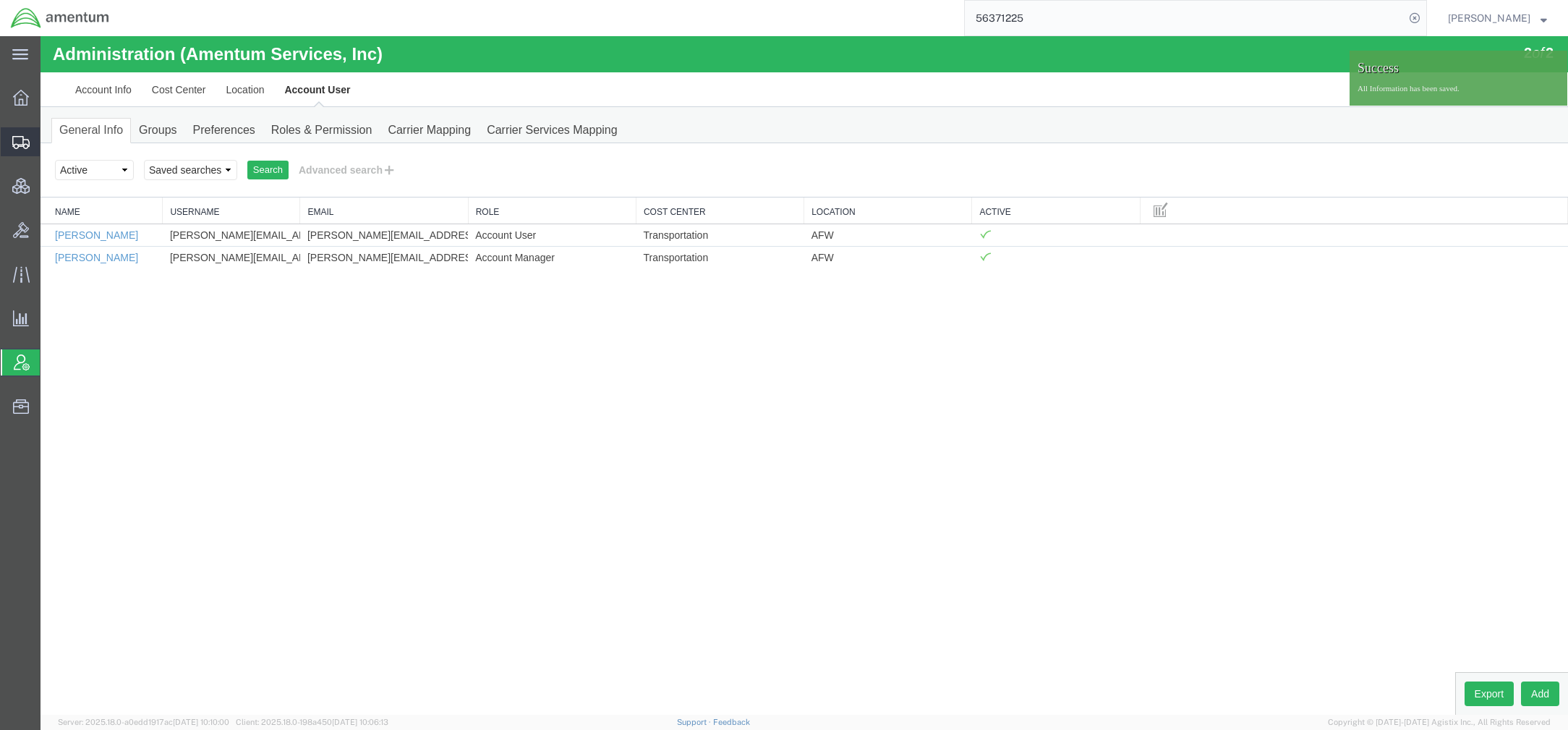
click at [50, 140] on span "Shipments" at bounding box center [45, 141] width 11 height 29
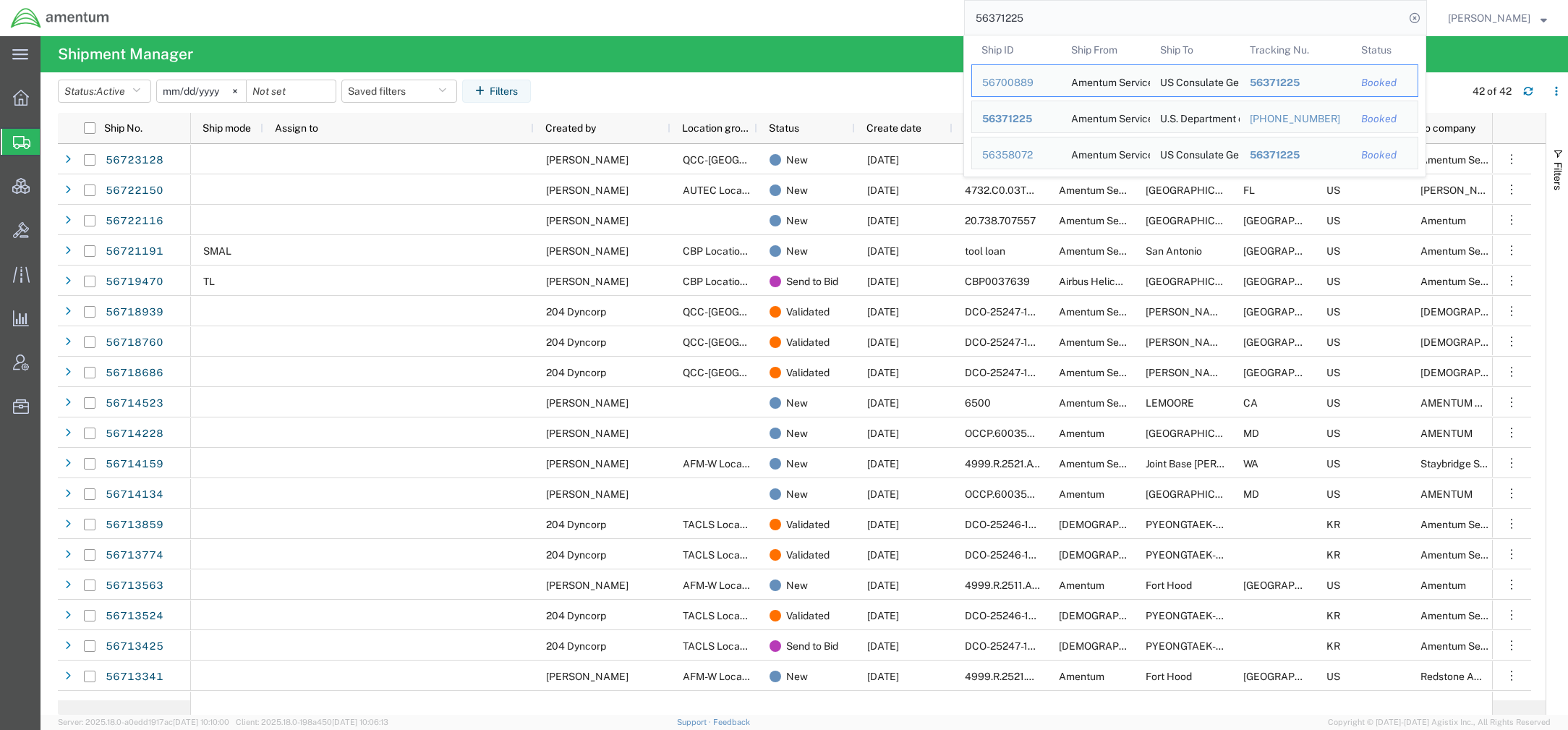
drag, startPoint x: 1131, startPoint y: 26, endPoint x: 872, endPoint y: 13, distance: 259.3
click at [872, 13] on div "56371225 Ship ID Ship From Ship To Tracking Nu. Status Ship ID 56700889 Ship Fr…" at bounding box center [773, 18] width 1306 height 36
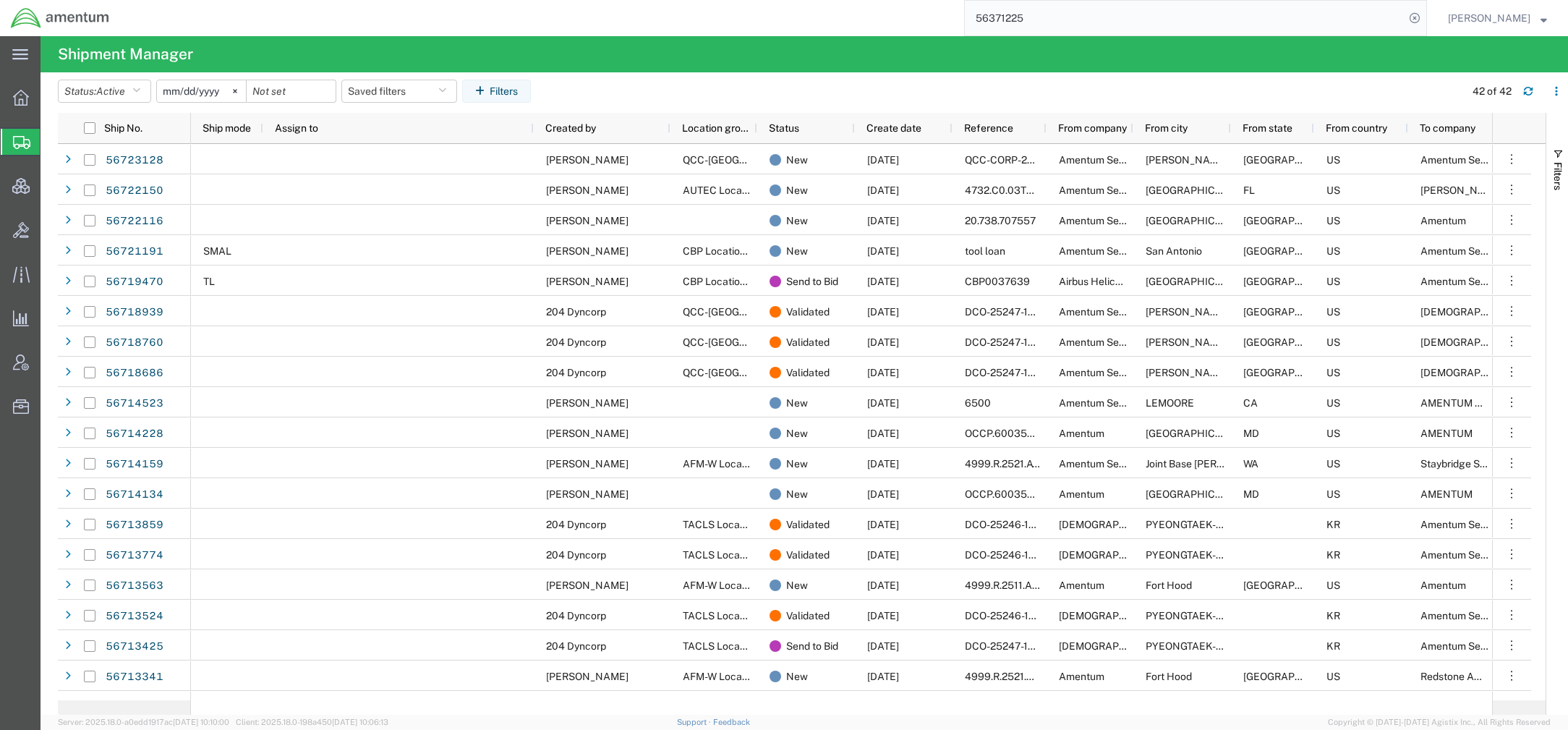
paste input "722116"
type input "56722116"
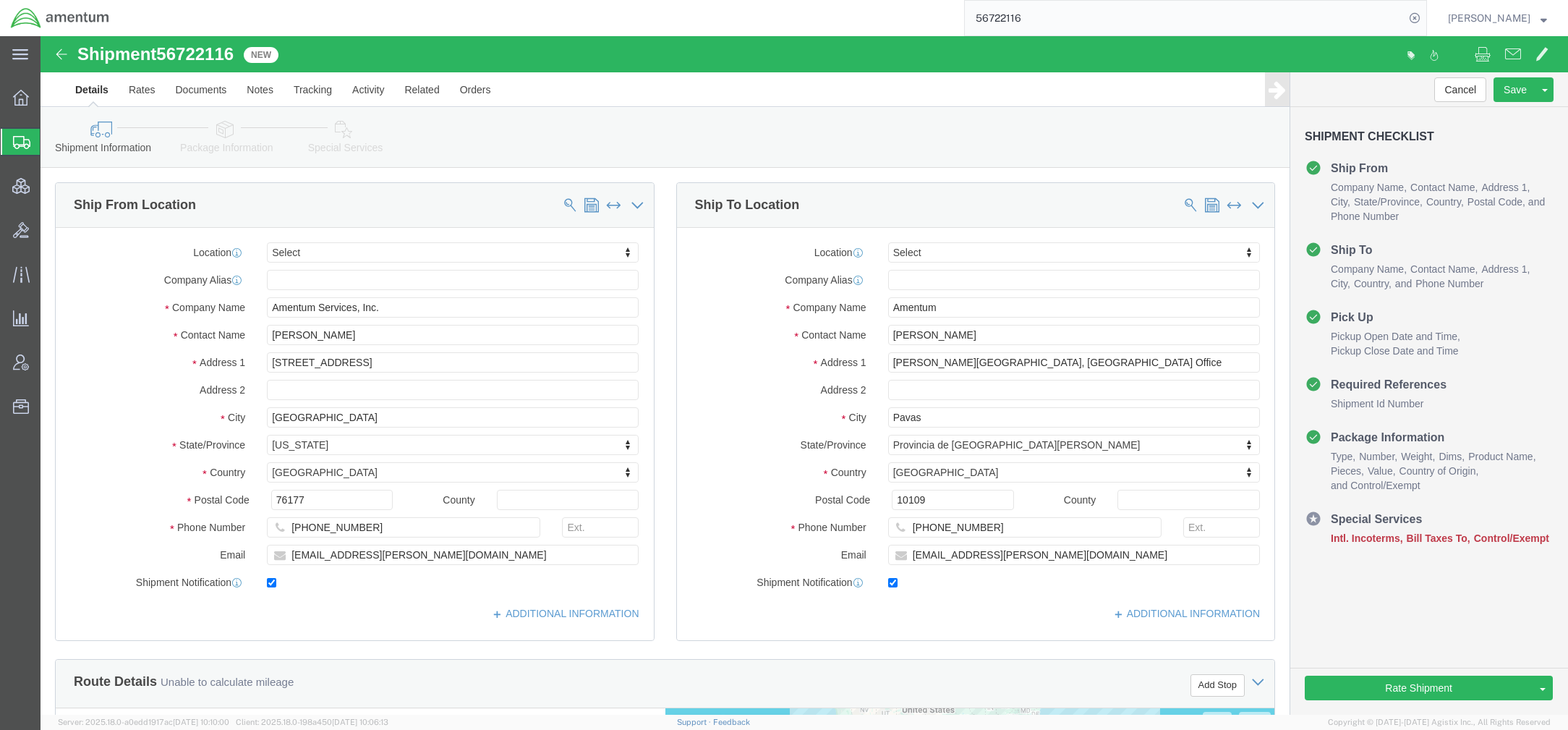
select select
drag, startPoint x: 944, startPoint y: 297, endPoint x: 689, endPoint y: 294, distance: 255.0
click div "Contact Name [PERSON_NAME]"
drag, startPoint x: 1025, startPoint y: 273, endPoint x: 562, endPoint y: 245, distance: 463.8
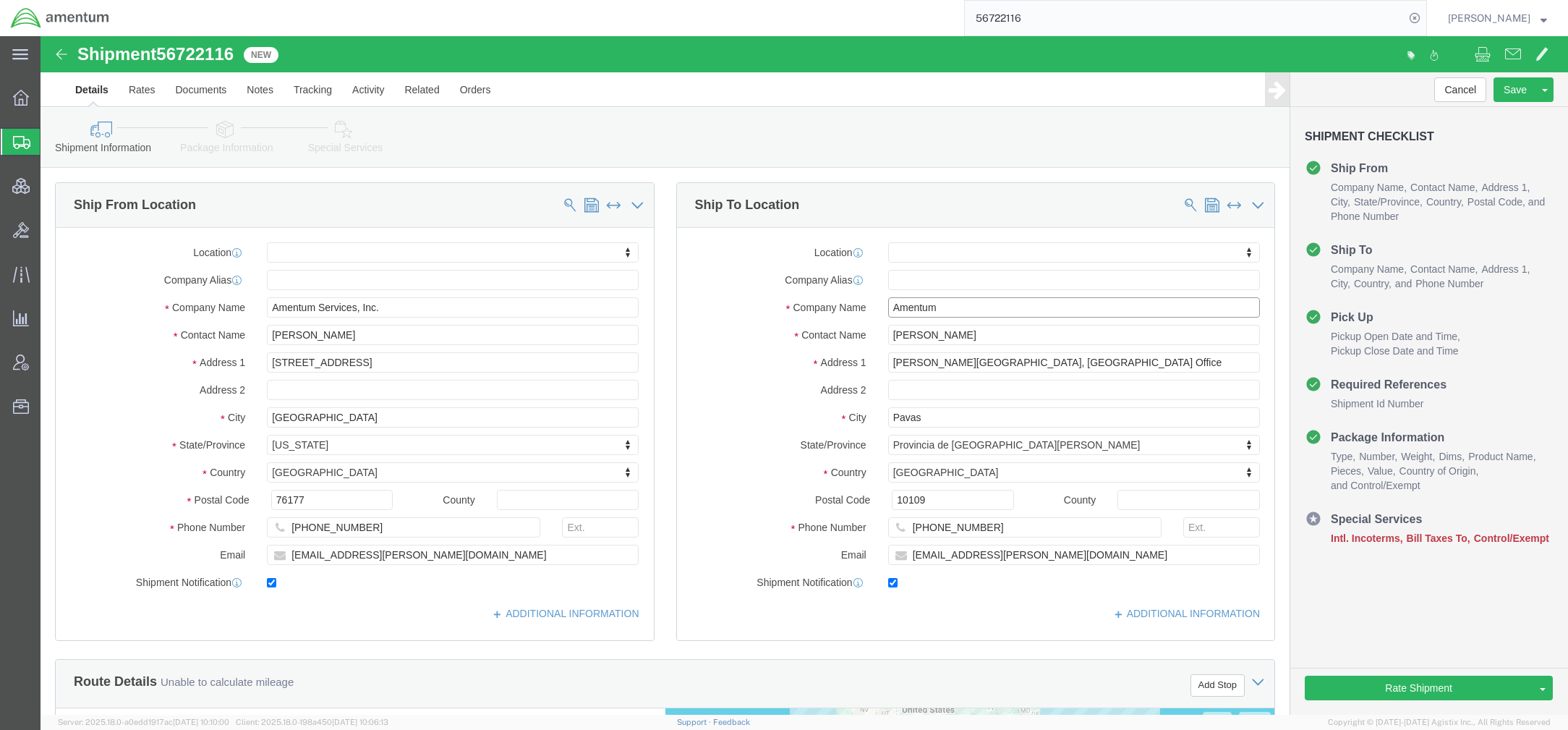
click div "Ship From Location Location My Profile Location [PHONE_NUMBER] [PHONE_NUMBER] […"
paste input "na [PERSON_NAME]"
type input "[PERSON_NAME]"
click label "Address 2"
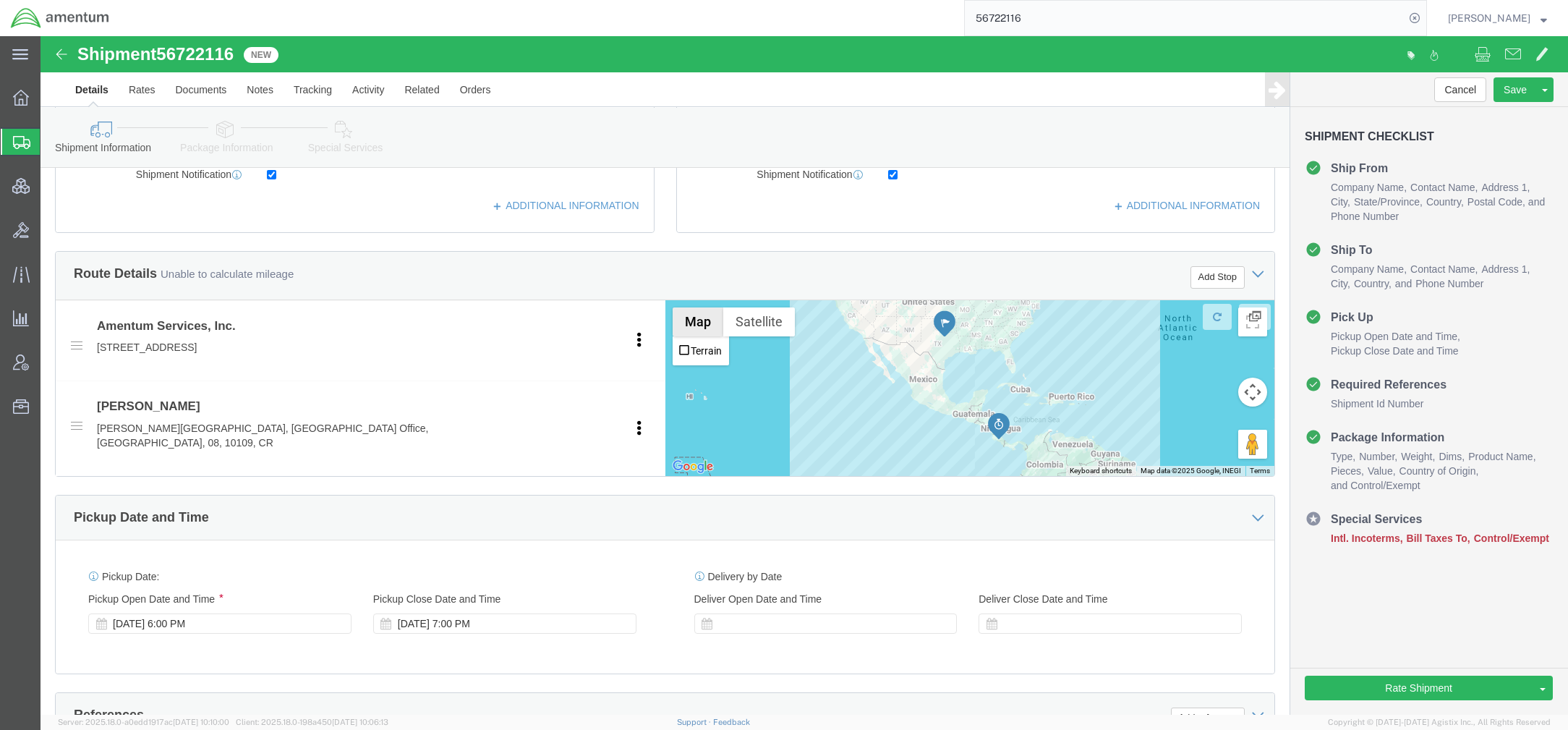
scroll to position [643, 0]
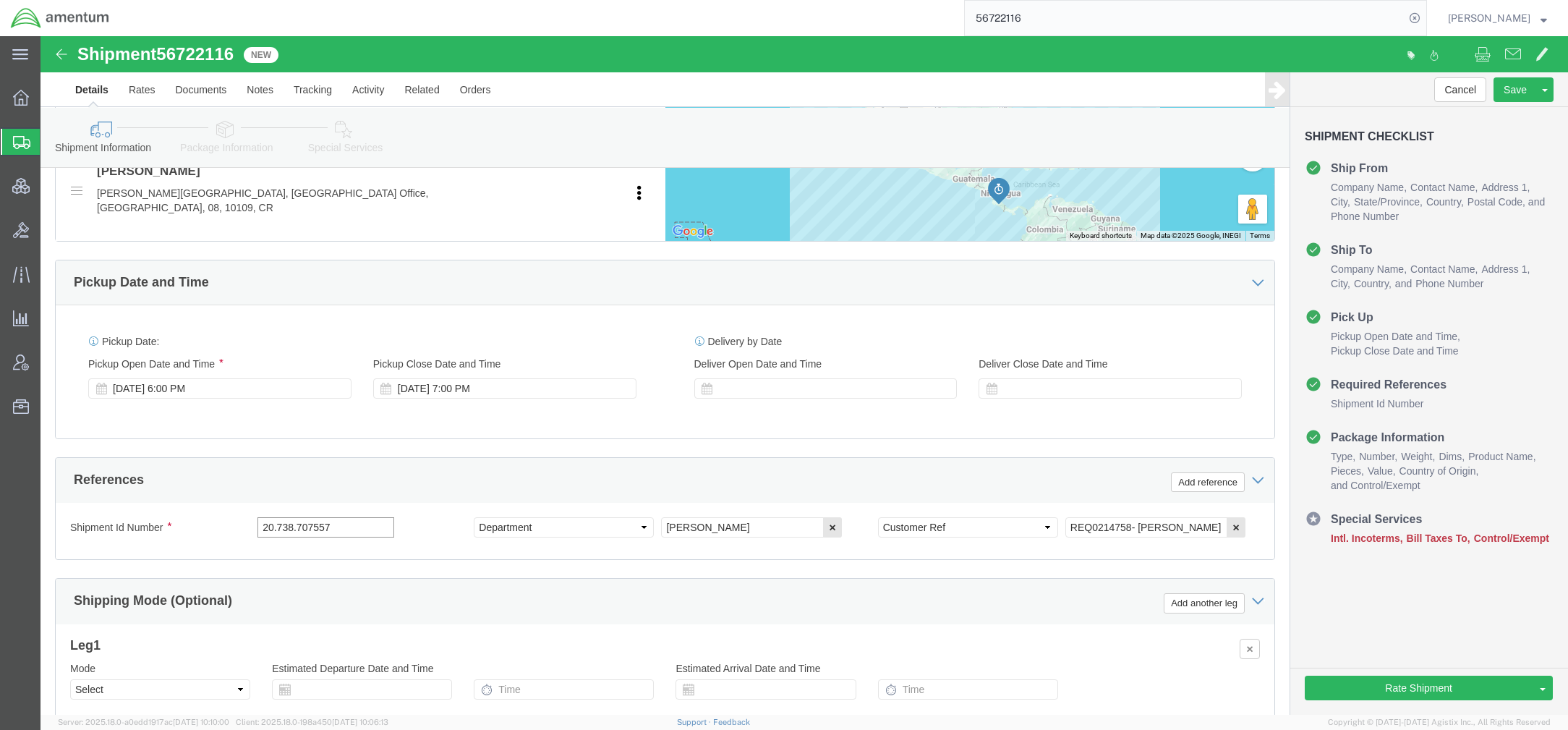
drag, startPoint x: 309, startPoint y: 483, endPoint x: 129, endPoint y: 462, distance: 181.2
click div "Shipment Id Number 20.738.707557 Select Account Type Activity ID Airline Appoin…"
click at [50, 357] on span "Account Admin" at bounding box center [45, 362] width 11 height 29
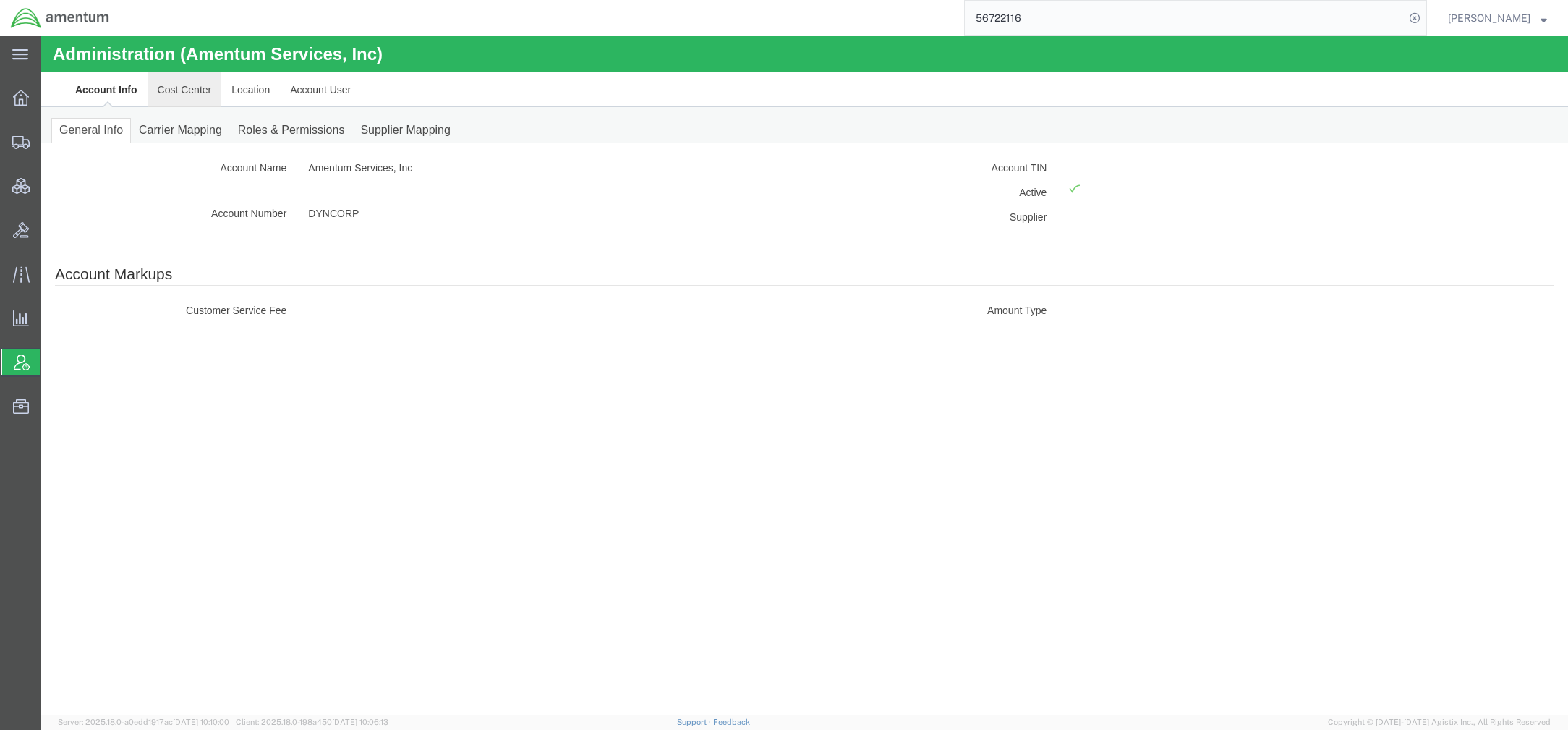
click at [166, 79] on link "Cost Center" at bounding box center [184, 90] width 74 height 34
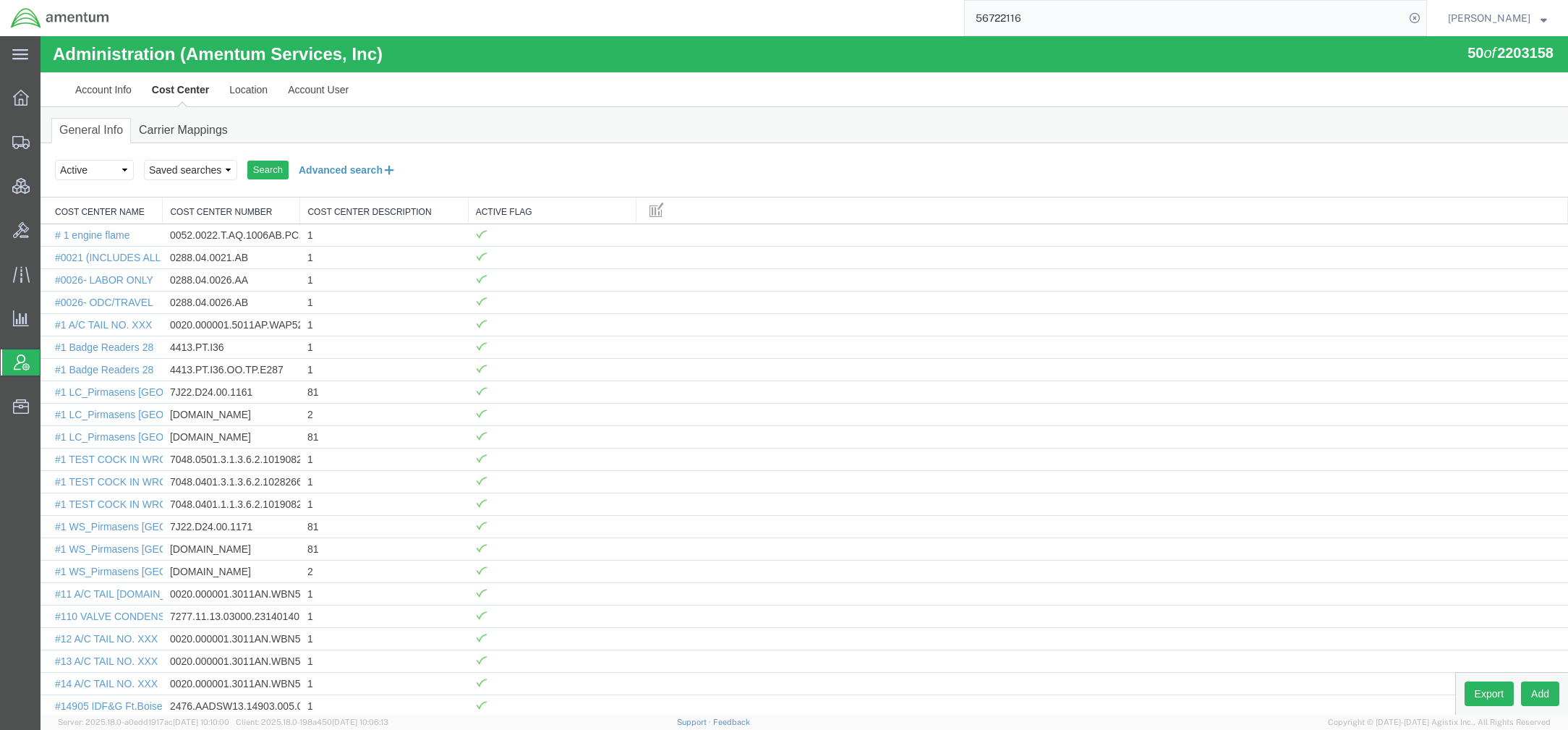
click at [342, 168] on button "Advanced search" at bounding box center [347, 170] width 117 height 25
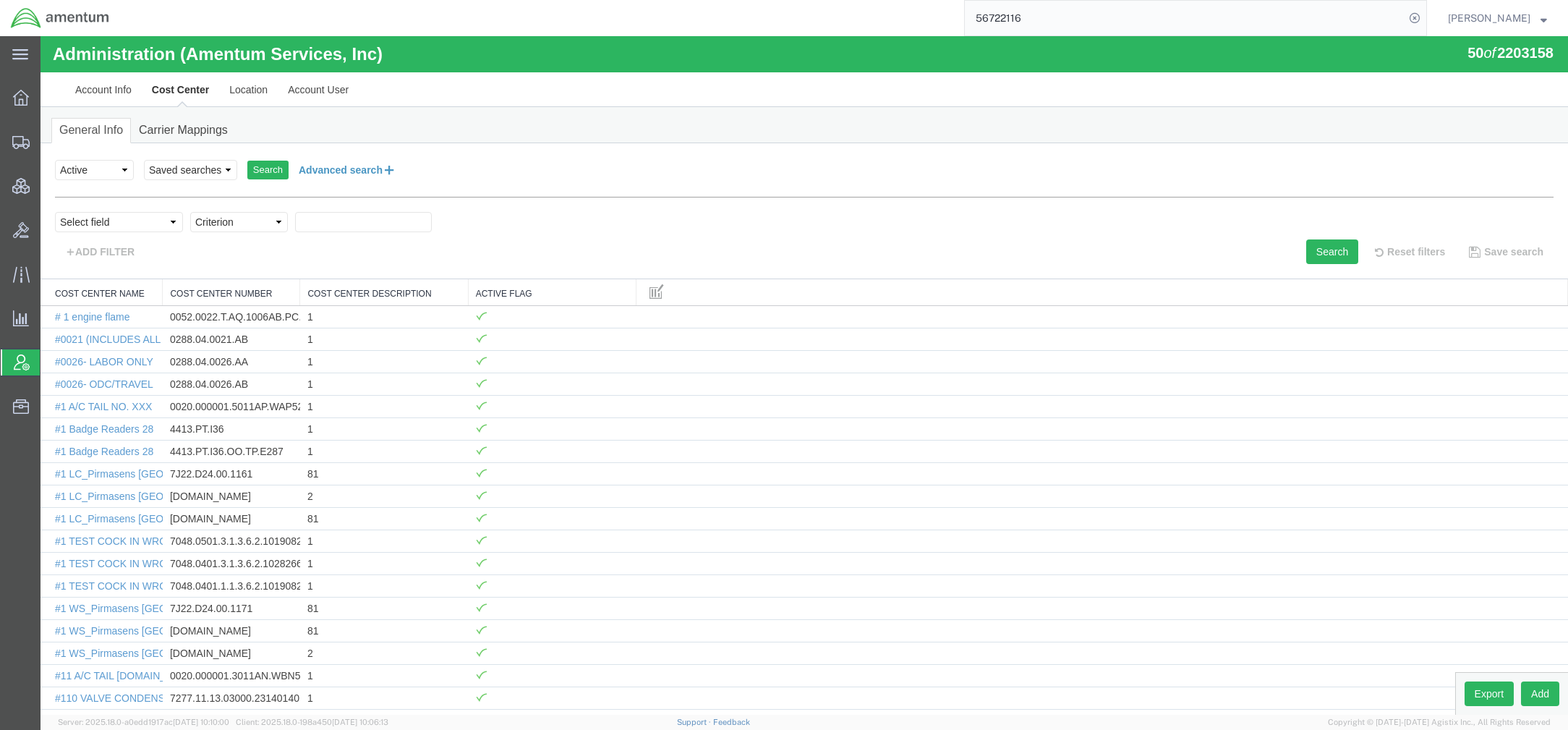
click at [333, 171] on button "Advanced search" at bounding box center [347, 170] width 117 height 25
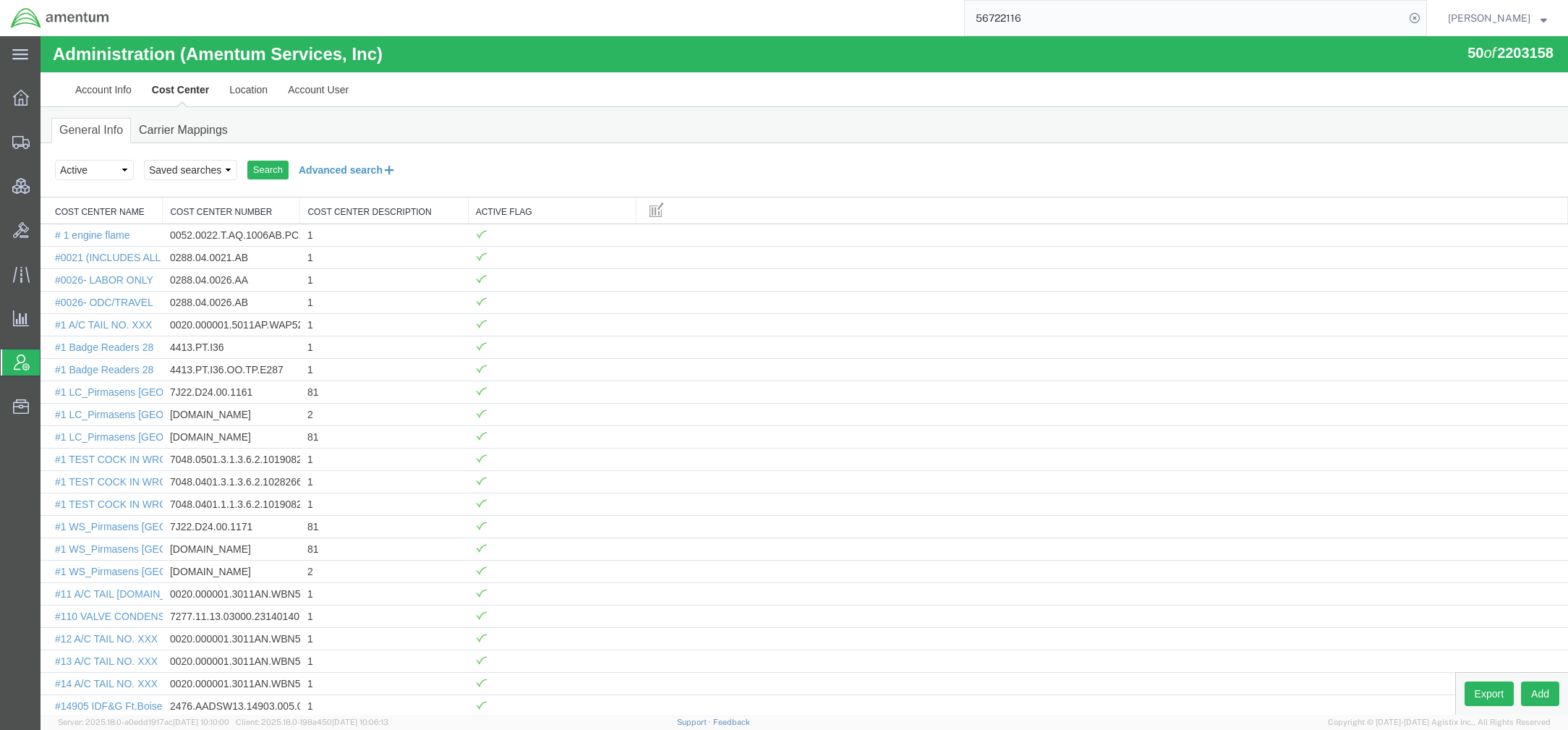
click at [333, 171] on button "Advanced search" at bounding box center [347, 170] width 117 height 25
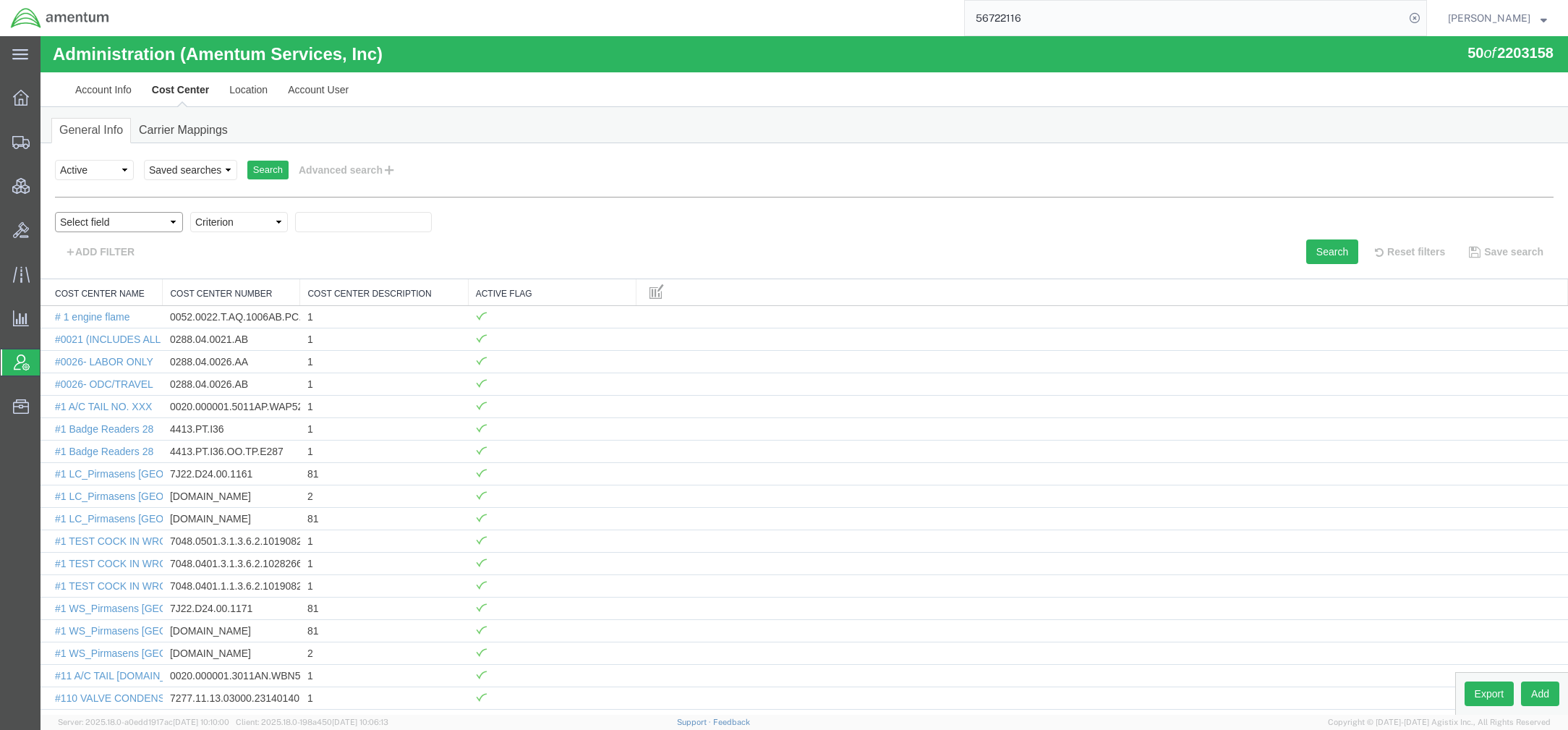
click at [122, 224] on select "Select field Cost Center Description Cost Center Name Cost Center Number" at bounding box center [119, 222] width 128 height 20
select select "costCenterNum"
click at [55, 212] on select "Select field Cost Center Description Cost Center Name Cost Center Number" at bounding box center [119, 222] width 128 height 20
click at [253, 231] on select "Criterion contains does not contain is is blank is not blank starts with" at bounding box center [239, 222] width 97 height 20
select select "contains"
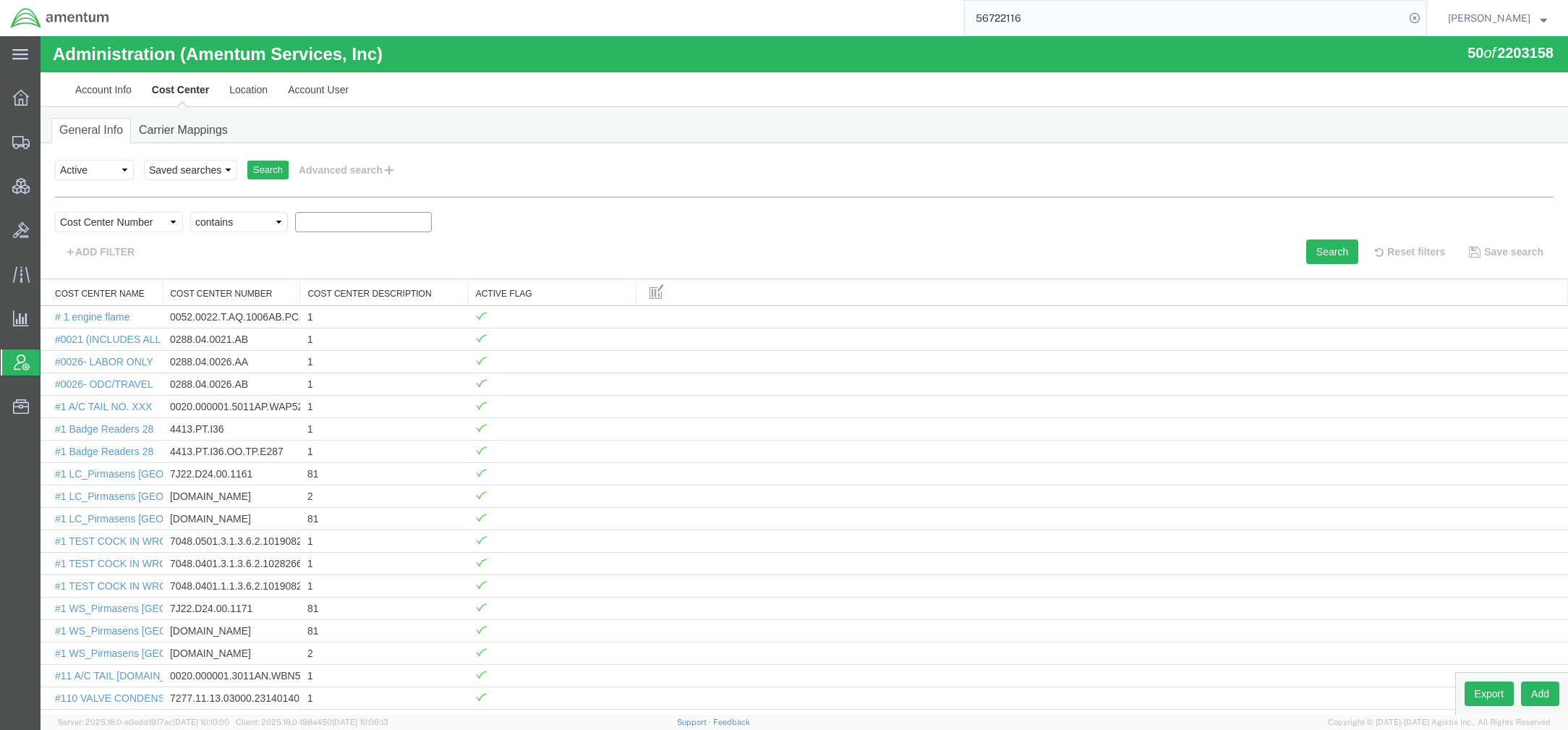
click at [190, 212] on select "Criterion contains does not contain is is blank is not blank starts with" at bounding box center [239, 222] width 97 height 20
click at [345, 230] on input "text" at bounding box center [363, 222] width 137 height 20
paste input "20.738.707557"
type input "20.738.707557"
click at [1331, 262] on button "Search" at bounding box center [1332, 252] width 53 height 25
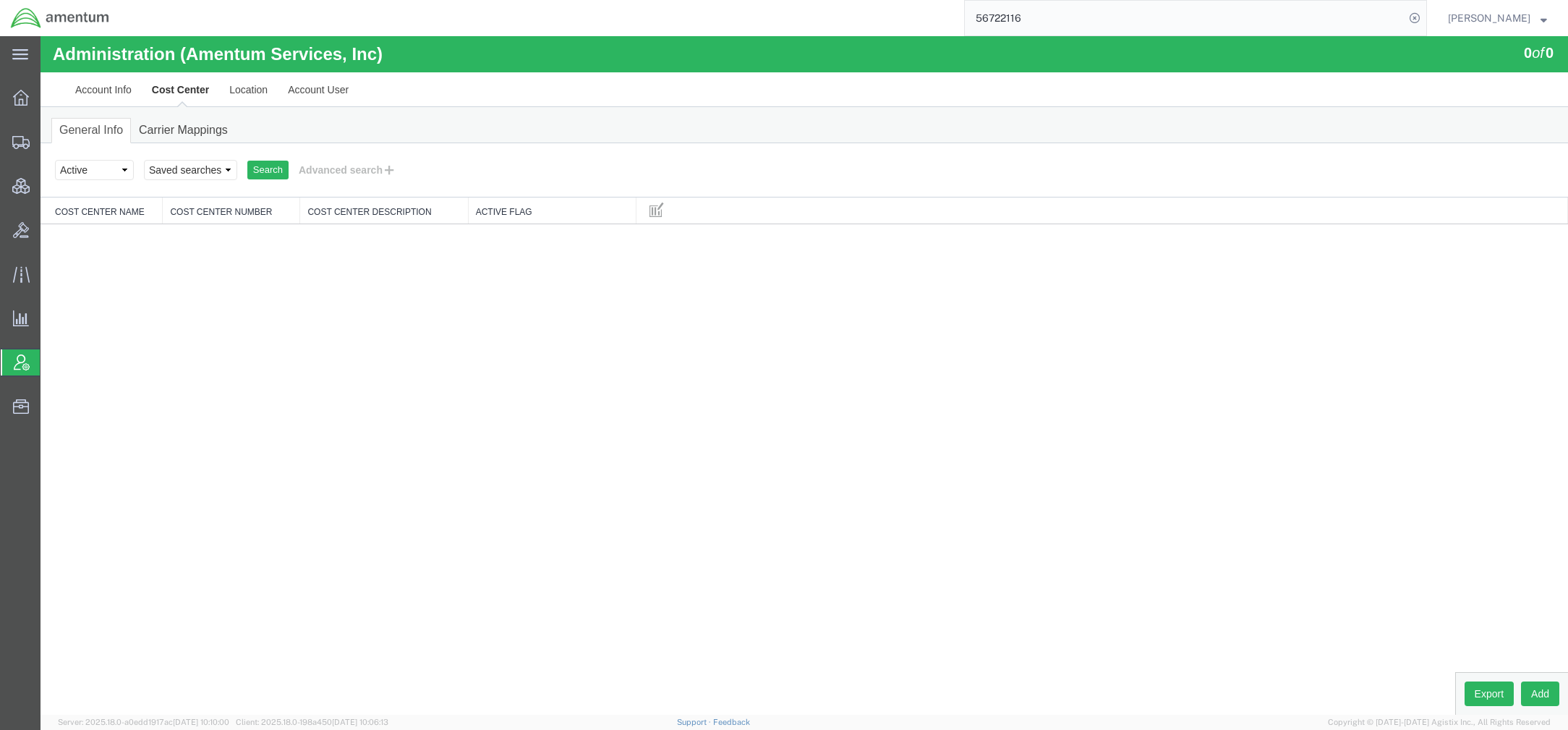
click at [1068, 12] on input "56722116" at bounding box center [1184, 18] width 439 height 34
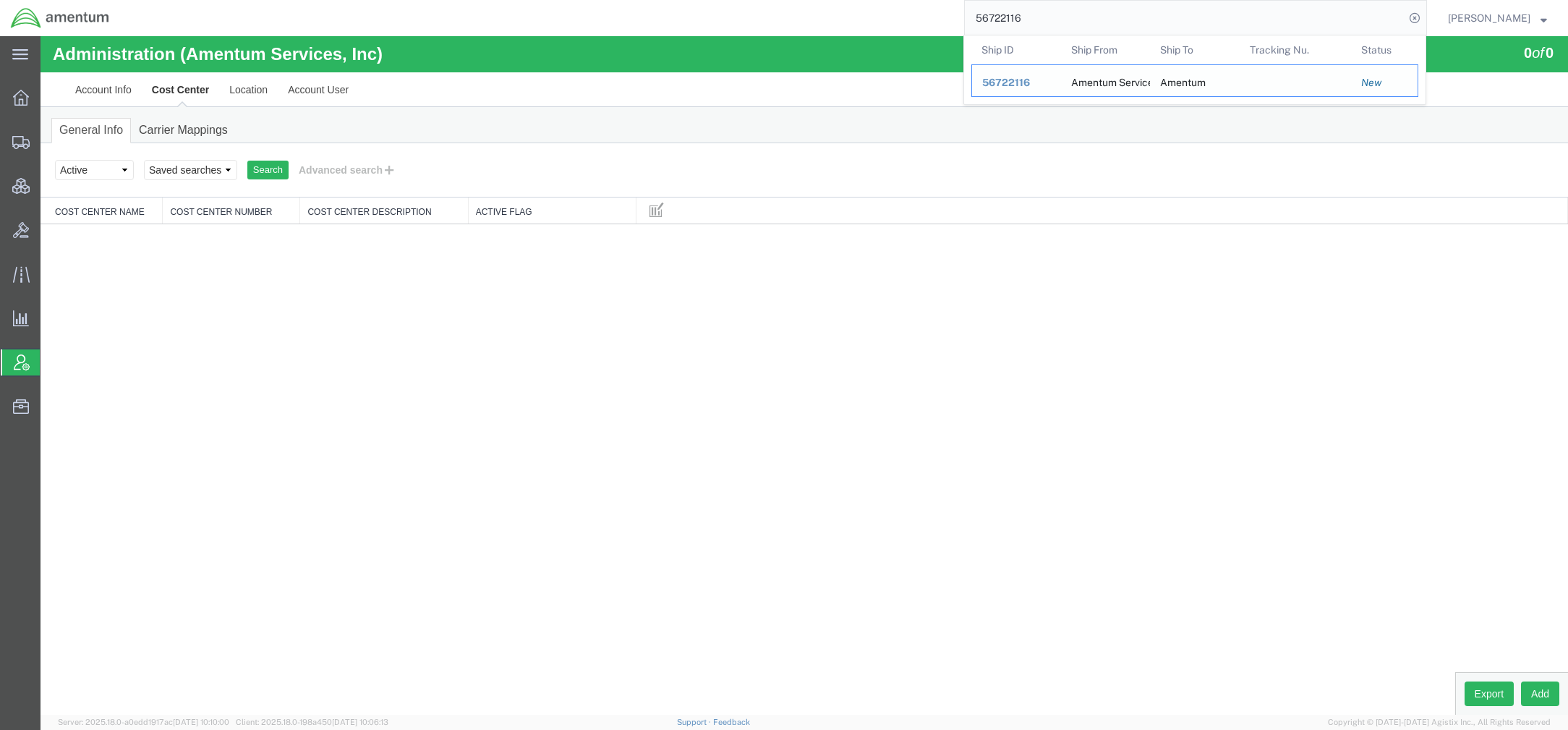
click at [1023, 84] on span "56722116" at bounding box center [1006, 82] width 48 height 11
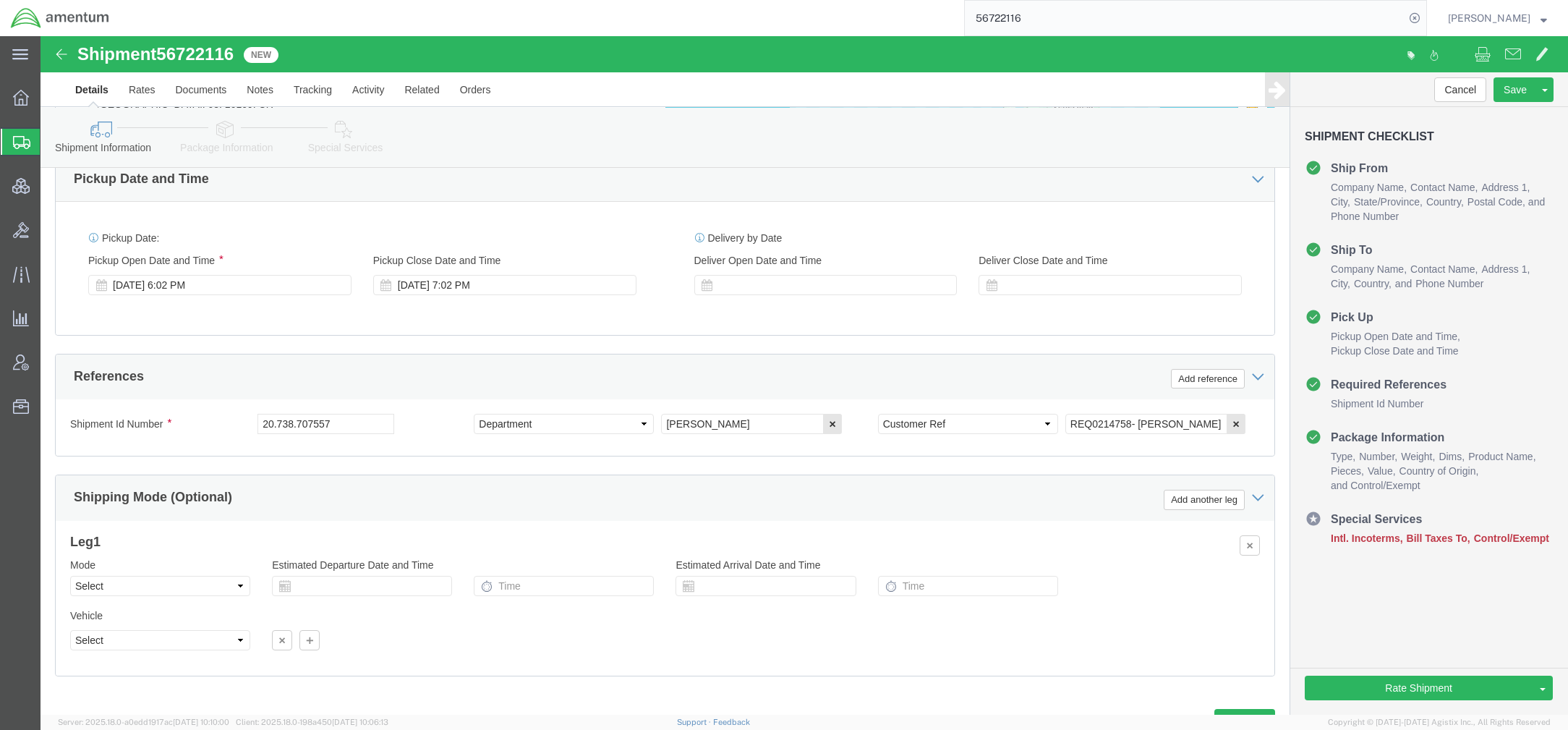
scroll to position [771, 0]
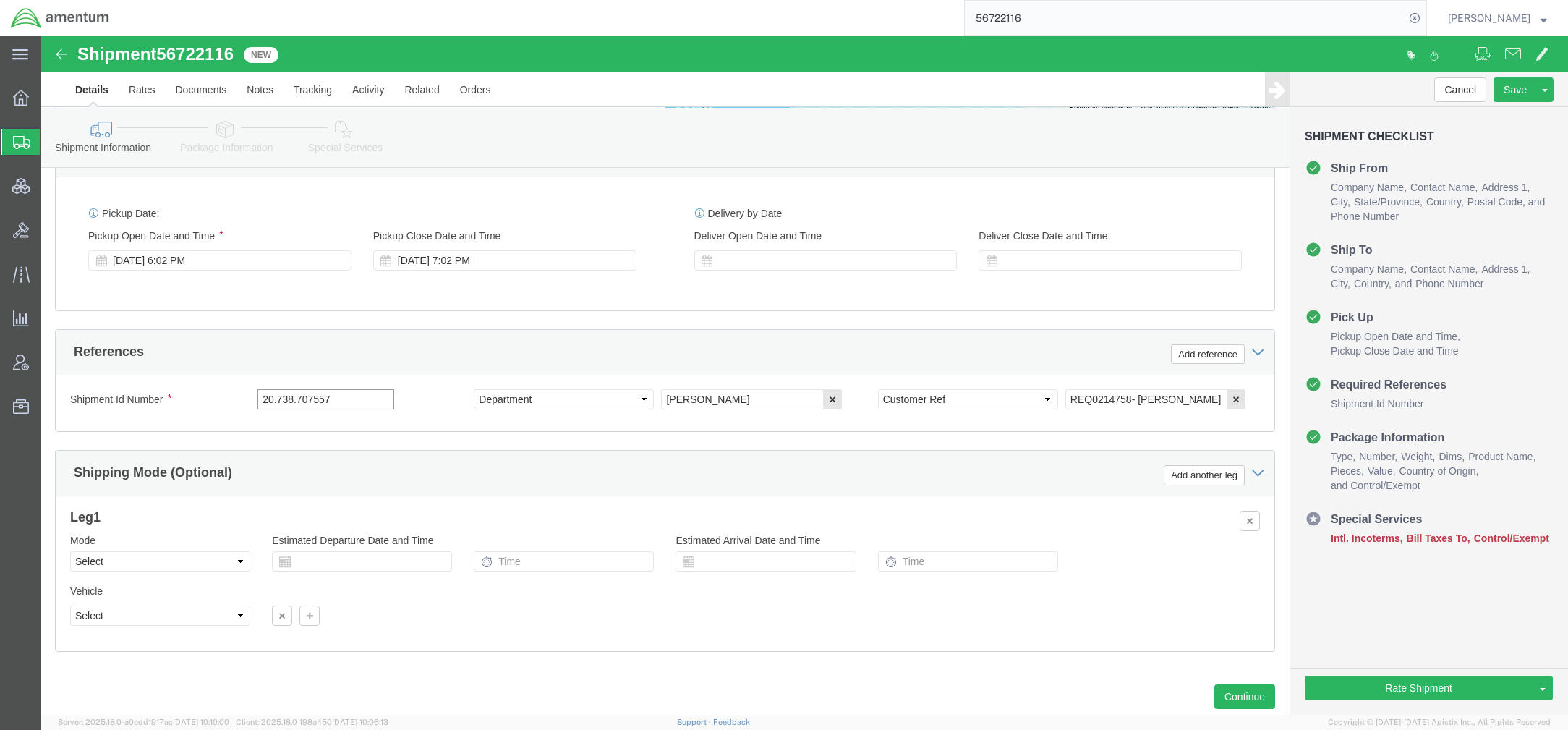
drag, startPoint x: 303, startPoint y: 353, endPoint x: 117, endPoint y: 350, distance: 186.0
click div "Shipment Id Number 20.738.707557"
drag, startPoint x: 307, startPoint y: 350, endPoint x: -136, endPoint y: 273, distance: 449.6
click html "Shipment 56722116 New Details Rates Documents Notes Tracking Activity Related O…"
click h3 "Leg 1"
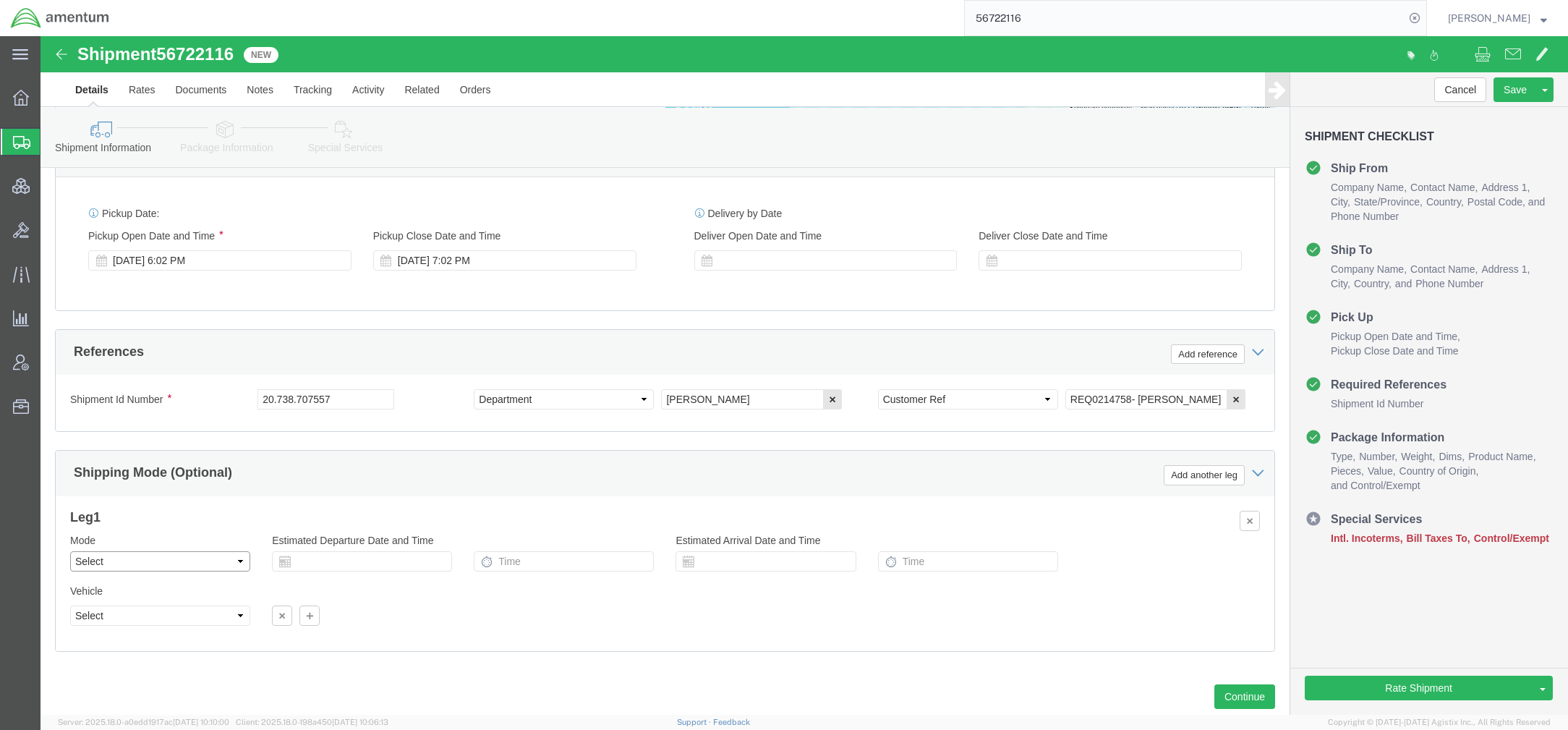
click select "Select Air Less than Truckload Multi-Leg Ocean Freight Rail Small Parcel Truckl…"
select select "SMAL"
click select "Select Air Less than Truckload Multi-Leg Ocean Freight Rail Small Parcel Truckl…"
click div "Vehicle Size Container Number 1 Owner Select Shipper Vessel"
click div "Ship From Location Location Select Select My Profile Location [PHONE_NUMBER] [P…"
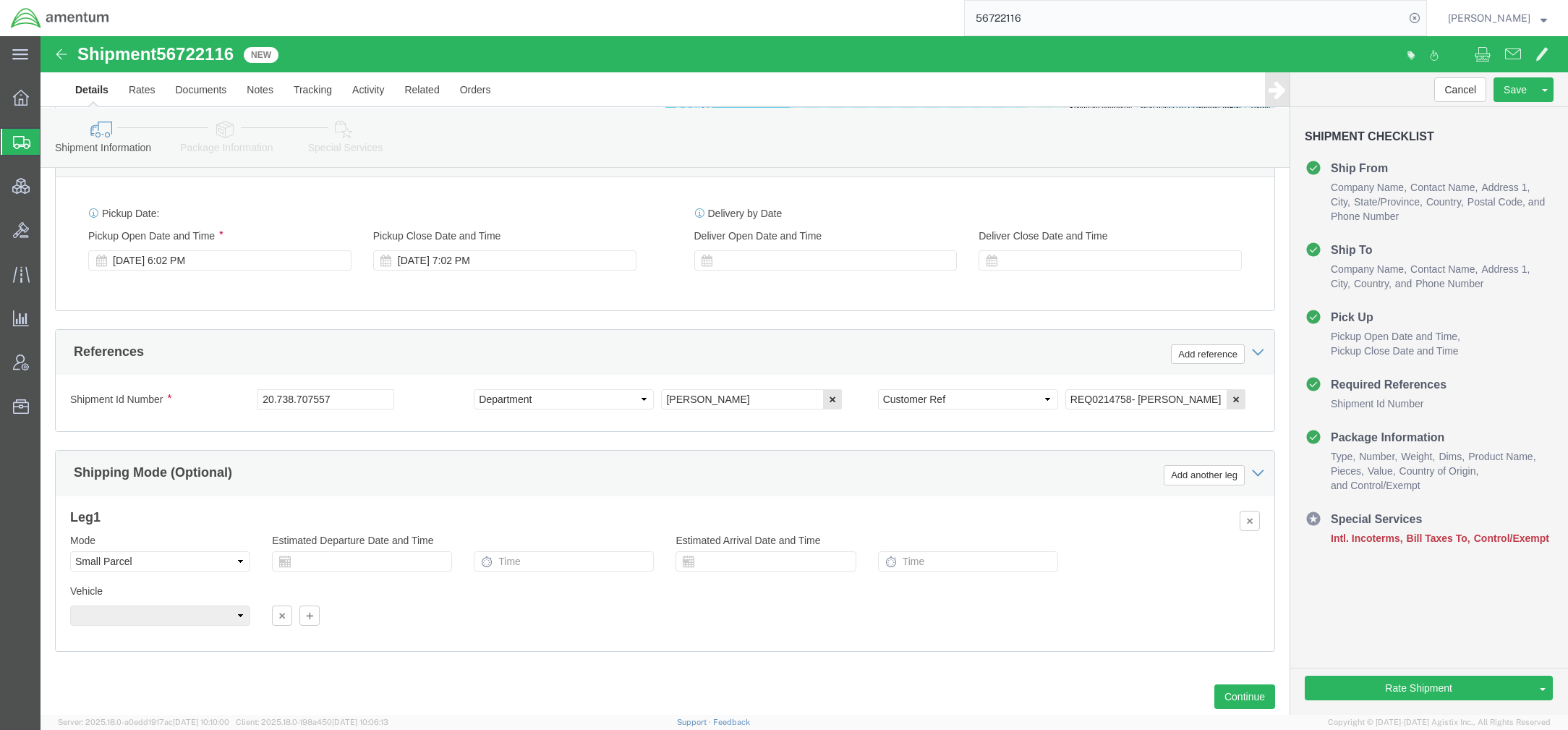
click icon
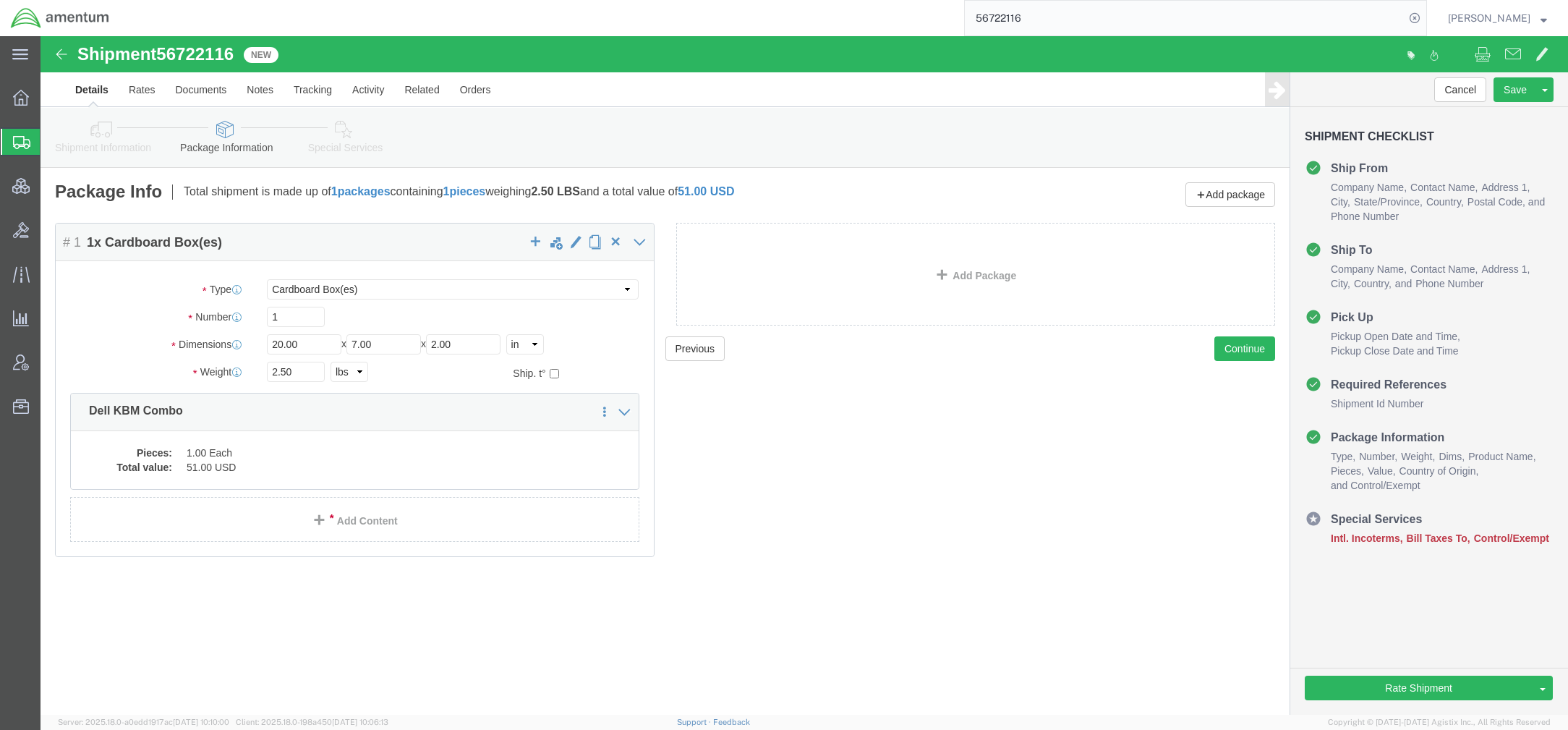
click link "Special Services"
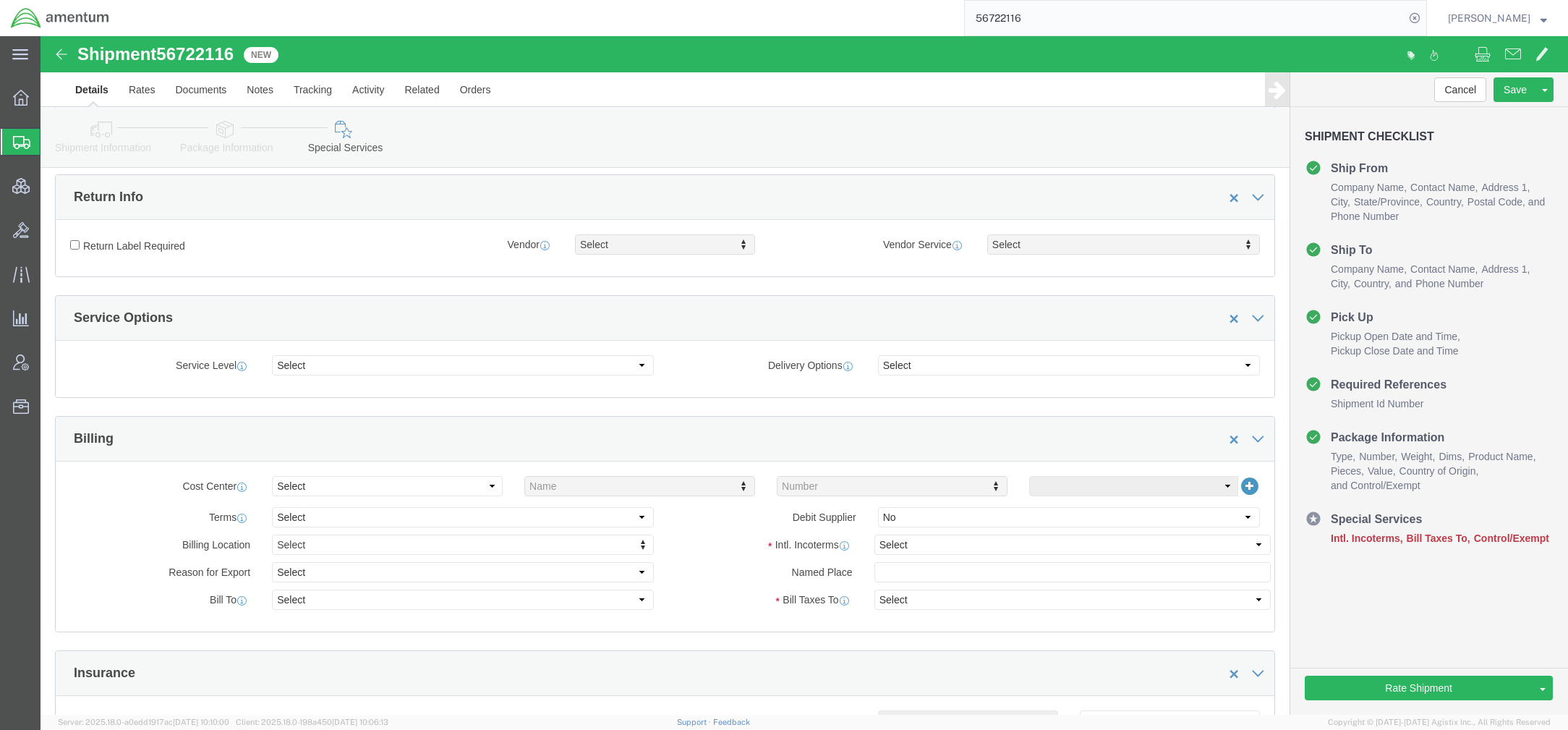
scroll to position [386, 0]
click select "Select Recipient Account Sender/Shipper Third Party Account"
select select "SHIP"
click select "Select Recipient Account Sender/Shipper Third Party Account"
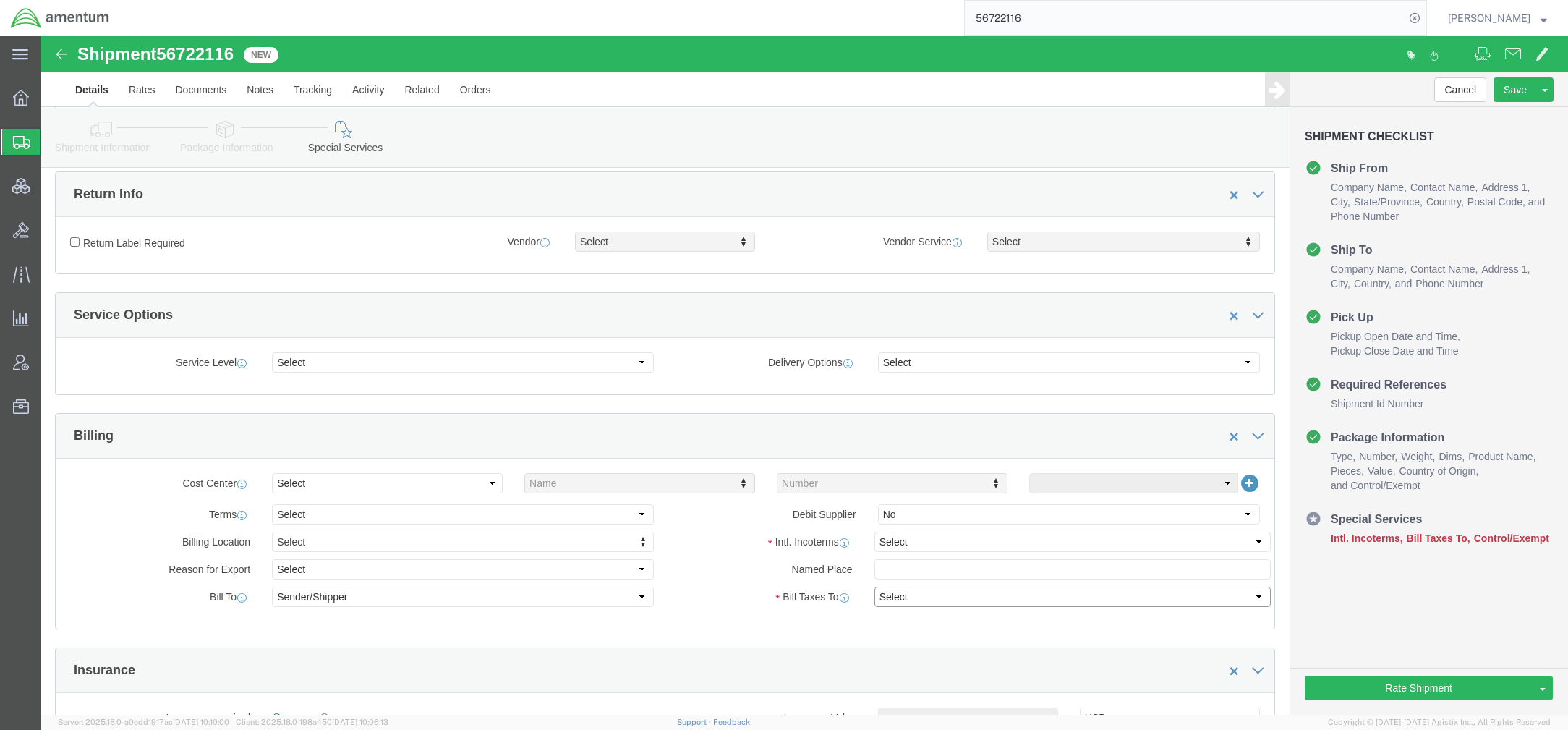
select select "SHIP"
click select "Select Recipient Account Sender/Shipper Third Party Account"
click select "Select Carriage Insurance Paid Carriage Paid To Cost and Freight Cost Insurance…"
select select "DDP"
click select "Select Carriage Insurance Paid Carriage Paid To Cost and Freight Cost Insurance…"
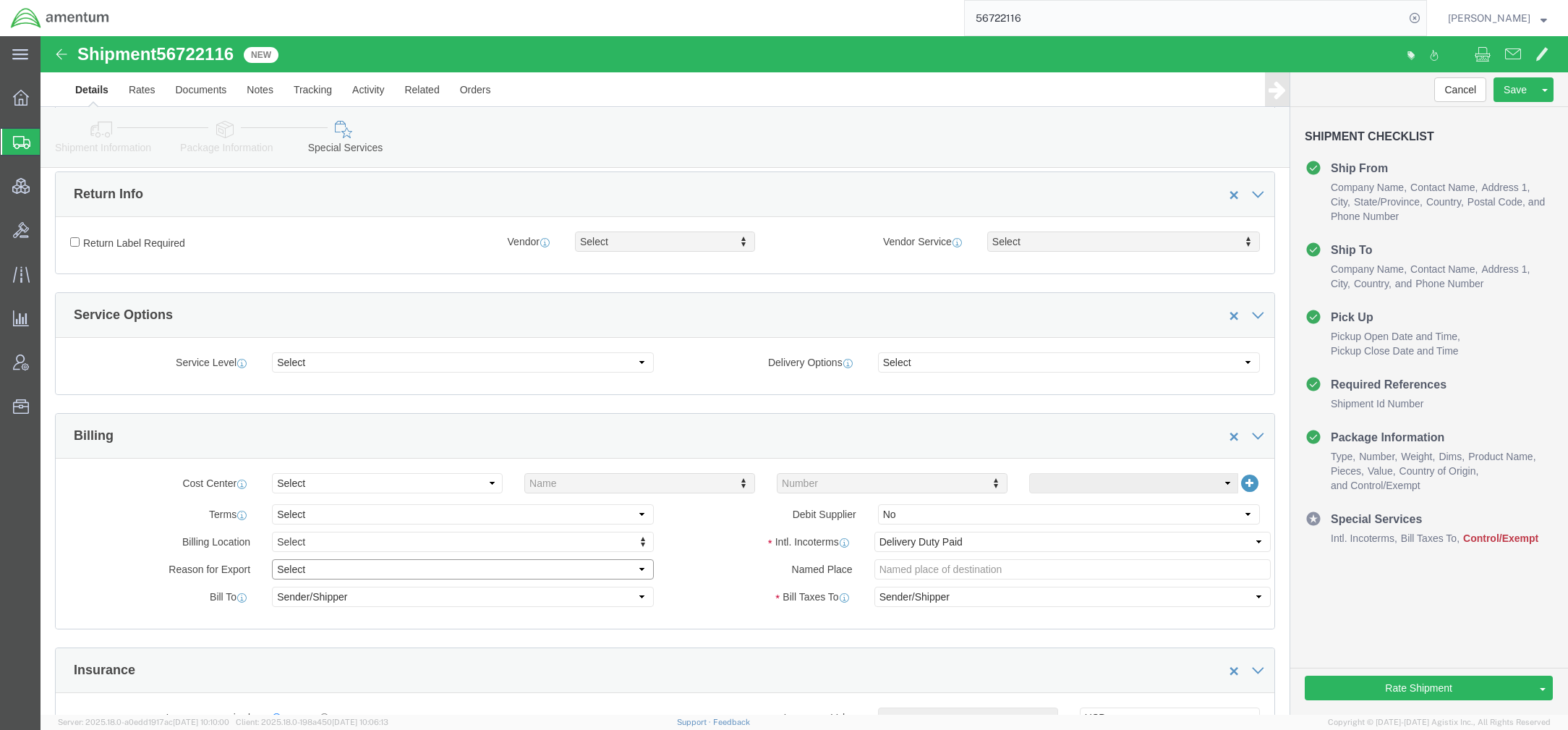
click select "Select Gift Personal Effects Repair/Warranty Return Sample Sold Temporary/Not S…"
select select "TEMPORARY"
click select "Select Gift Personal Effects Repair/Warranty Return Sample Sold Temporary/Not S…"
click label "Bill Taxes To"
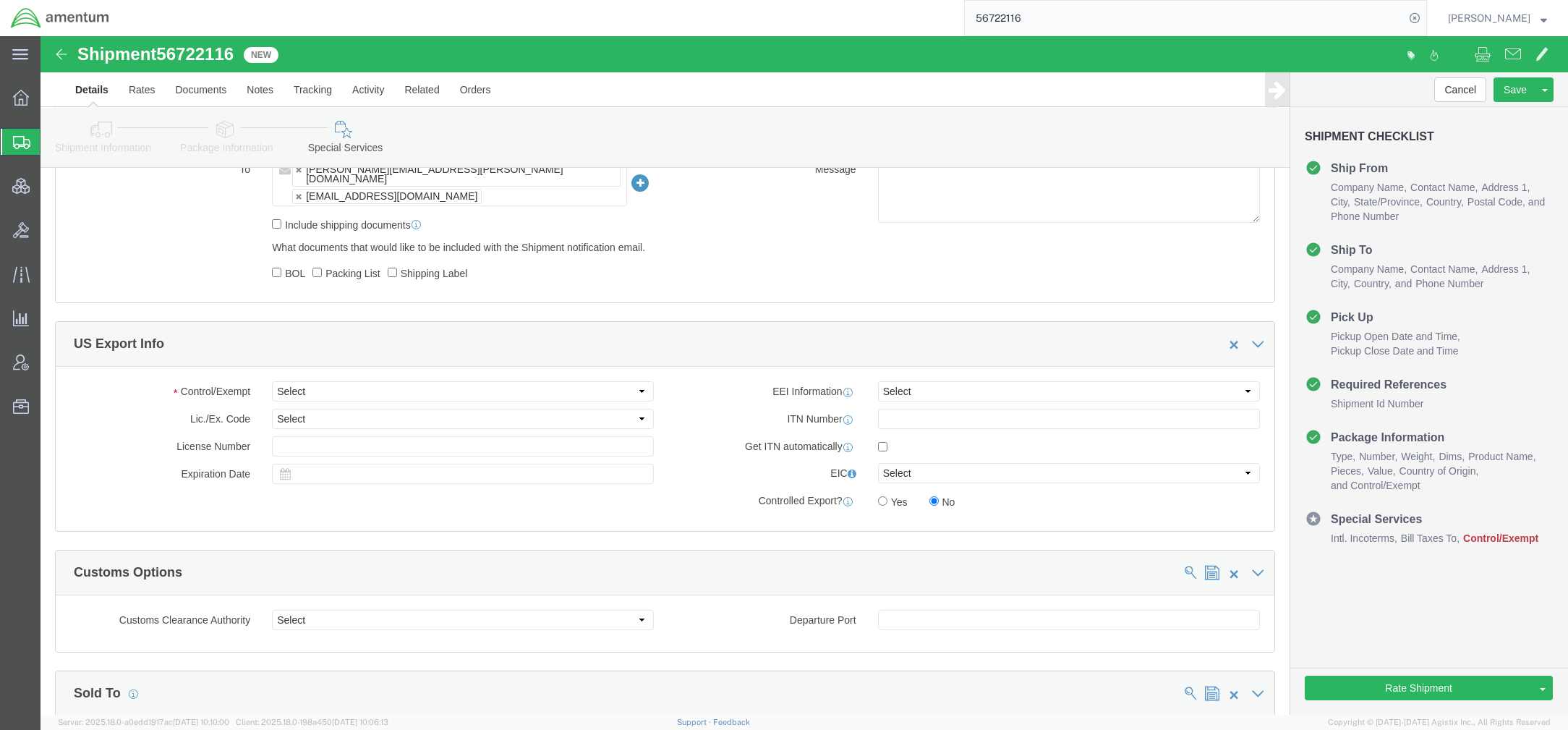
scroll to position [1158, 0]
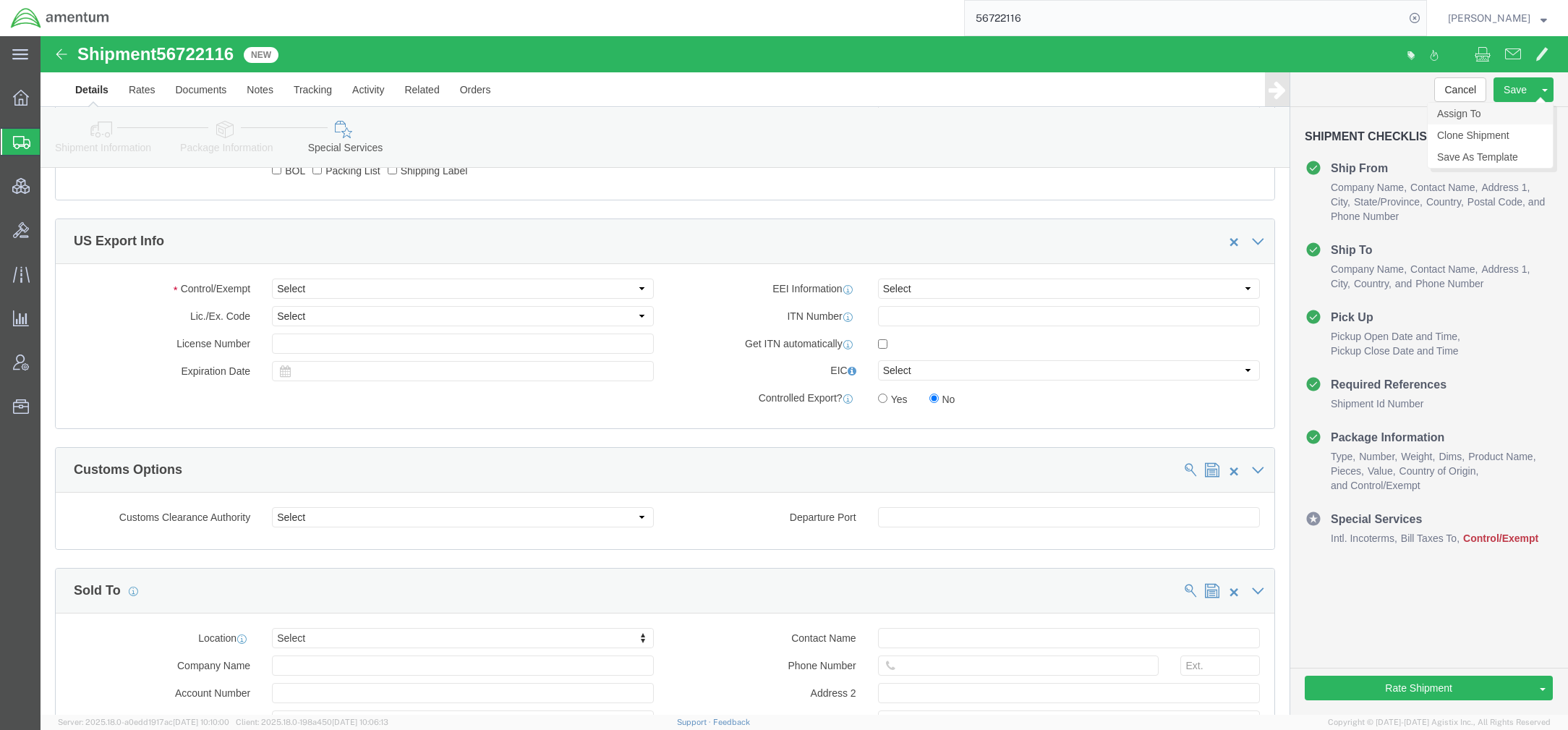
click link "Assign To"
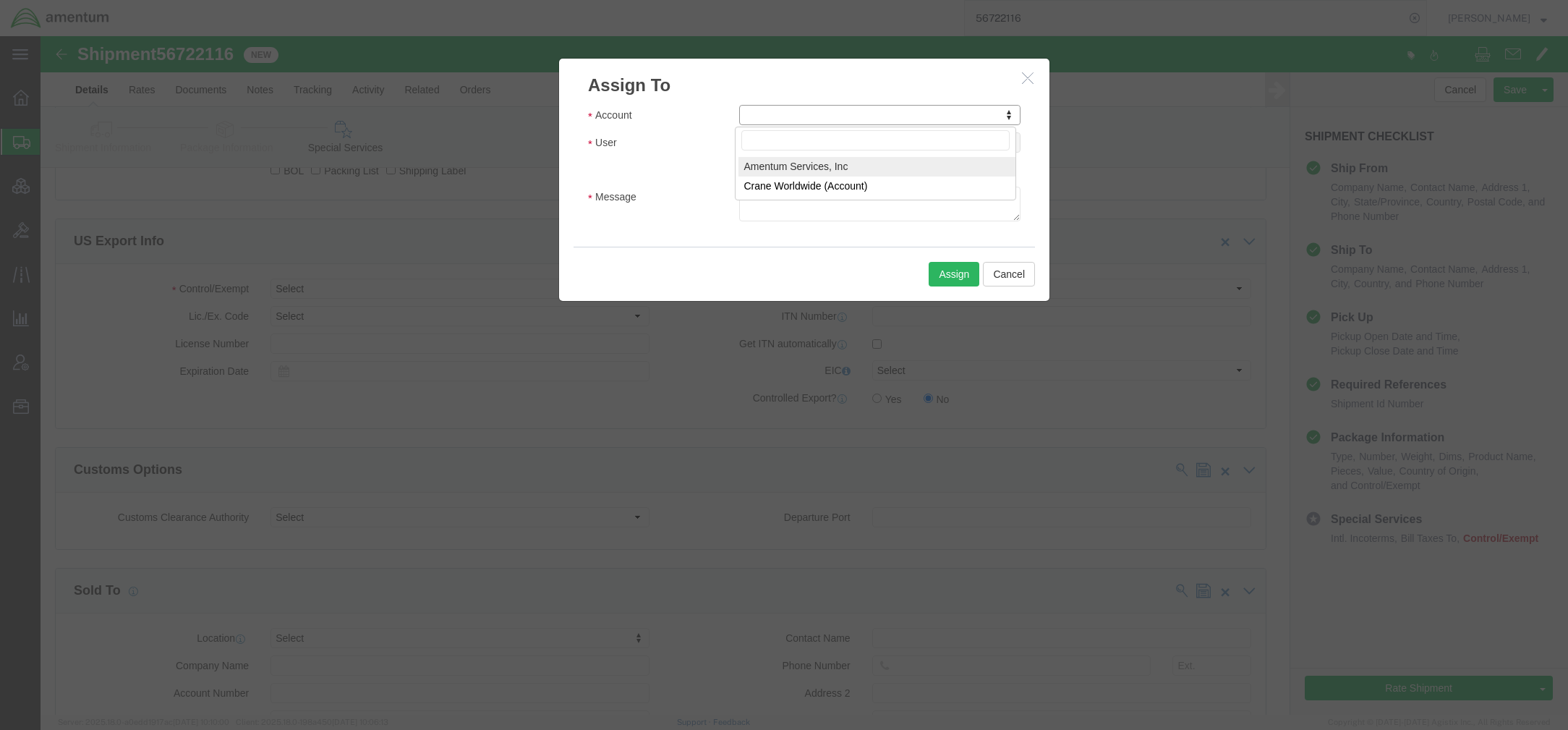
select select "101678"
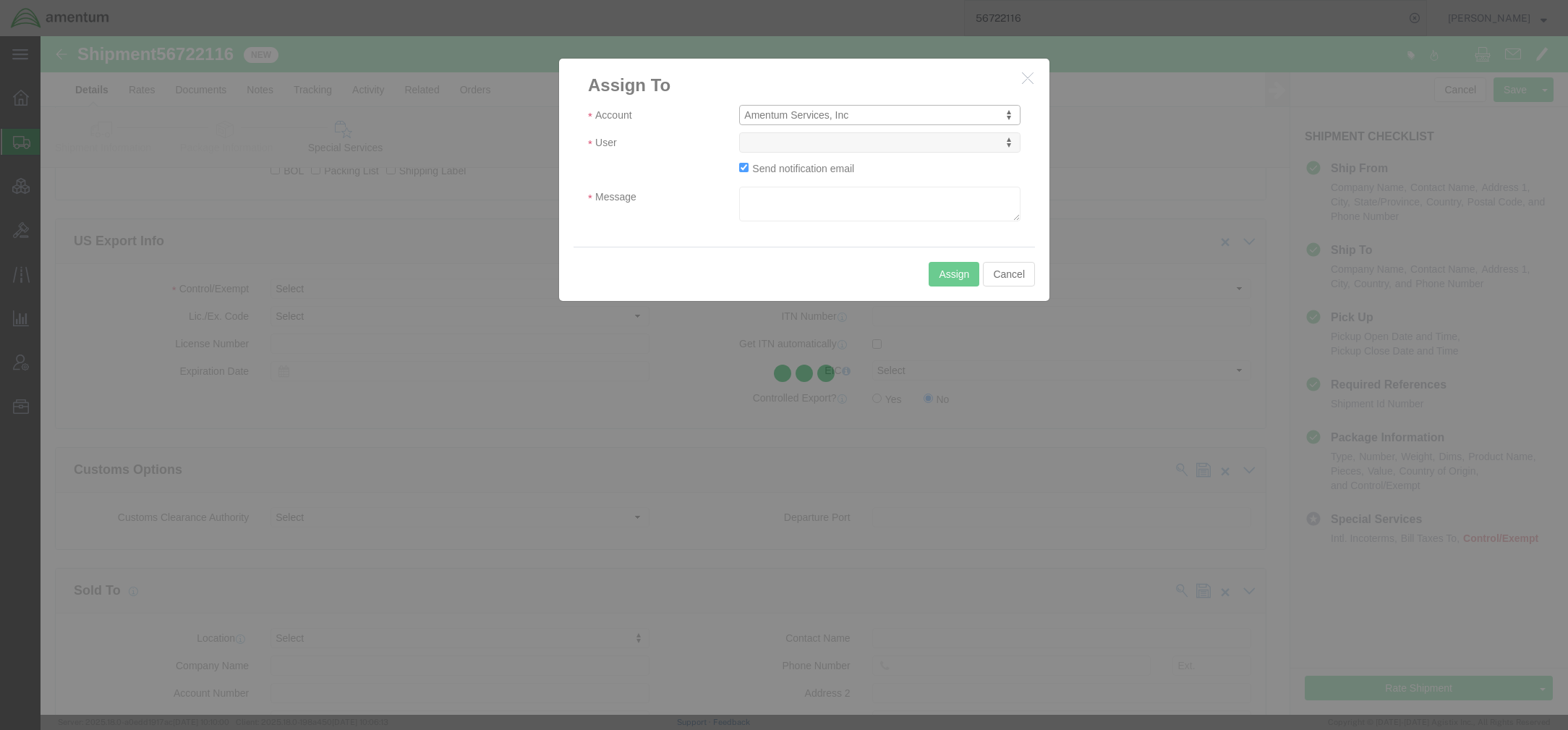
select select
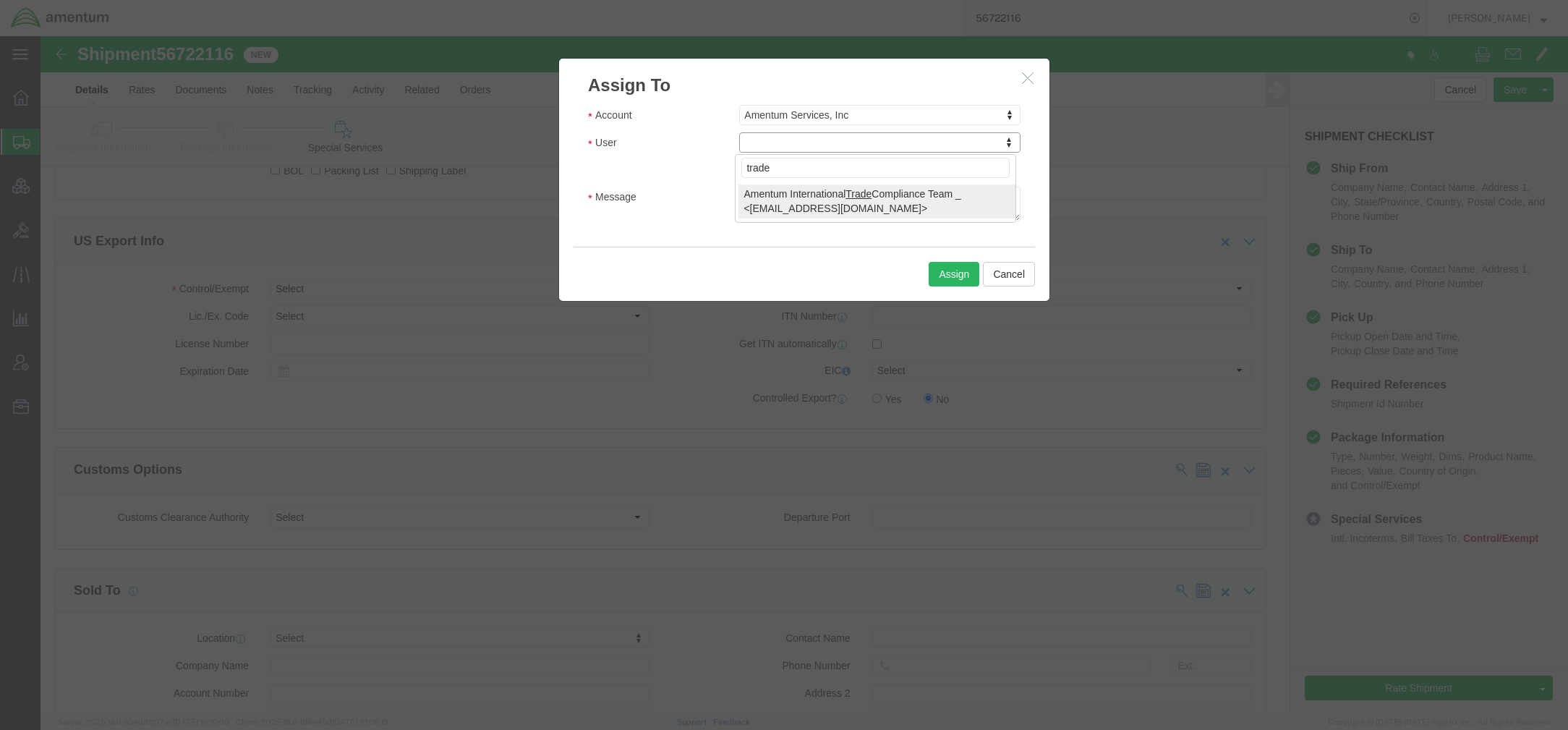
type input "trade"
select select "47300"
click textarea "Message"
paste textarea "International Trade Compliance Team, Would you please"
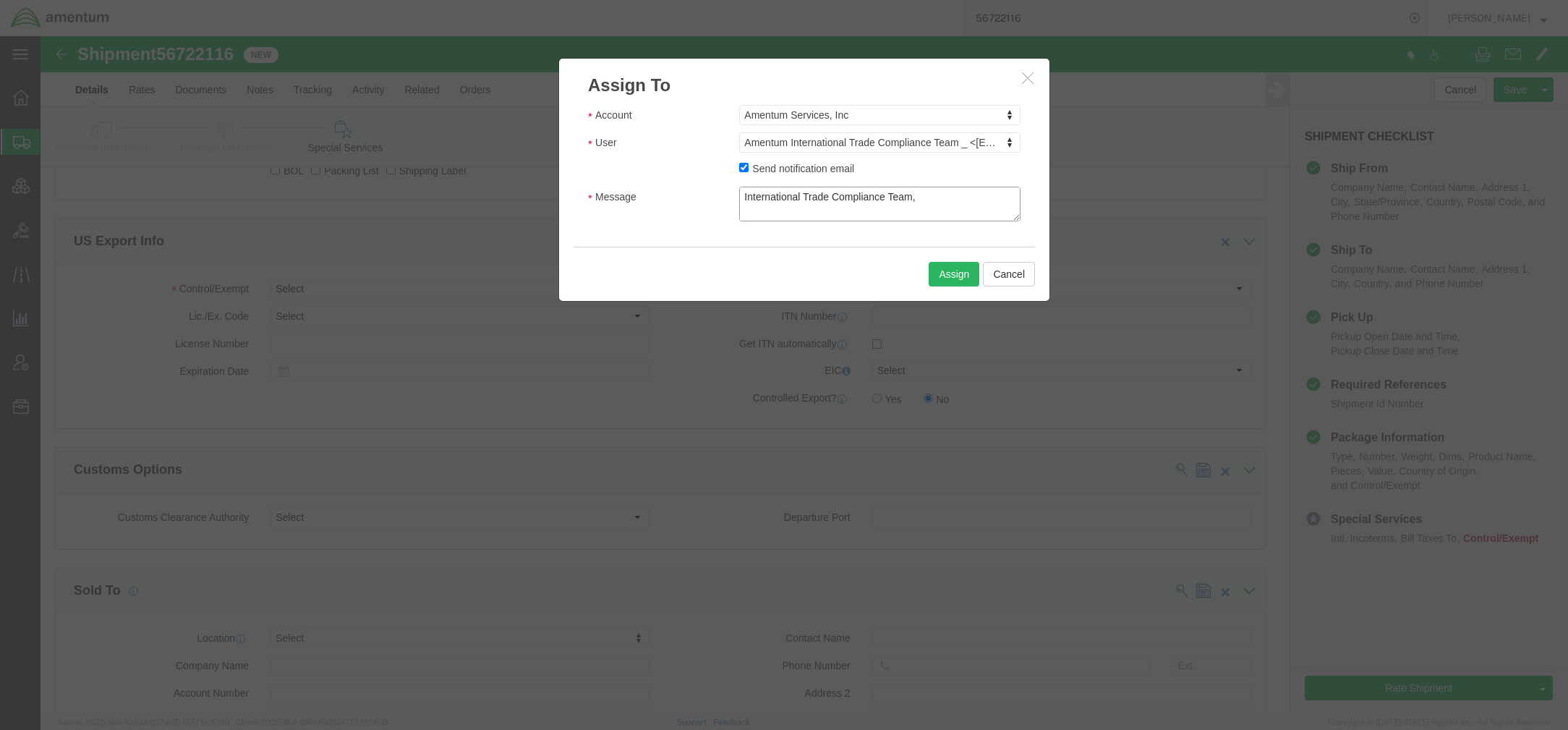
drag, startPoint x: 927, startPoint y: 175, endPoint x: 490, endPoint y: 32, distance: 459.8
click div "Assign To Account Amentum Services, Inc Account Amentum Services, Inc Crane Wor…"
type textarea "International Trade Compliance Team, Would you please review this pending shipm…"
click button "Assign"
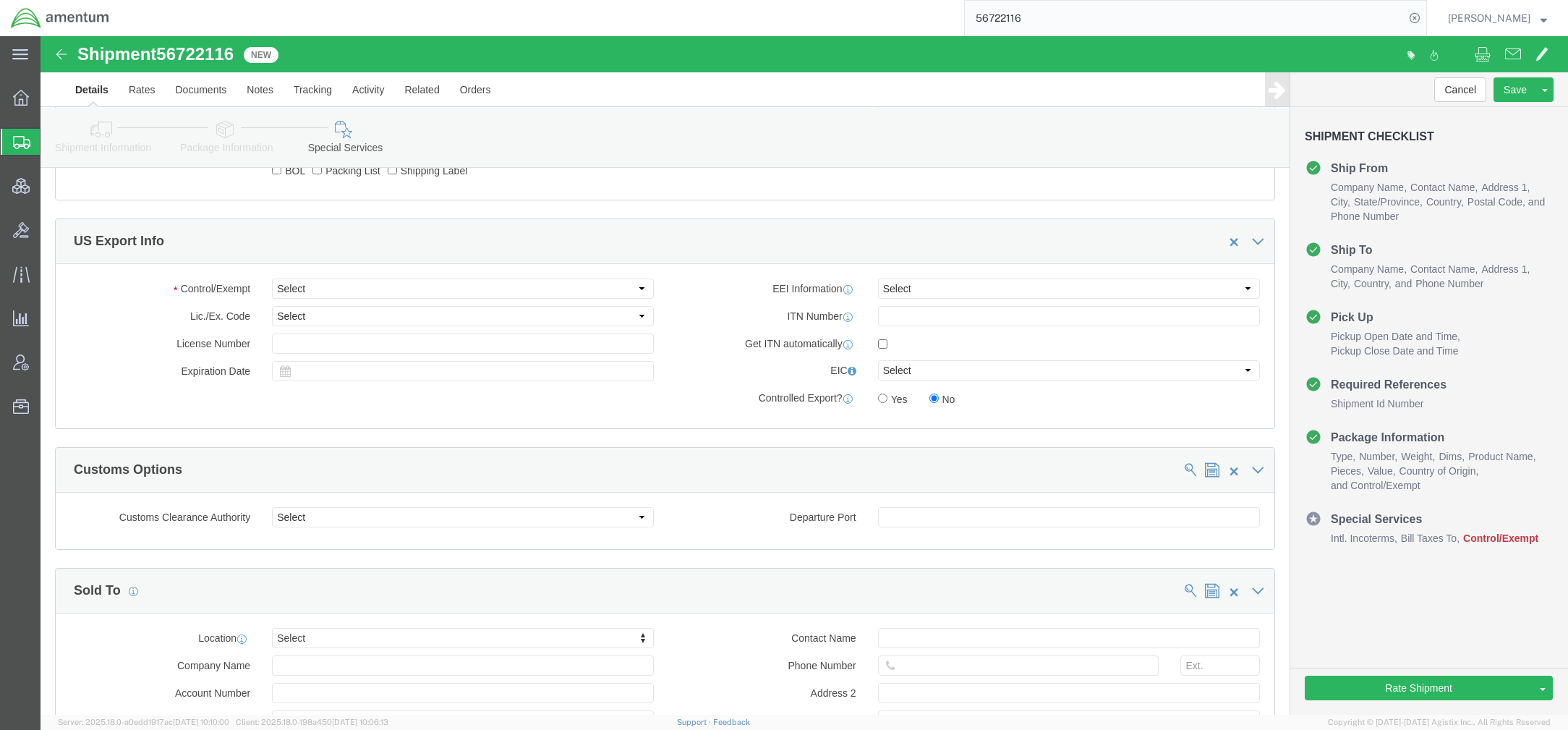
drag, startPoint x: 88, startPoint y: 144, endPoint x: 17, endPoint y: 151, distance: 71.3
click at [52, 144] on span "Shipments" at bounding box center [46, 141] width 11 height 29
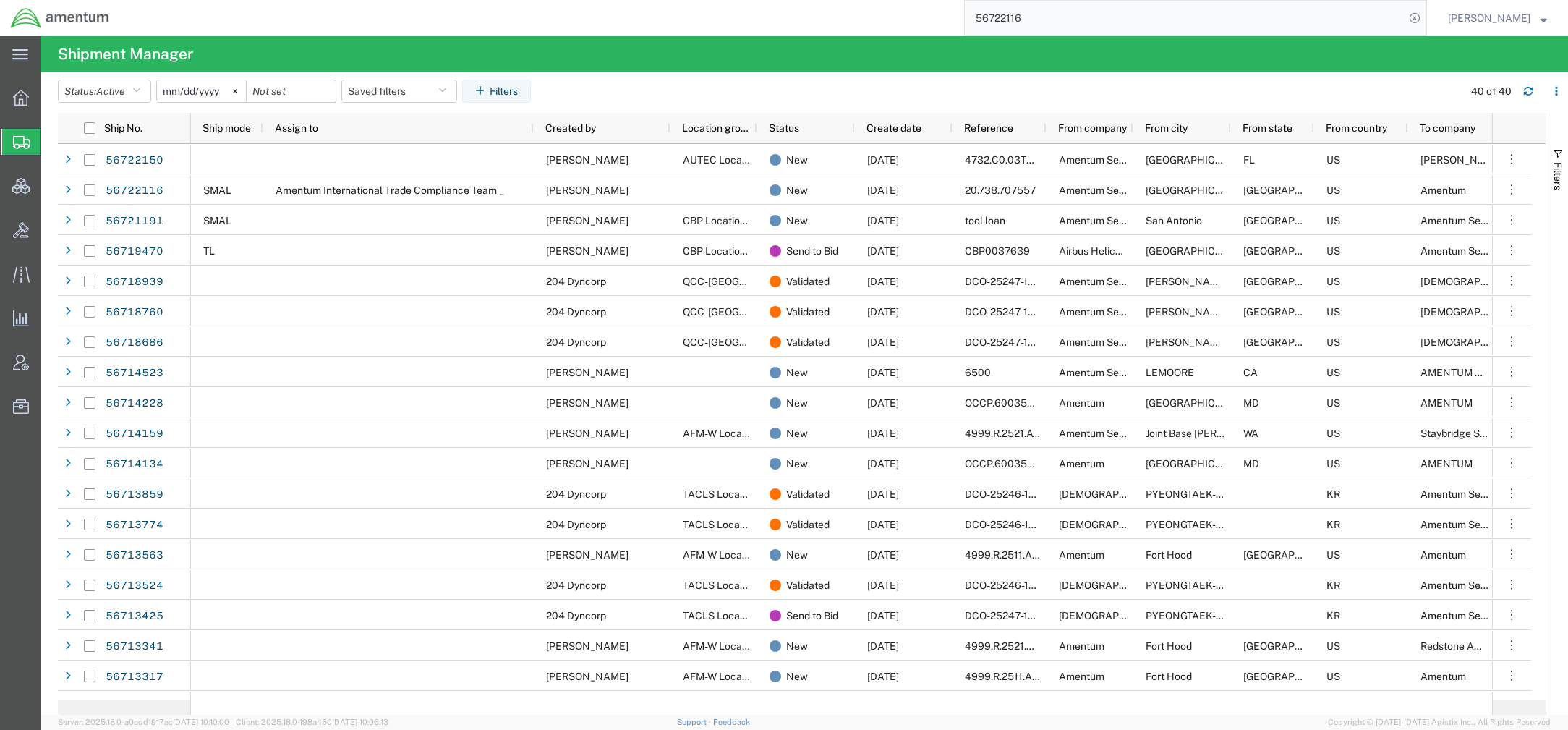
click at [1158, 11] on input "56722116" at bounding box center [1184, 18] width 439 height 34
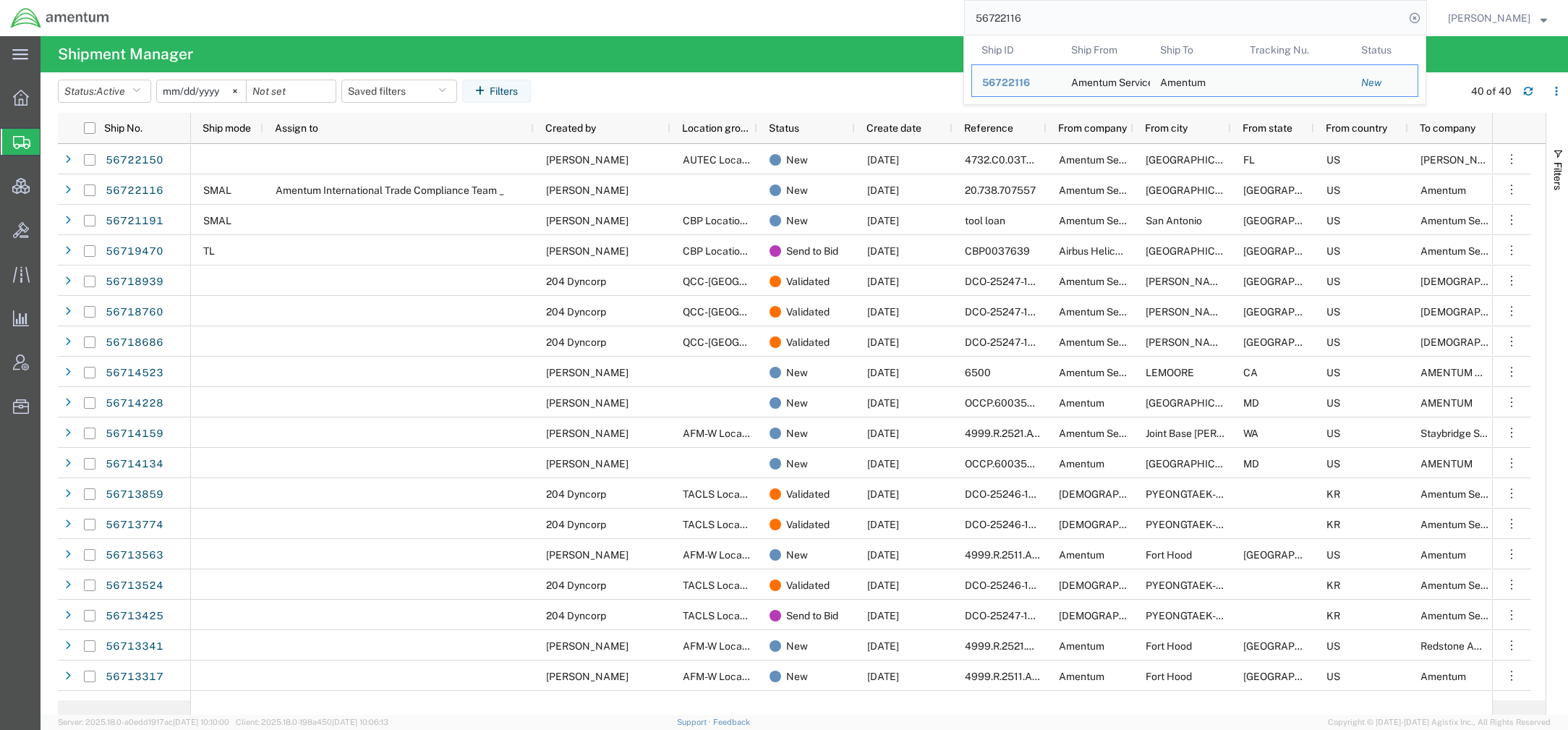
drag, startPoint x: 1043, startPoint y: 14, endPoint x: 719, endPoint y: -2, distance: 324.4
click at [719, 0] on html "main_menu Created with Sketch. Collapse Menu Overview Shipments Shipment Manage…" at bounding box center [784, 365] width 1568 height 730
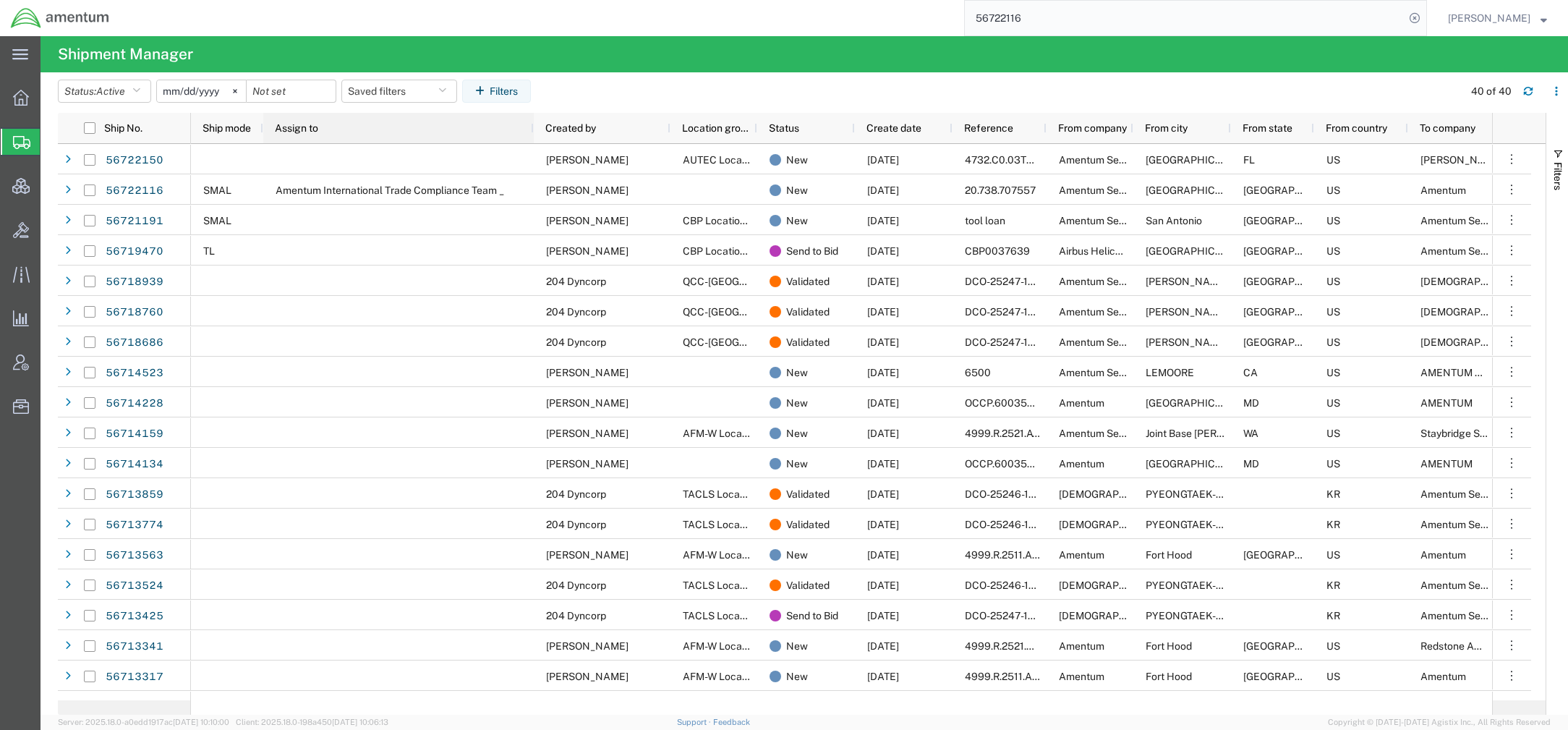
click at [497, 133] on div "Assign to" at bounding box center [401, 128] width 253 height 23
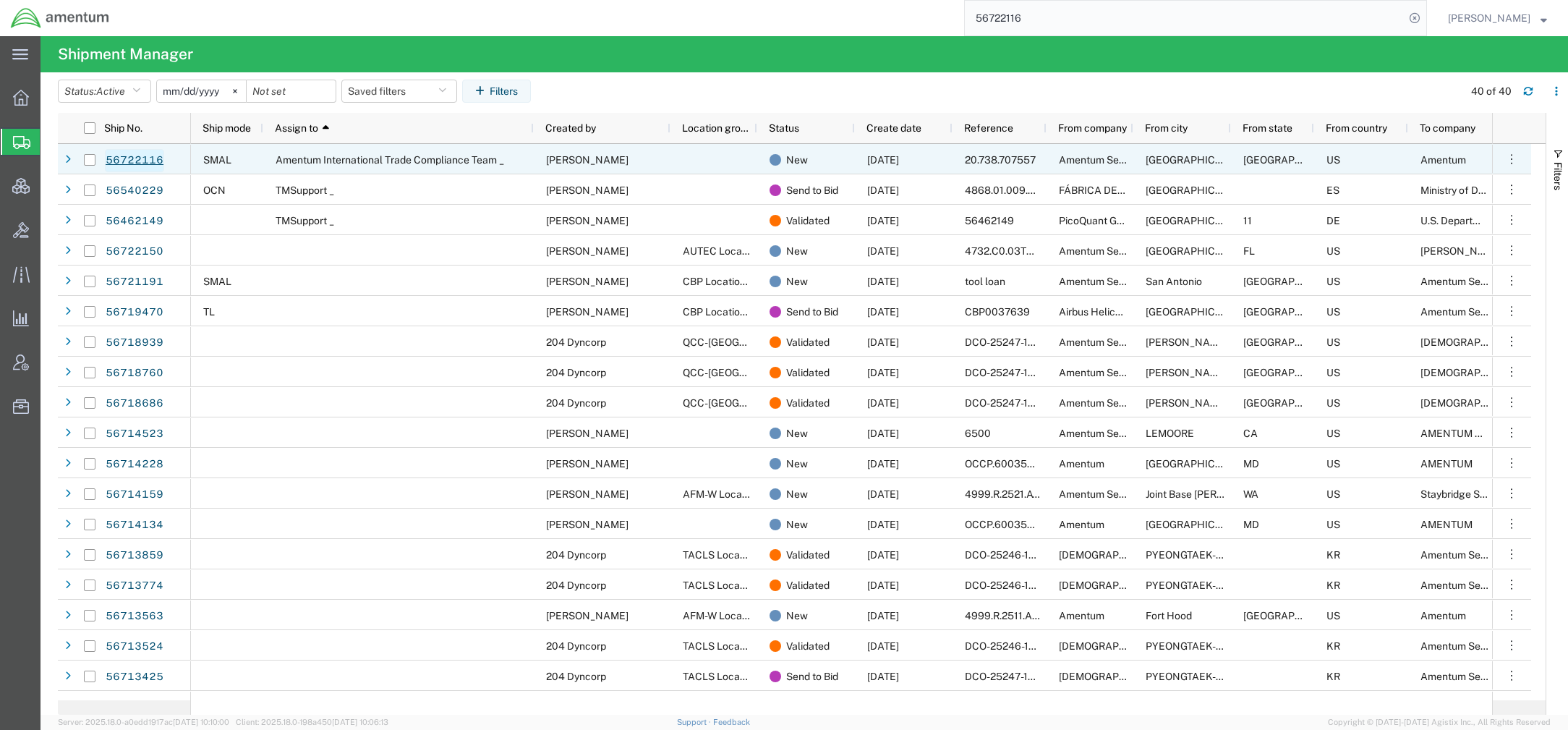
click at [132, 155] on link "56722116" at bounding box center [135, 161] width 59 height 23
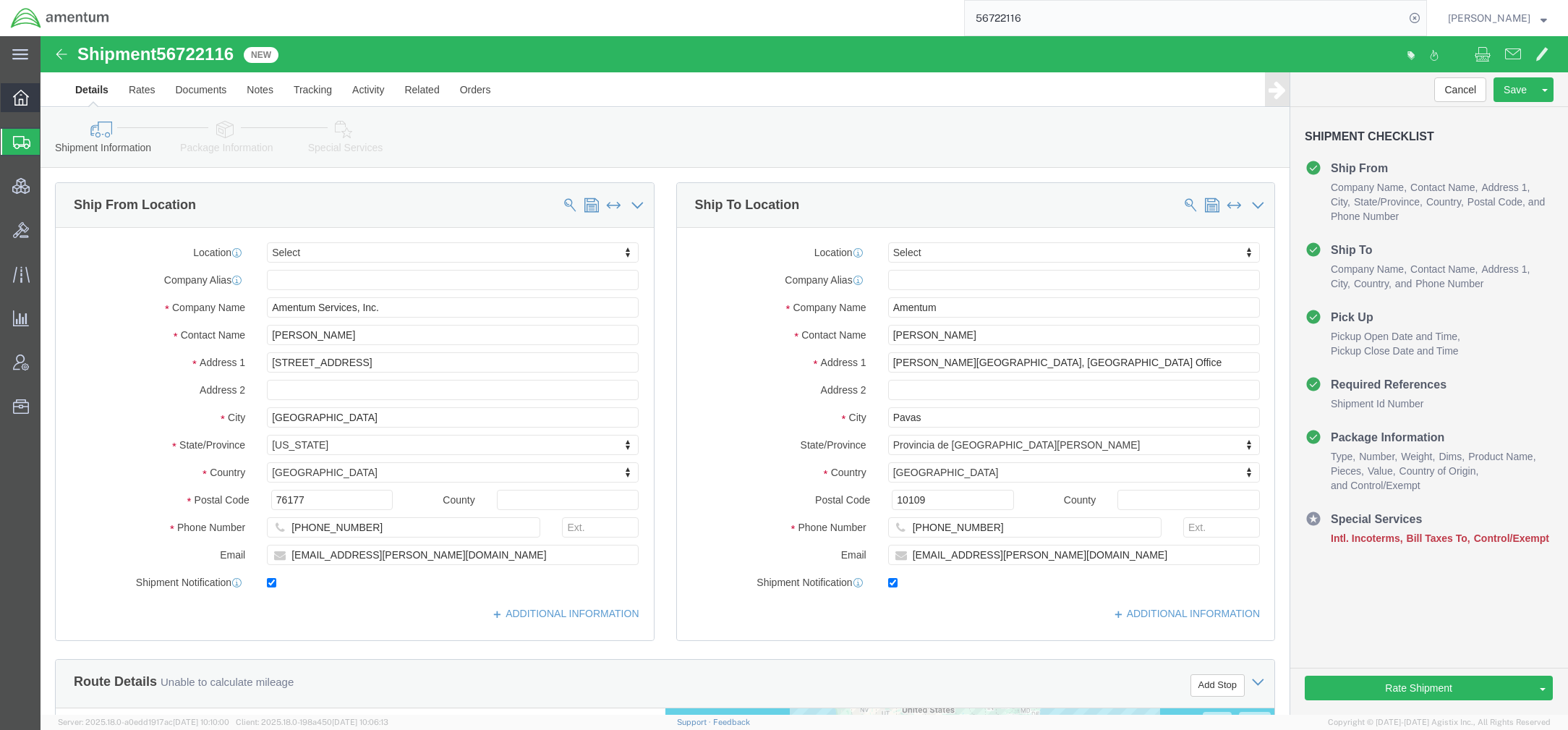
select select
click div "Location My Profile Location [PHONE_NUMBER] [PHONE_NUMBER] [PHONE_NUMBER] [PHON…"
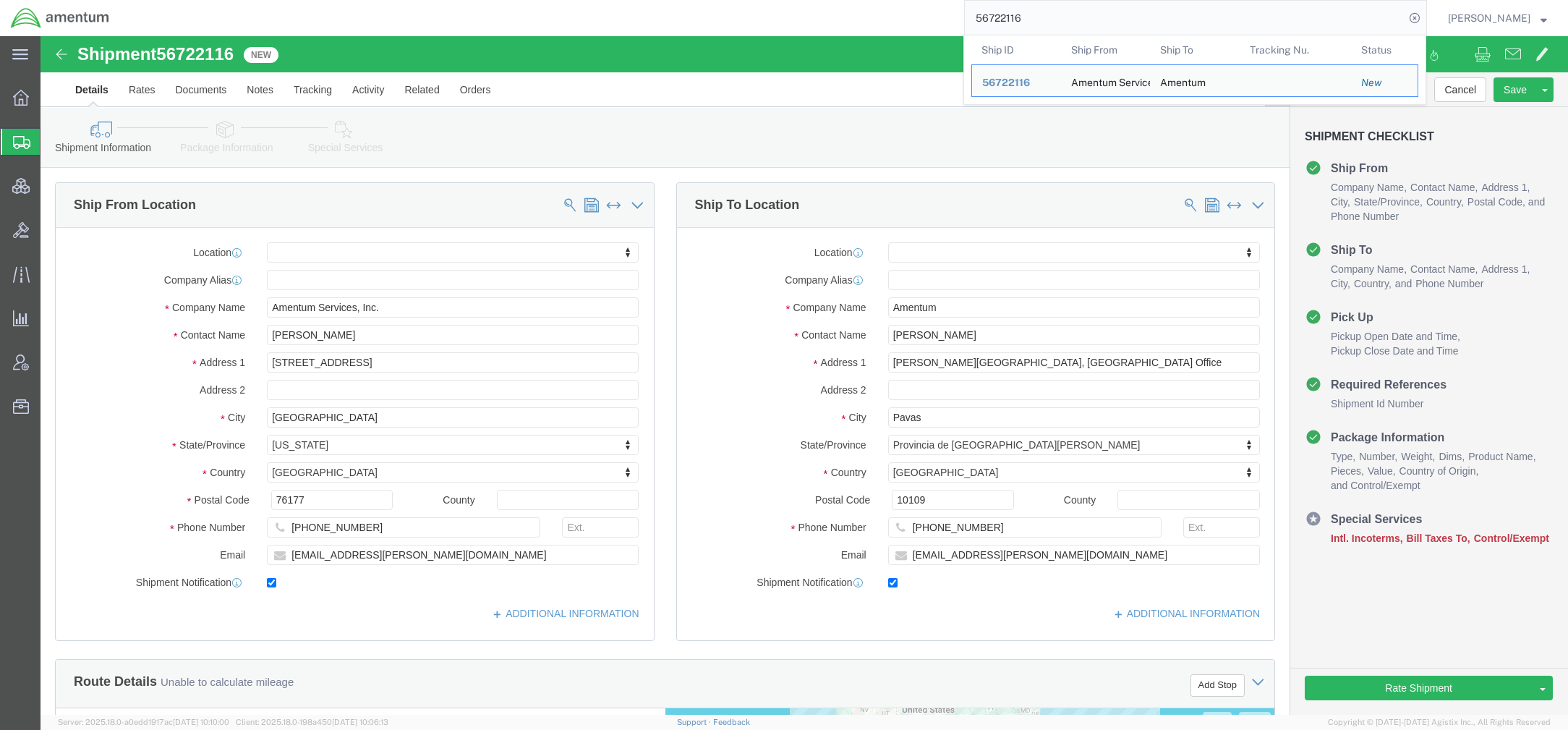
paste input "392876557774"
type input "56722116392876557774"
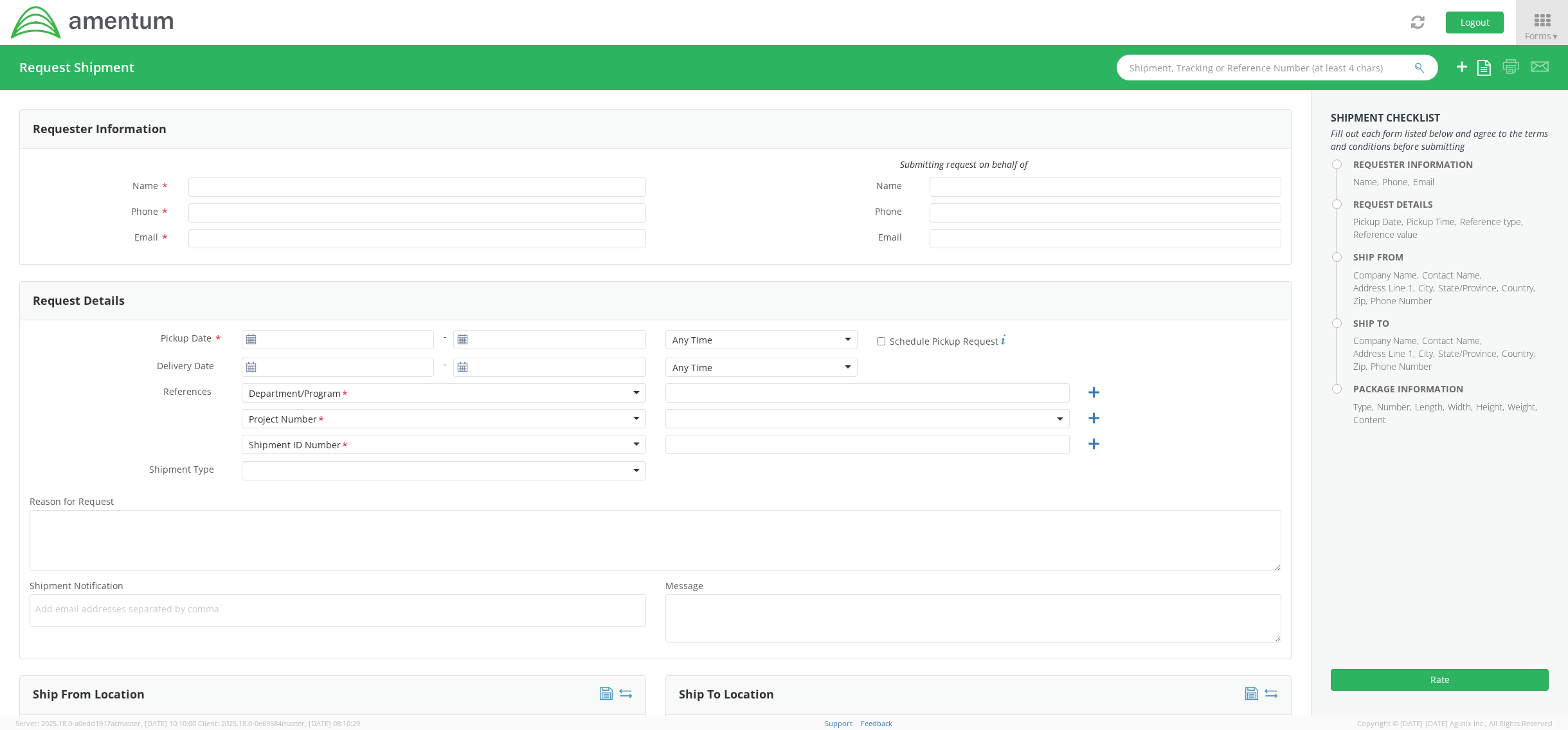
type input "[PERSON_NAME]"
type input "[PHONE_NUMBER]"
type input "[PERSON_NAME][EMAIL_ADDRESS][DOMAIN_NAME]"
click at [689, 419] on span at bounding box center [868, 418] width 404 height 20
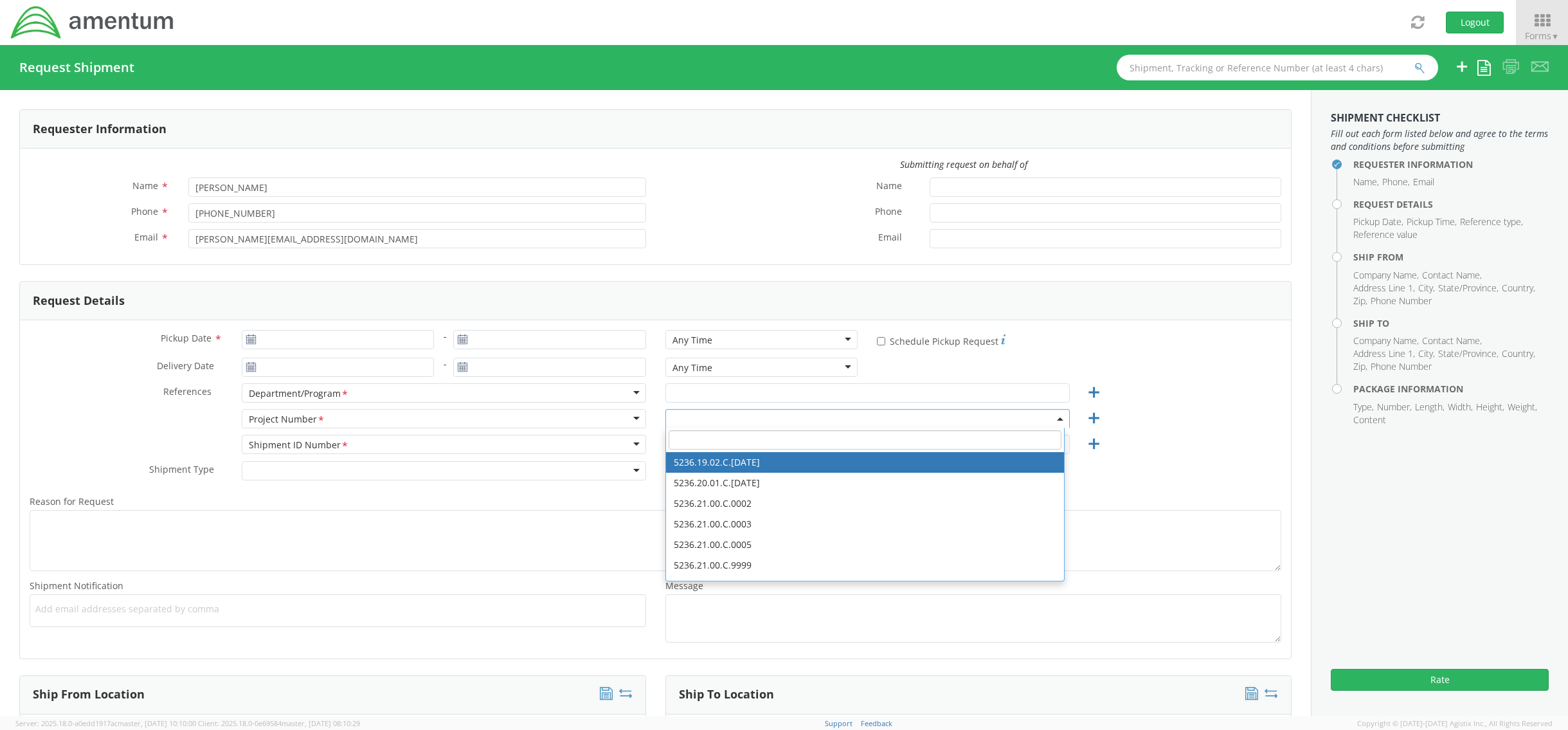
click at [693, 438] on input "search" at bounding box center [865, 440] width 393 height 20
paste input "20.738.707557"
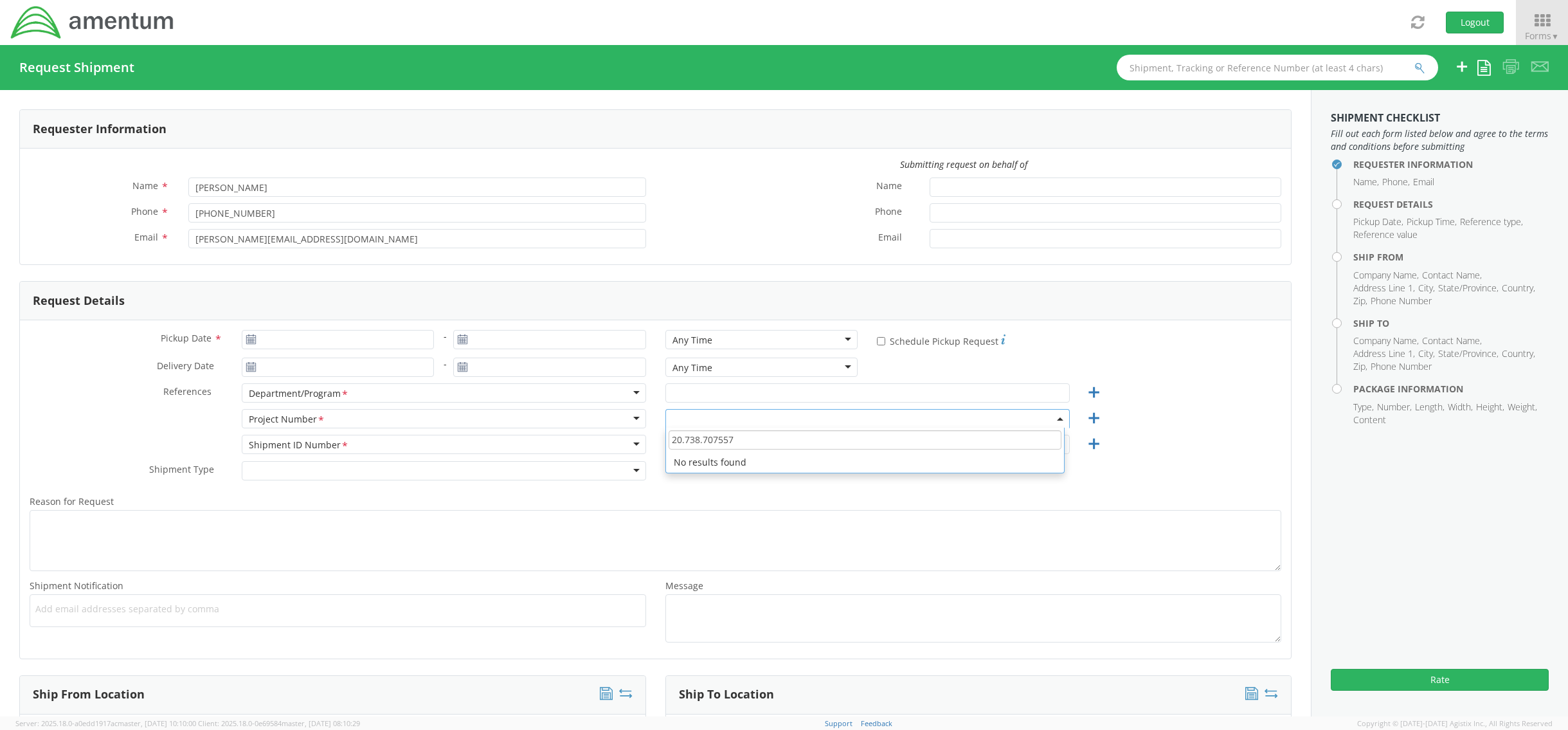
type input "20.738.707557"
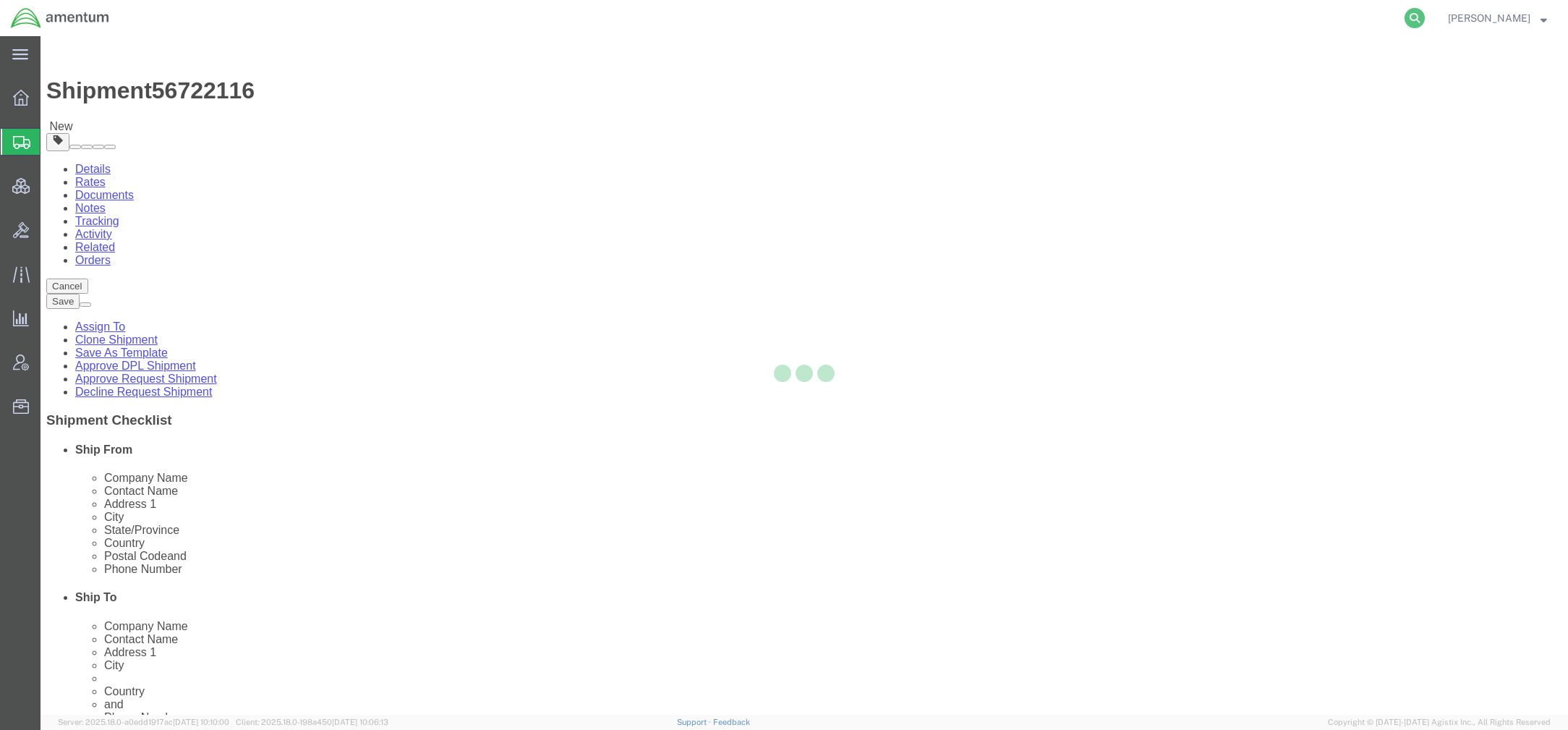
select select
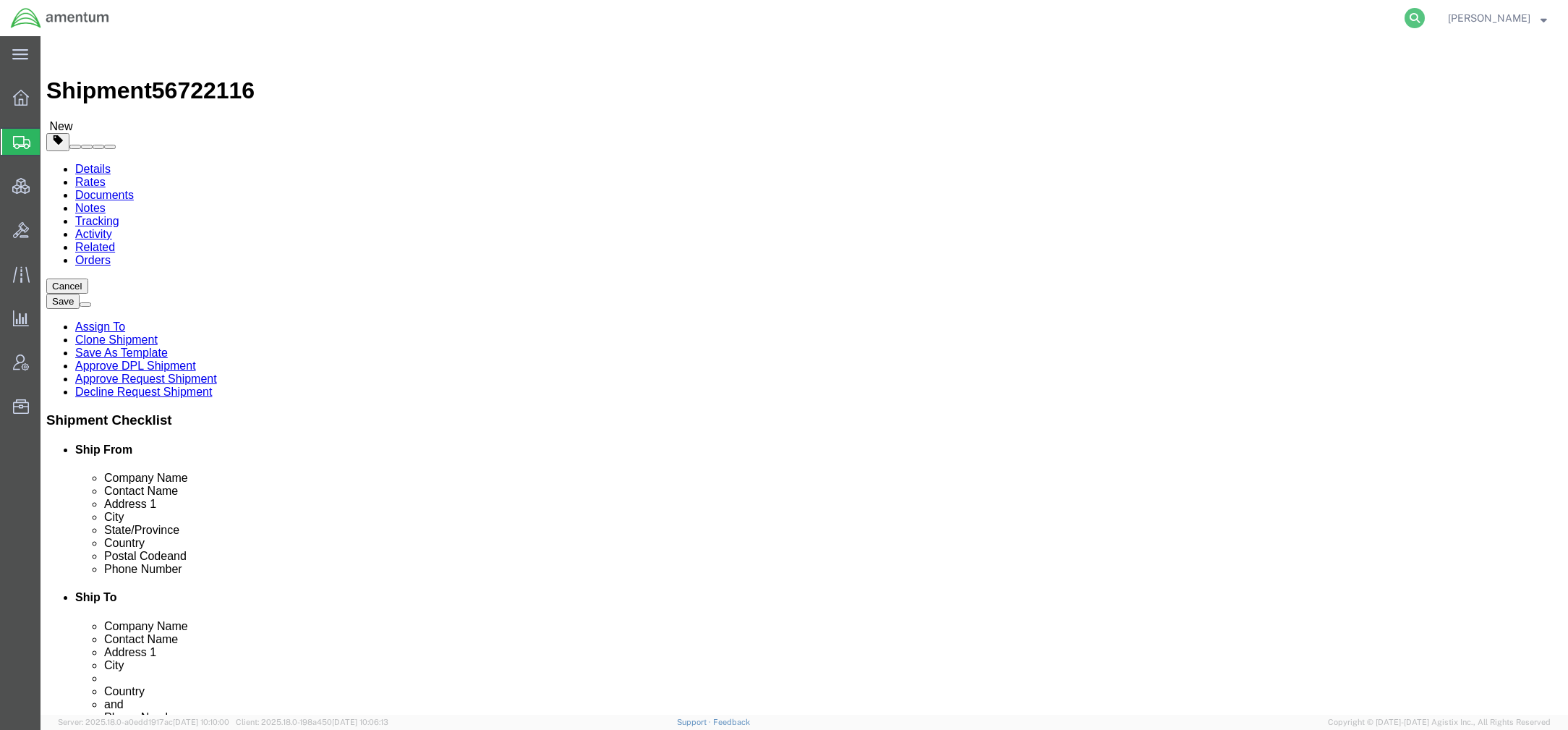
click at [1411, 17] on icon at bounding box center [1414, 17] width 20 height 20
click at [1181, 20] on input "search" at bounding box center [1184, 18] width 439 height 34
paste input "392876557774"
type input "392876557774"
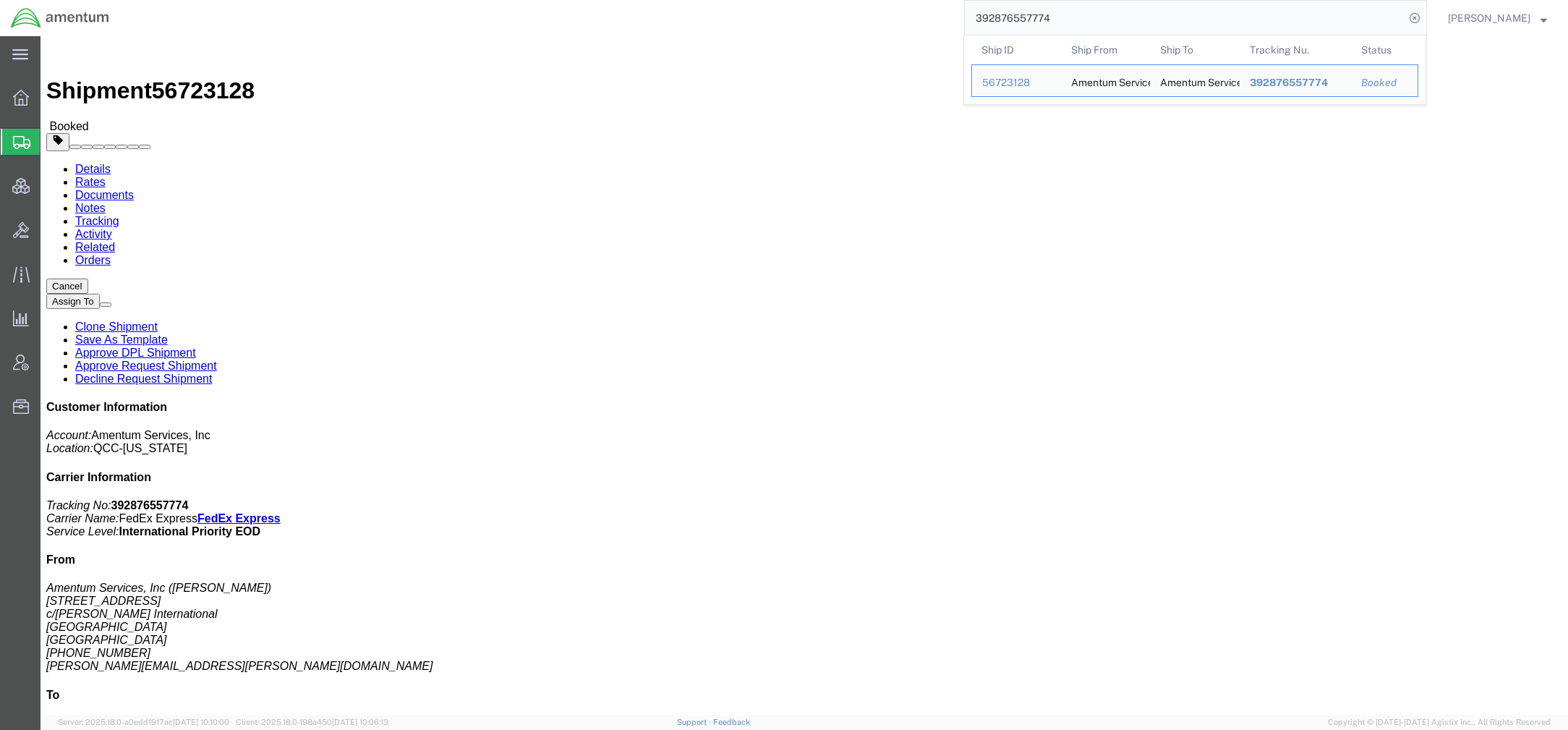
drag, startPoint x: 1402, startPoint y: 475, endPoint x: 1253, endPoint y: 479, distance: 149.1
click div "Customer Information Account: Amentum Services, Inc Location: QCC-Texas Carrier…"
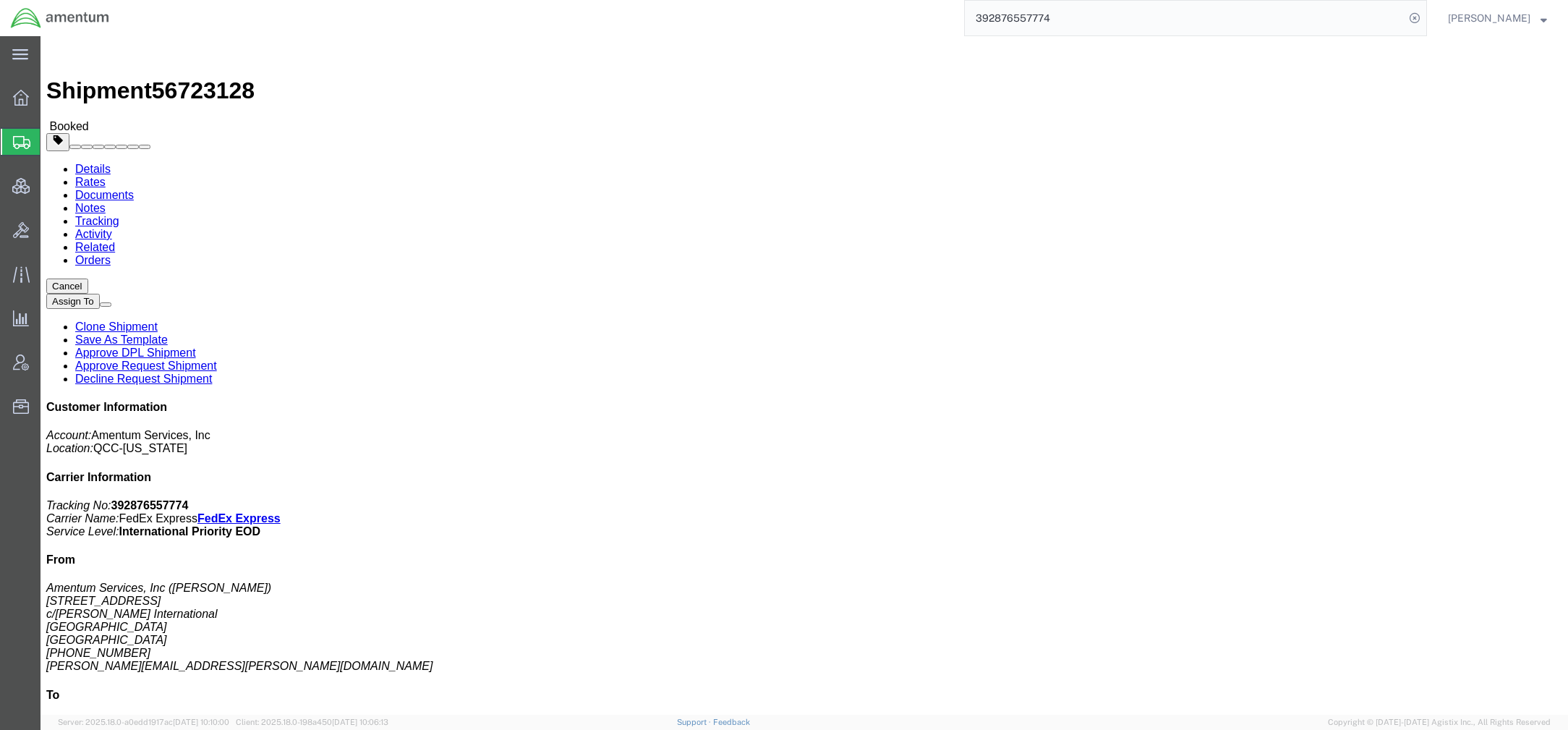
copy address "andrew.boyd@amentum.com"
drag, startPoint x: 104, startPoint y: 146, endPoint x: 111, endPoint y: 141, distance: 8.6
click at [52, 146] on span "Shipments" at bounding box center [46, 141] width 11 height 29
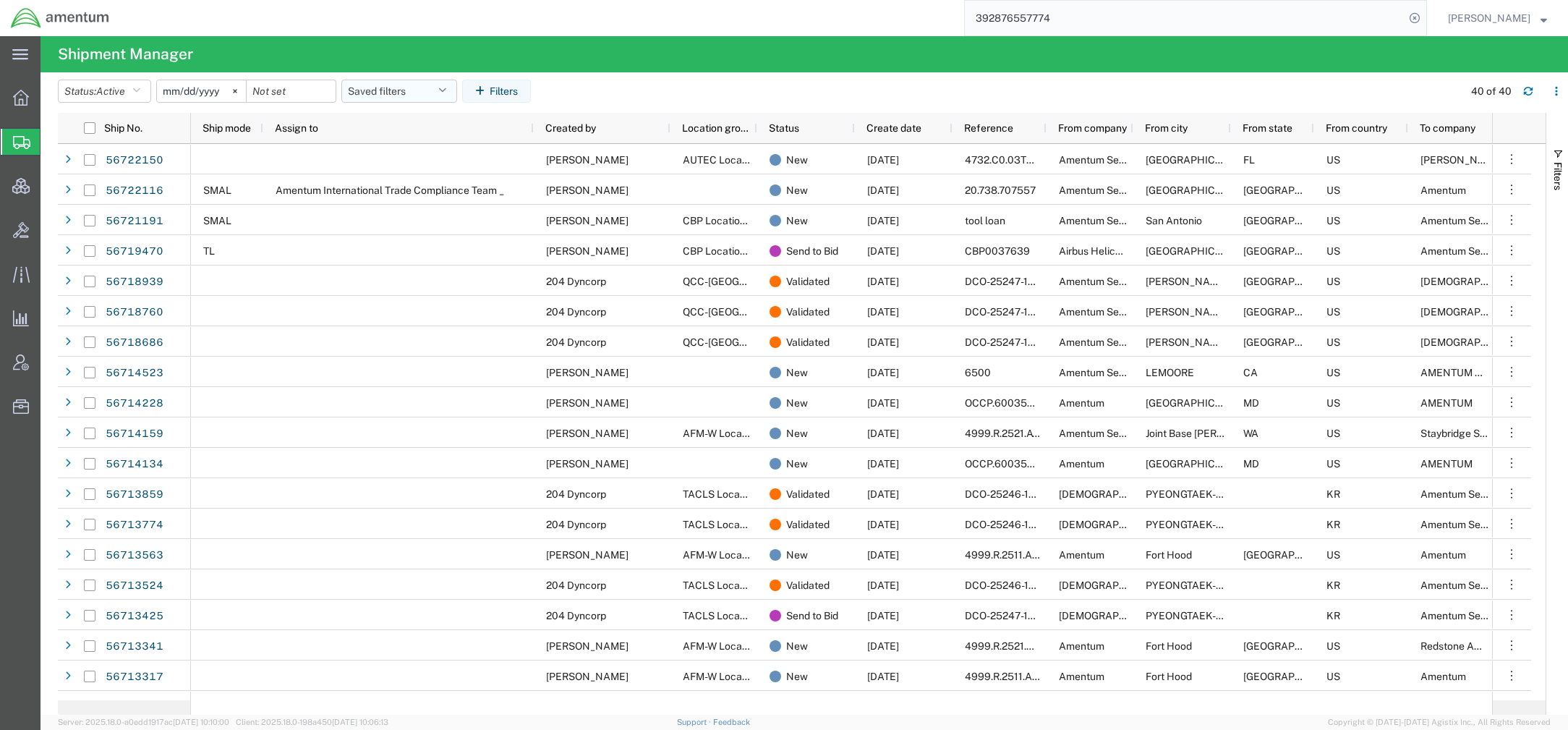
click at [424, 85] on button "Saved filters" at bounding box center [398, 91] width 116 height 23
click at [425, 185] on span "Active DCI shipments" at bounding box center [438, 182] width 189 height 27
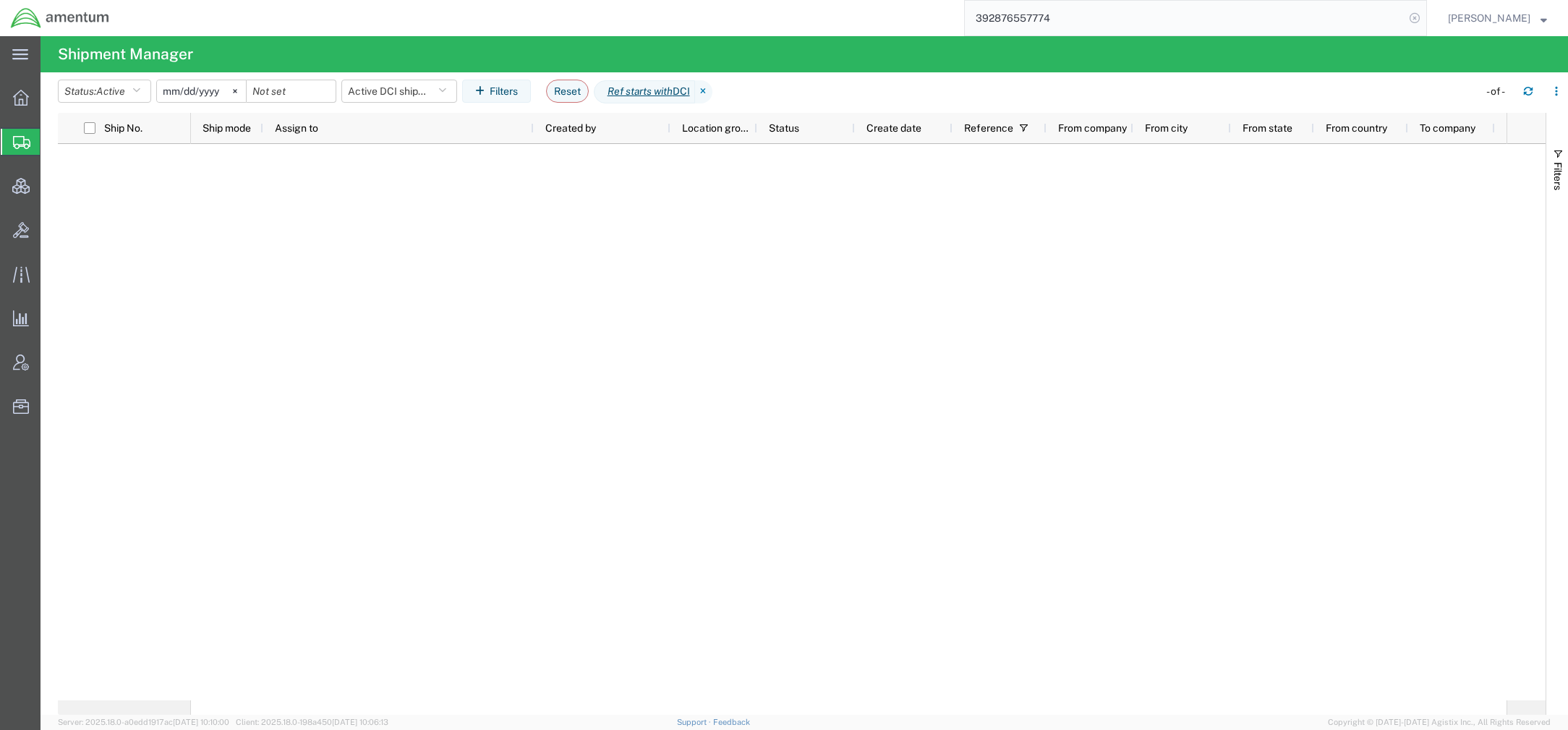
click at [1411, 17] on icon at bounding box center [1414, 17] width 20 height 20
click at [712, 93] on icon at bounding box center [704, 92] width 17 height 23
